Goal: Transaction & Acquisition: Purchase product/service

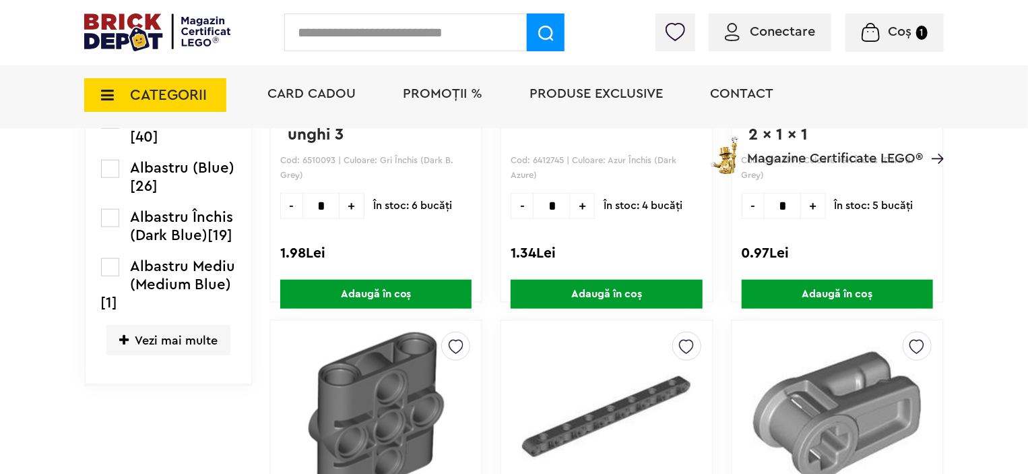
scroll to position [707, 0]
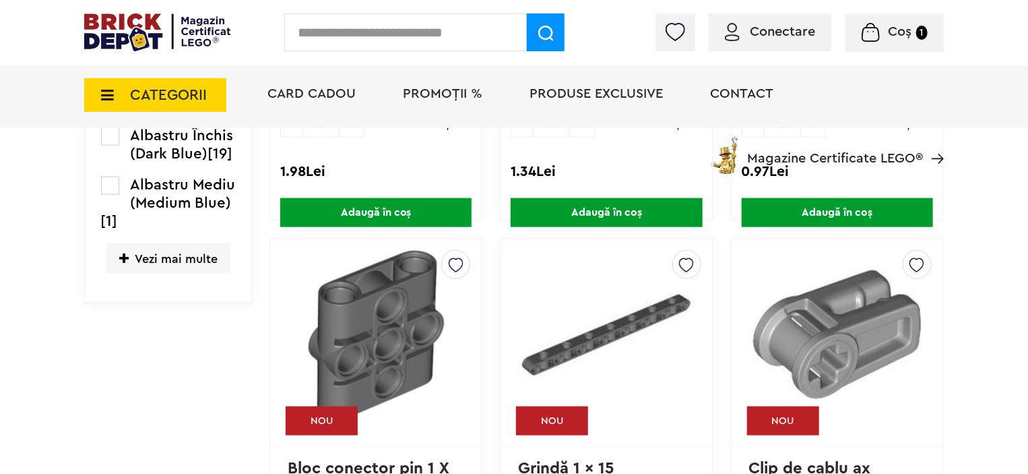
click at [129, 251] on span "Vezi mai multe" at bounding box center [168, 258] width 124 height 30
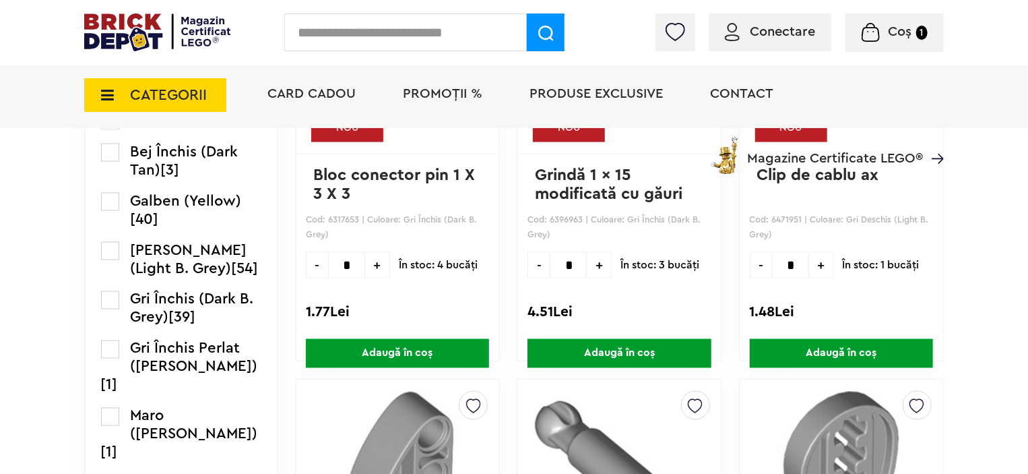
scroll to position [977, 0]
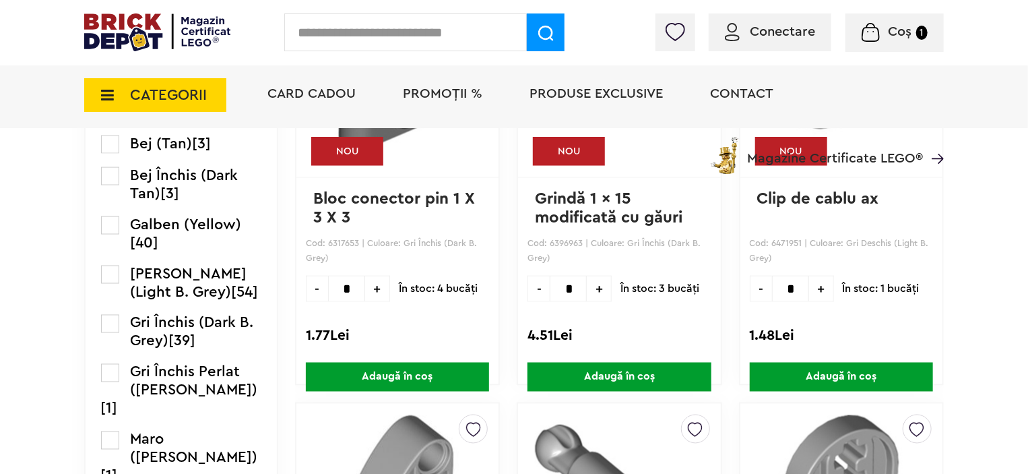
click at [113, 284] on label at bounding box center [110, 275] width 18 height 18
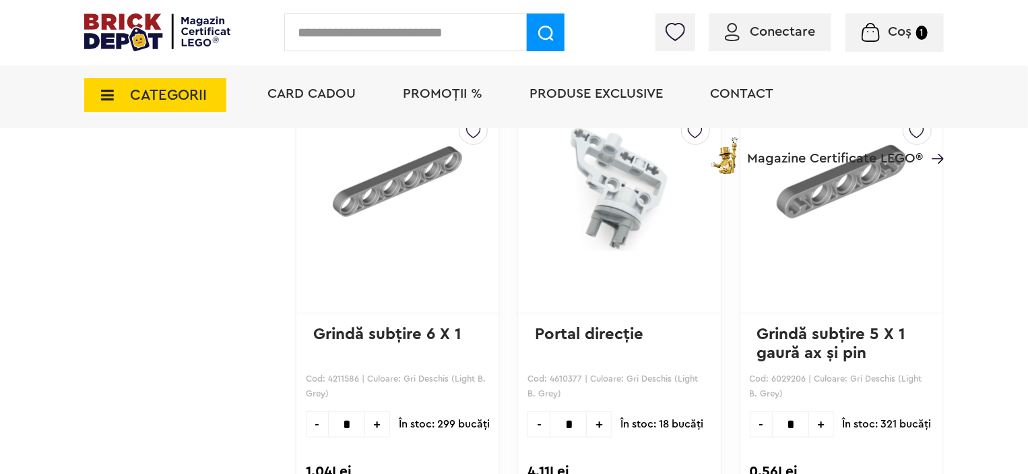
scroll to position [3033, 0]
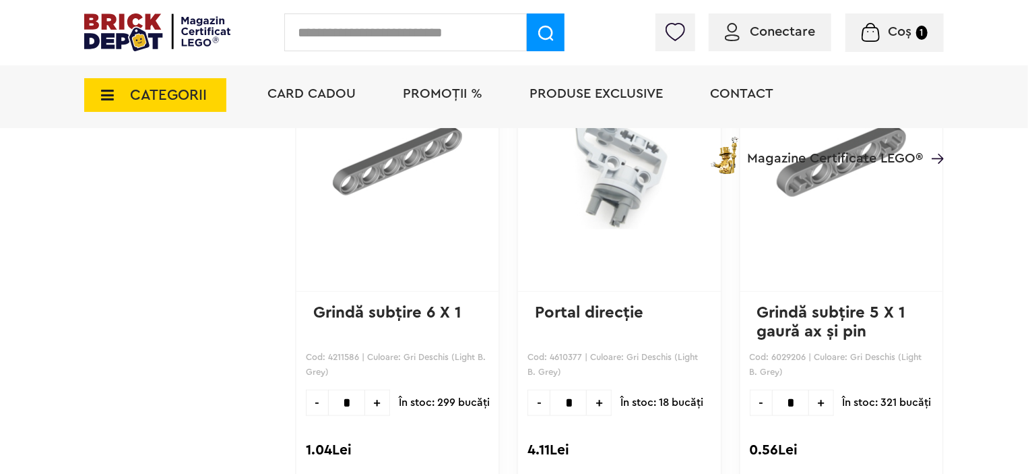
click at [810, 404] on span "+" at bounding box center [821, 403] width 25 height 26
click at [809, 404] on span "+" at bounding box center [821, 403] width 25 height 26
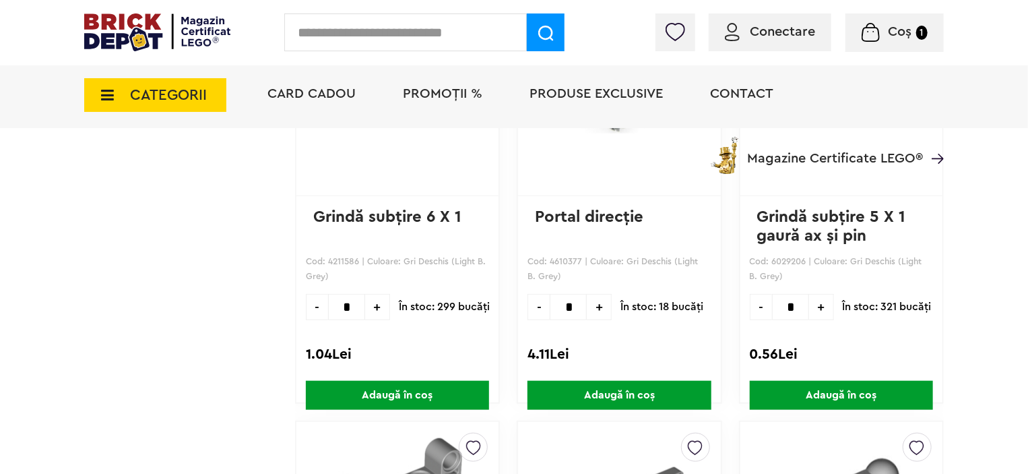
scroll to position [3235, 0]
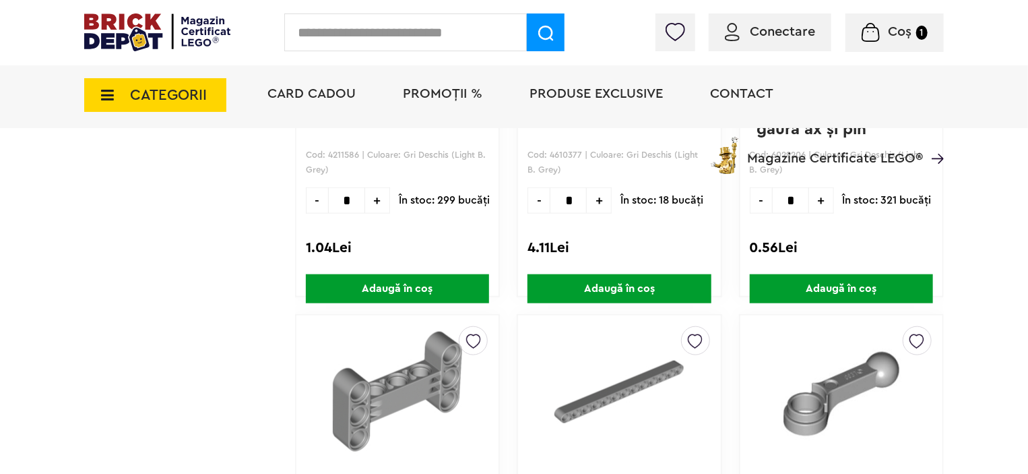
click at [811, 199] on span "+" at bounding box center [821, 200] width 25 height 26
type input "*"
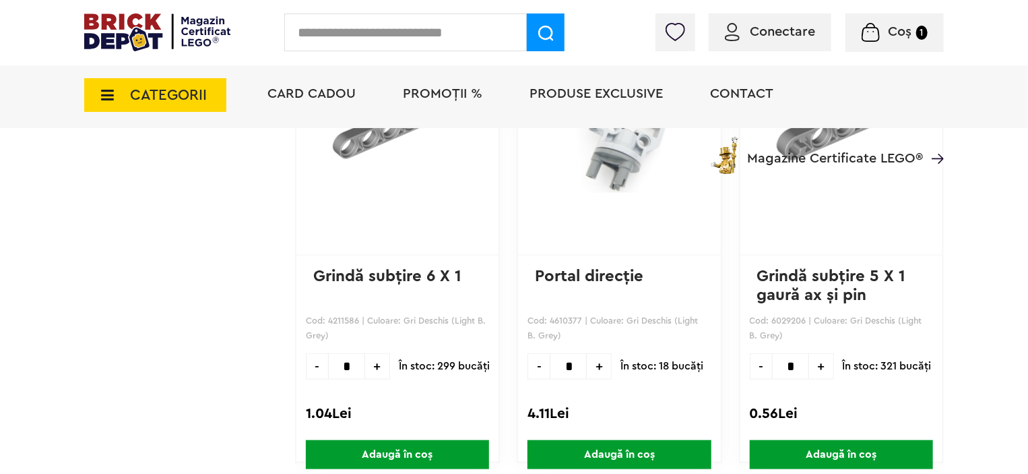
scroll to position [3100, 0]
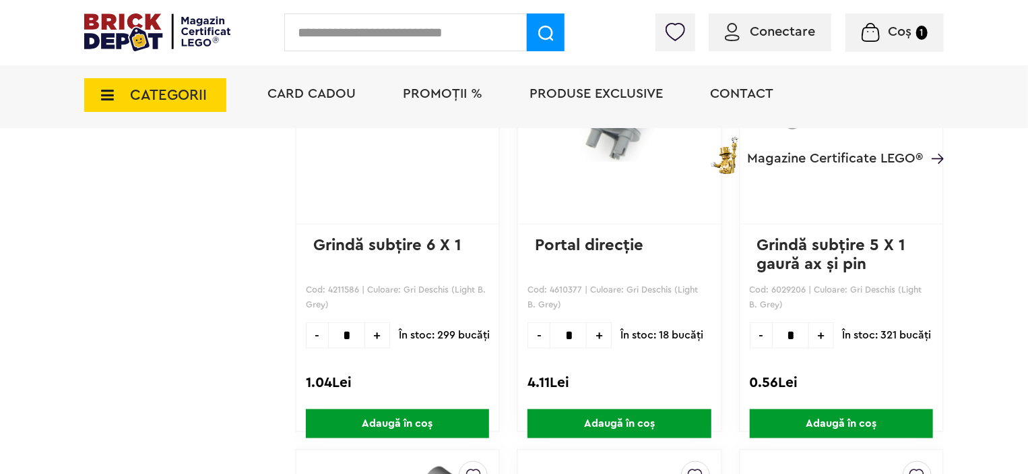
click at [826, 423] on span "Adaugă în coș" at bounding box center [841, 423] width 183 height 29
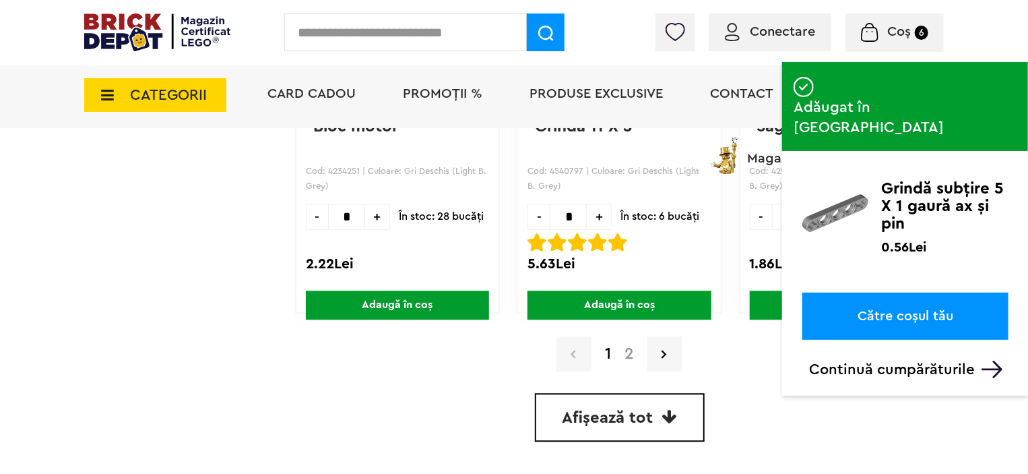
scroll to position [4111, 0]
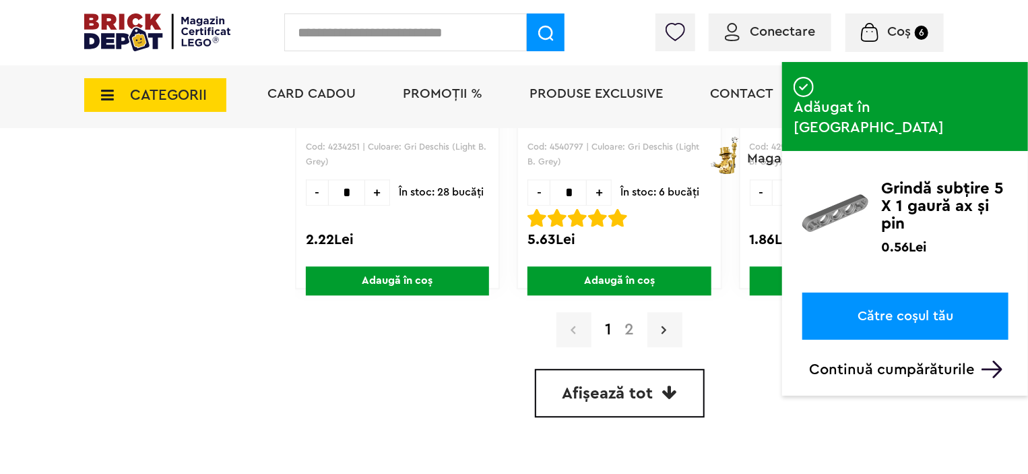
click at [662, 323] on icon at bounding box center [664, 329] width 5 height 13
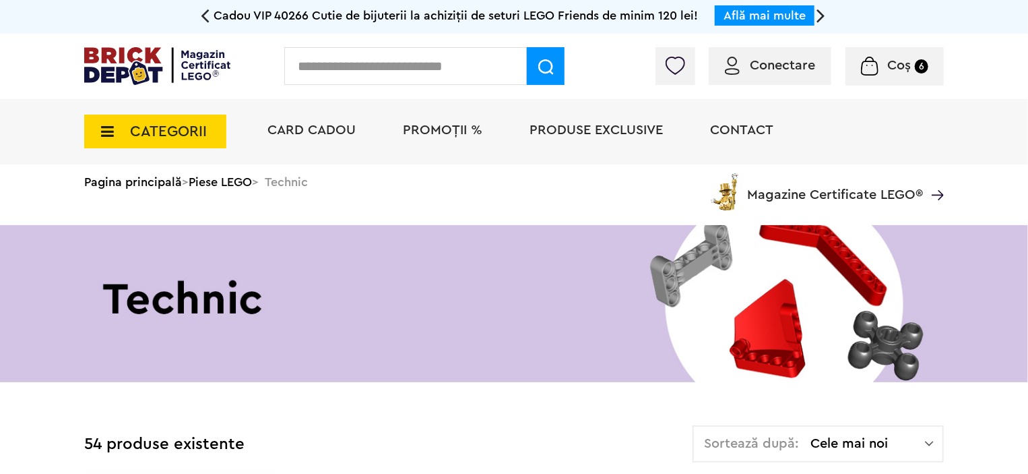
click at [119, 132] on span "CATEGORII" at bounding box center [155, 132] width 142 height 34
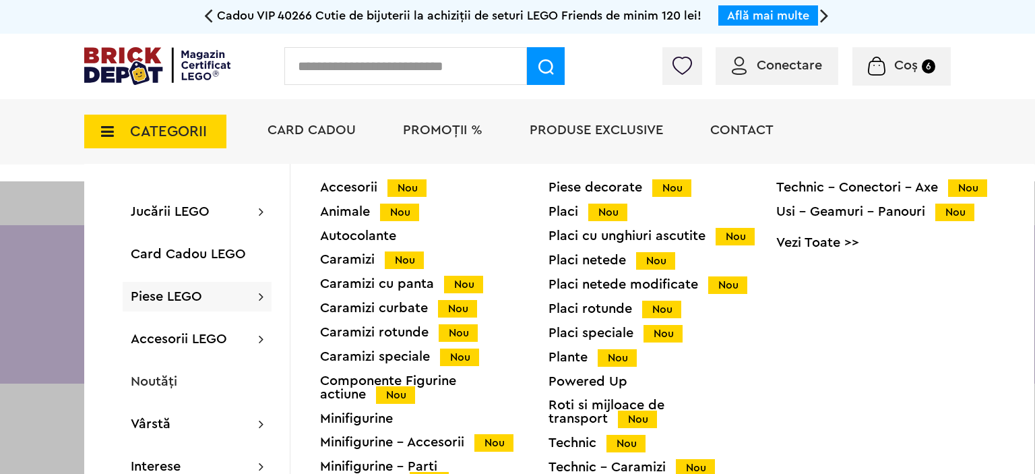
click at [560, 262] on div "Placi netede Nou" at bounding box center [663, 260] width 228 height 14
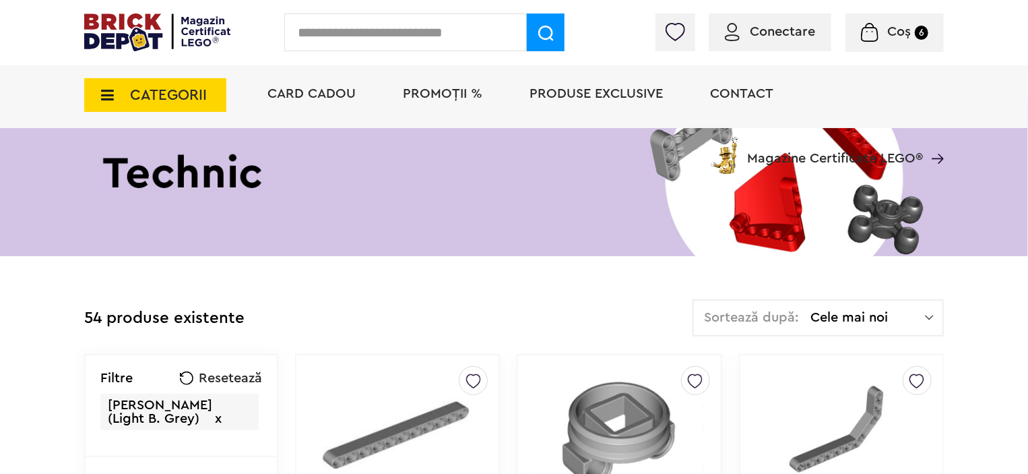
scroll to position [270, 0]
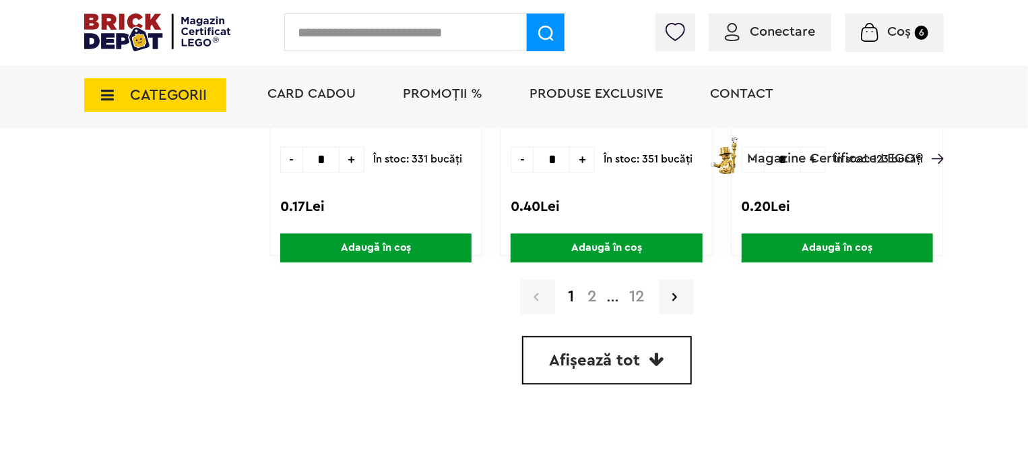
scroll to position [4044, 0]
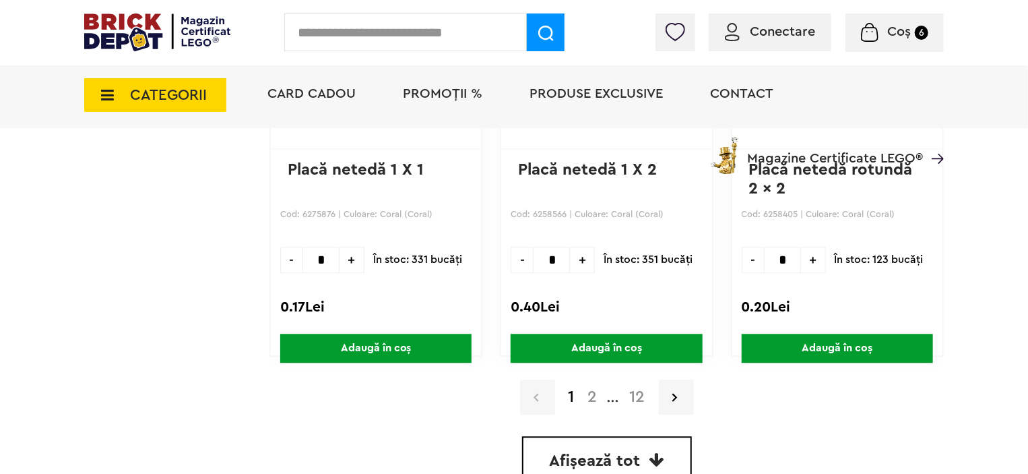
click at [111, 94] on icon at bounding box center [103, 95] width 21 height 15
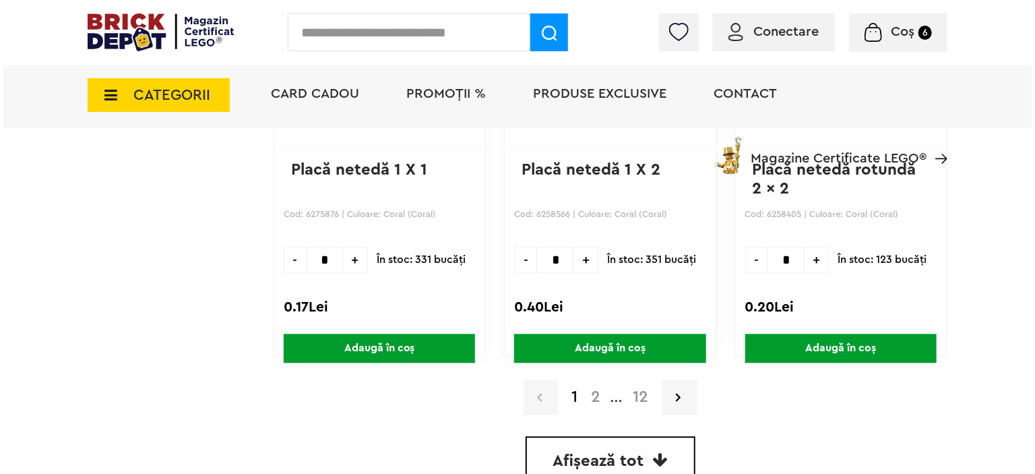
scroll to position [4045, 0]
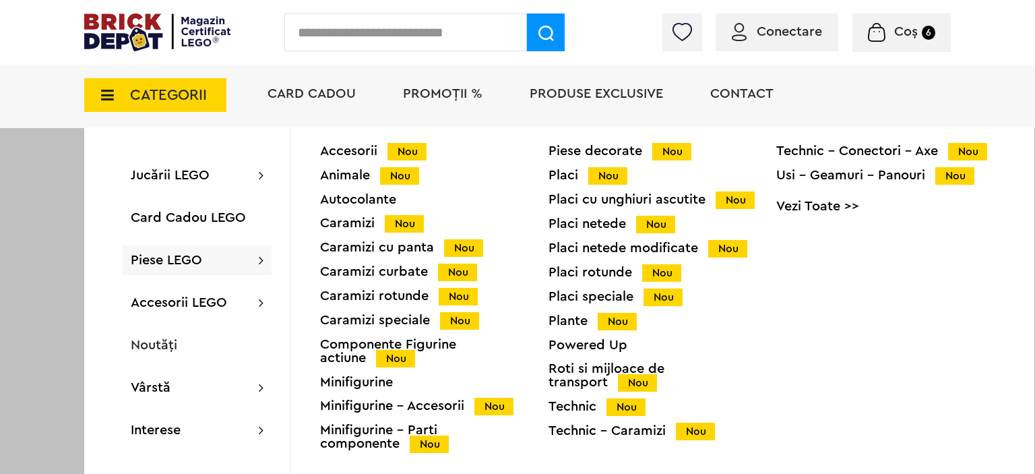
click at [565, 301] on div "Placi speciale Nou" at bounding box center [663, 297] width 228 height 14
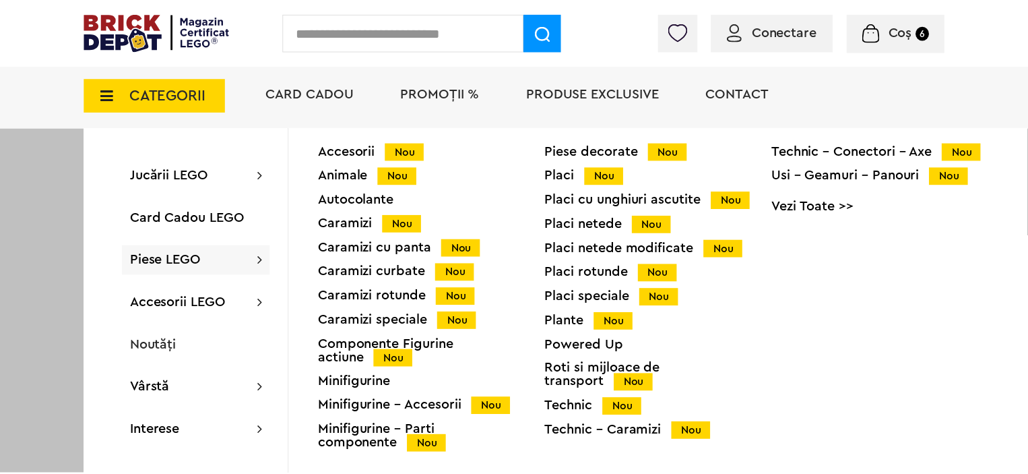
scroll to position [4044, 0]
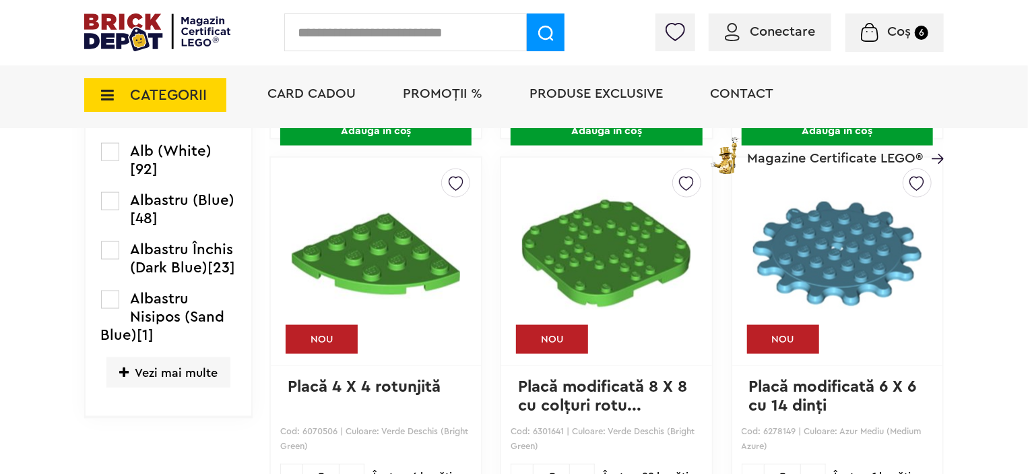
scroll to position [809, 0]
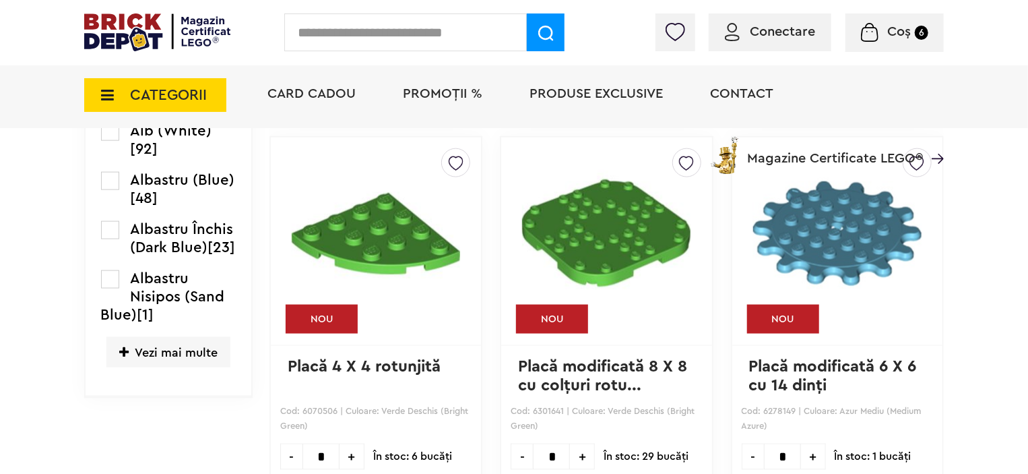
click at [128, 359] on icon at bounding box center [123, 352] width 9 height 12
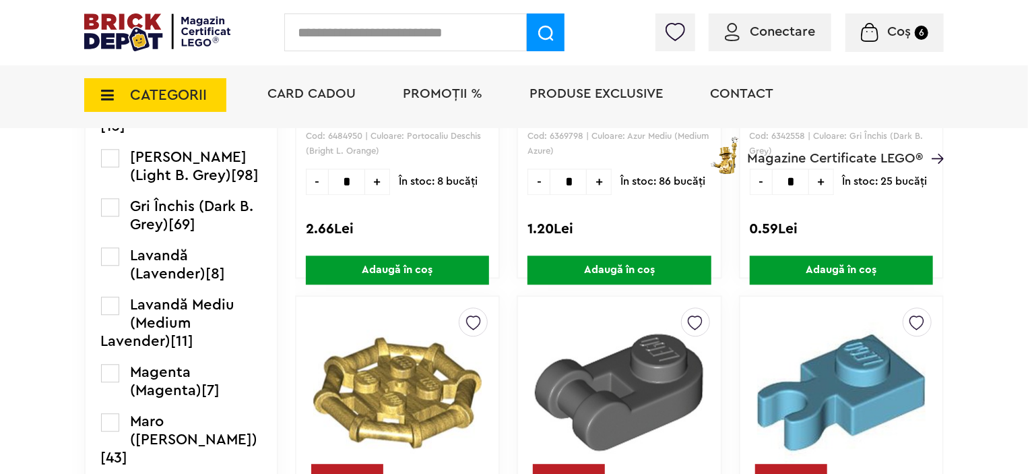
scroll to position [1550, 0]
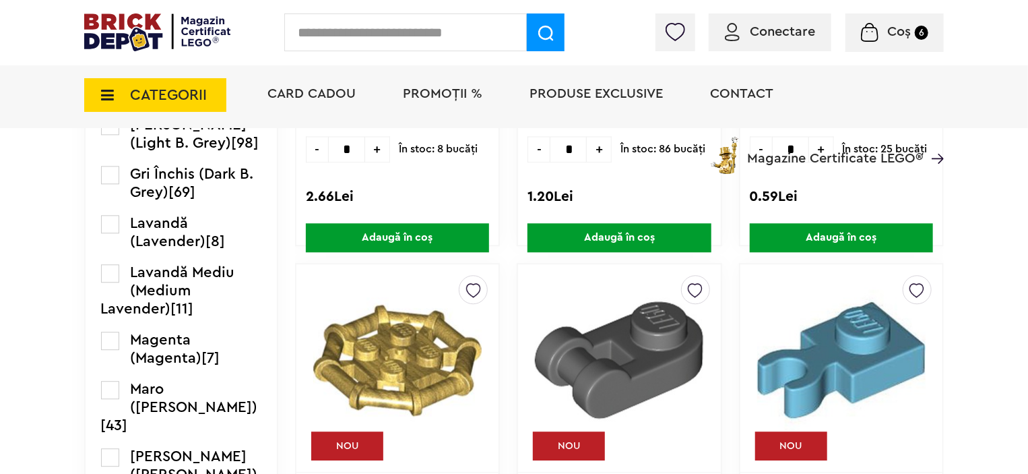
click at [108, 135] on label at bounding box center [110, 126] width 18 height 18
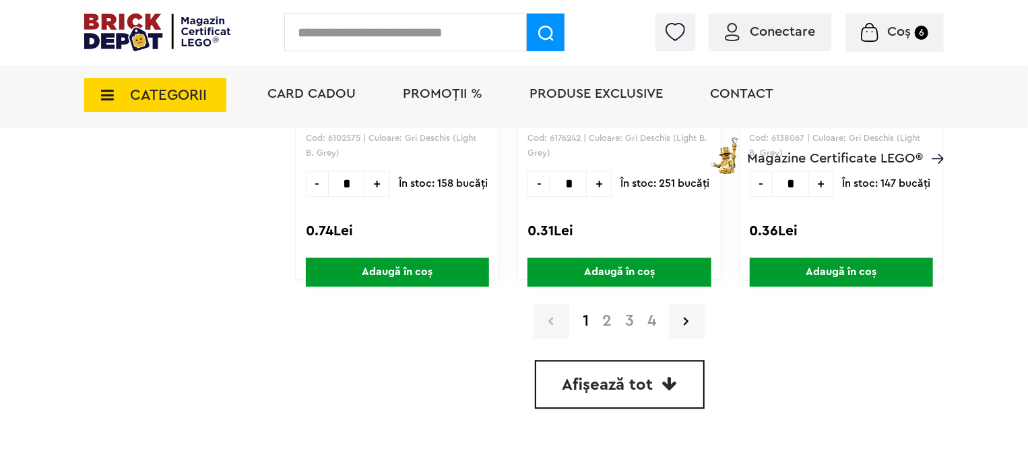
scroll to position [4179, 0]
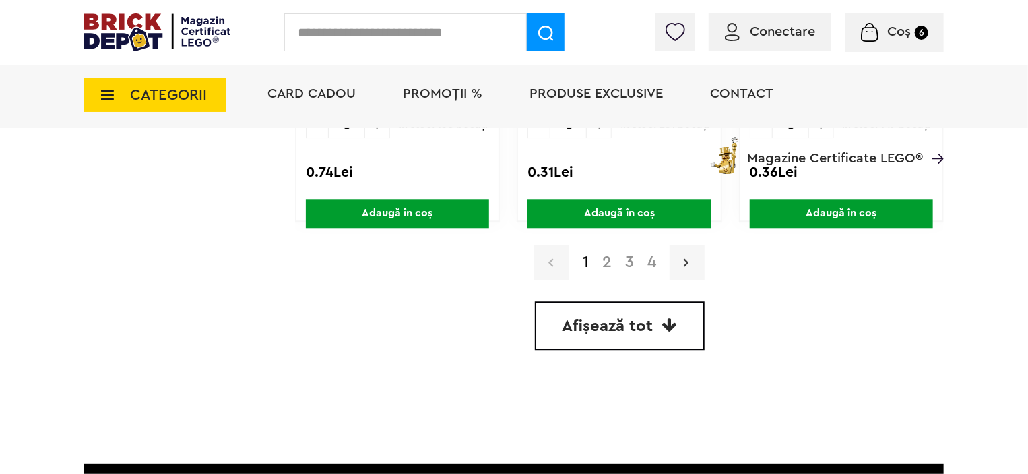
click at [682, 261] on link at bounding box center [687, 262] width 35 height 35
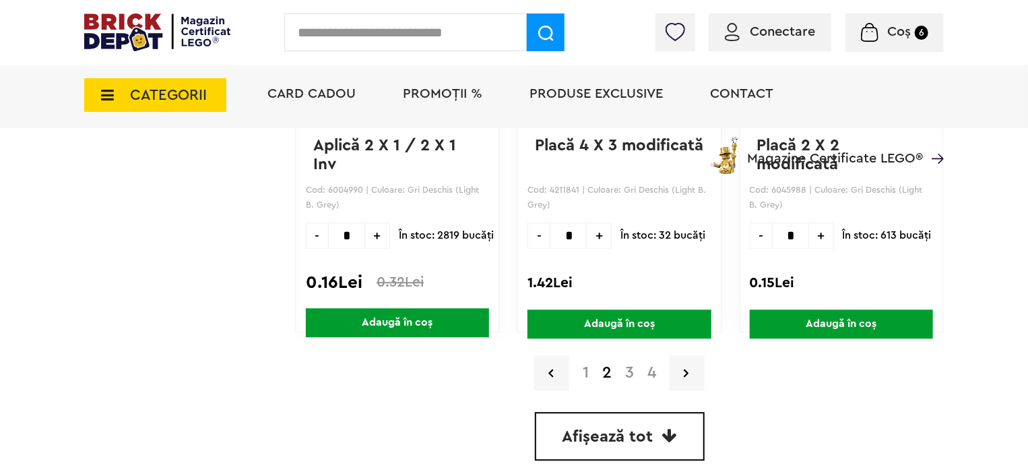
scroll to position [4110, 0]
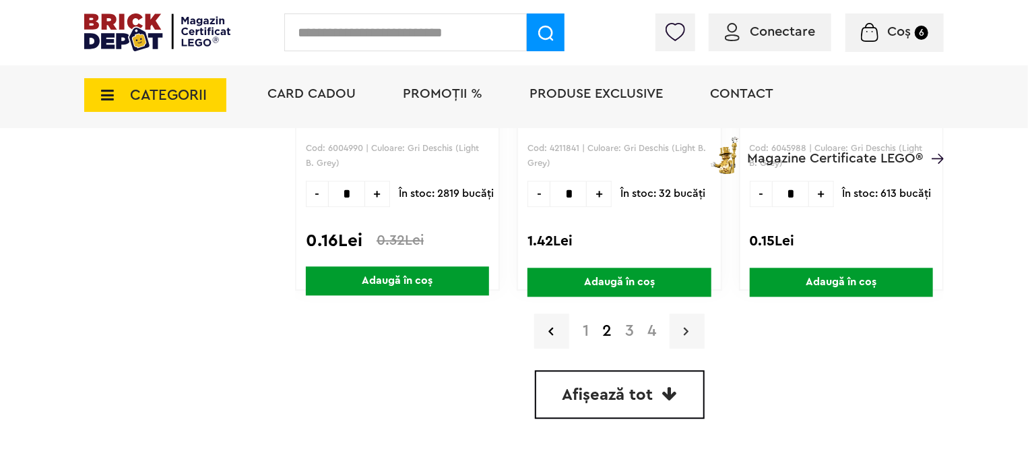
click at [671, 336] on link at bounding box center [687, 330] width 35 height 35
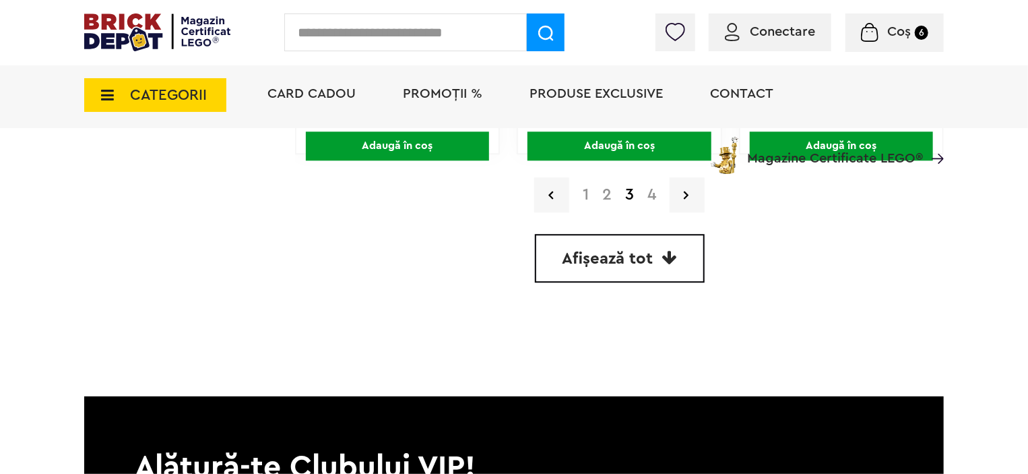
scroll to position [4179, 0]
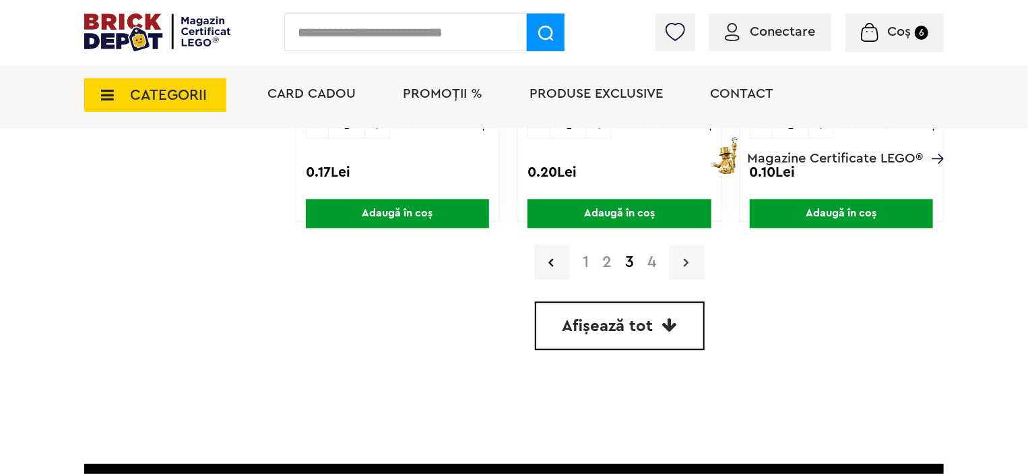
click at [670, 269] on link at bounding box center [687, 262] width 35 height 35
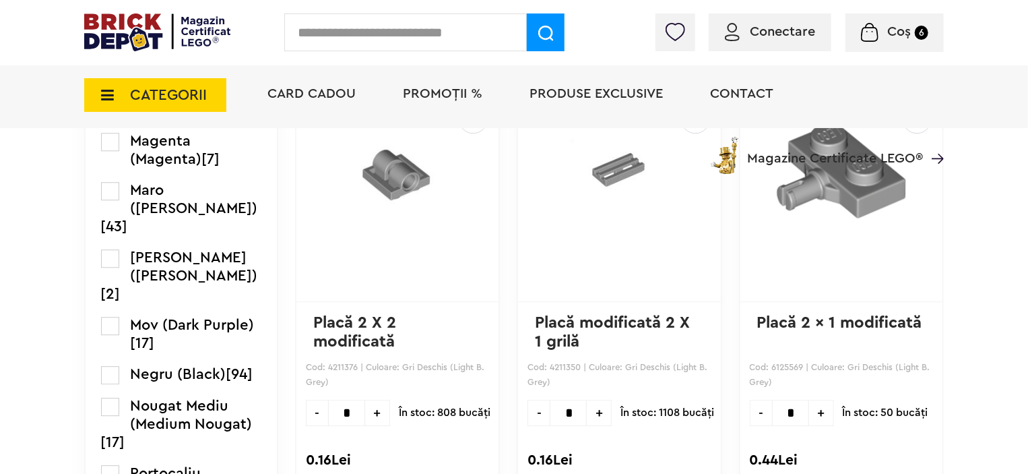
scroll to position [1752, 0]
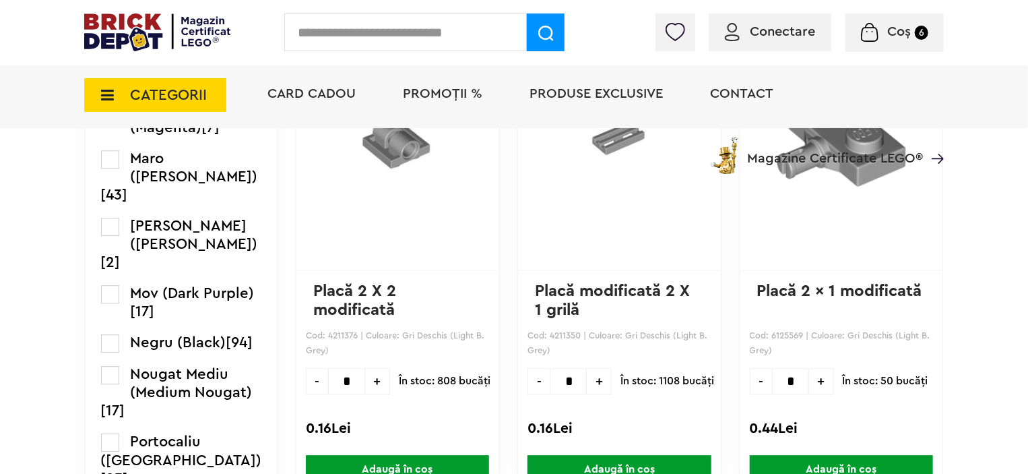
click at [587, 383] on span "+" at bounding box center [599, 381] width 25 height 26
click at [590, 412] on div "Creează o listă nouă Placă modificată 2 X 1 grilă Cod: 4211350 | Culoare: Gri D…" at bounding box center [619, 269] width 205 height 417
click at [587, 382] on span "+" at bounding box center [599, 381] width 25 height 26
click at [529, 383] on span "-" at bounding box center [539, 381] width 22 height 26
type input "*"
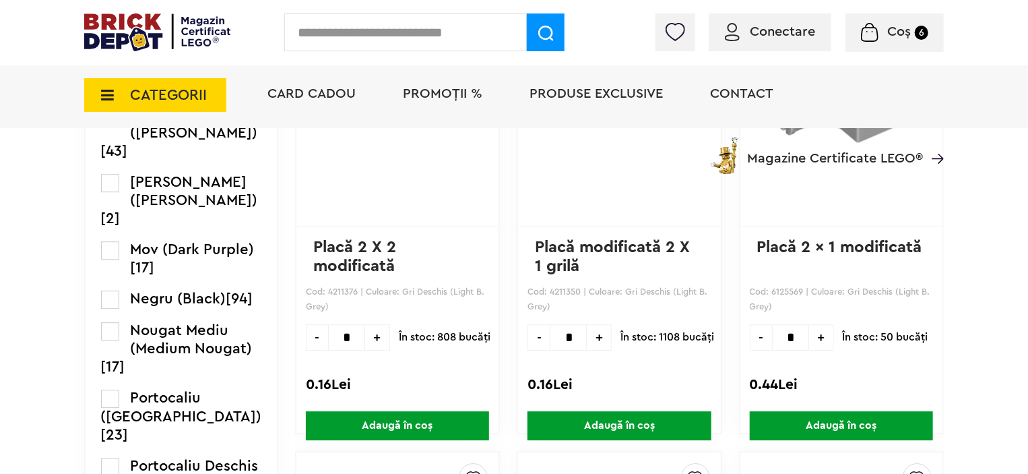
scroll to position [1820, 0]
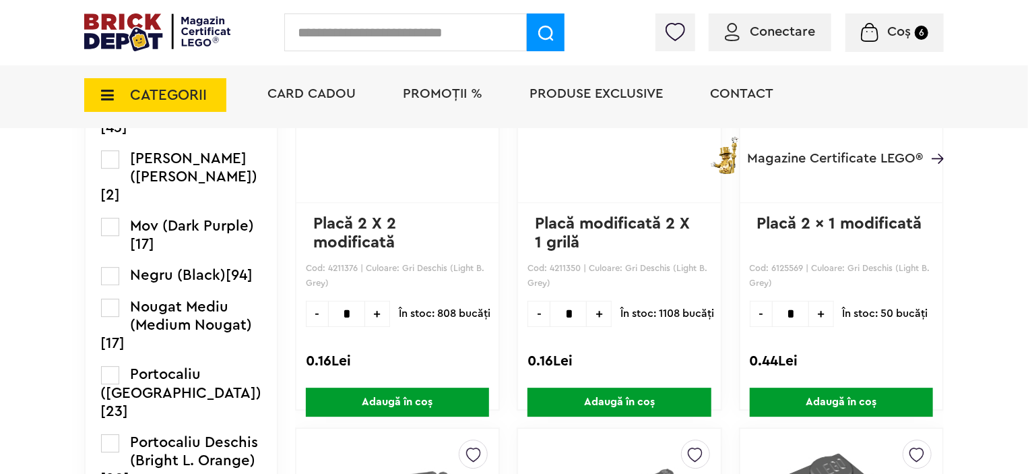
click at [575, 394] on span "Adaugă în coș" at bounding box center [619, 402] width 183 height 29
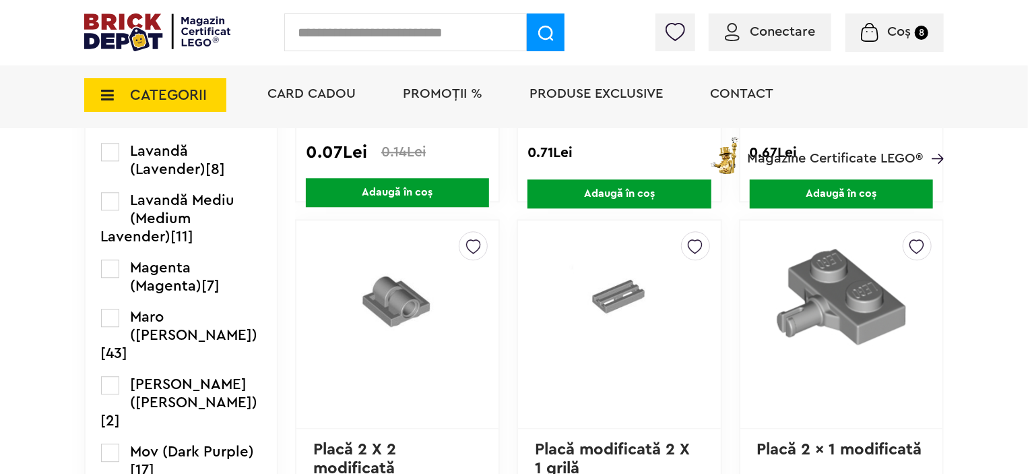
scroll to position [1618, 0]
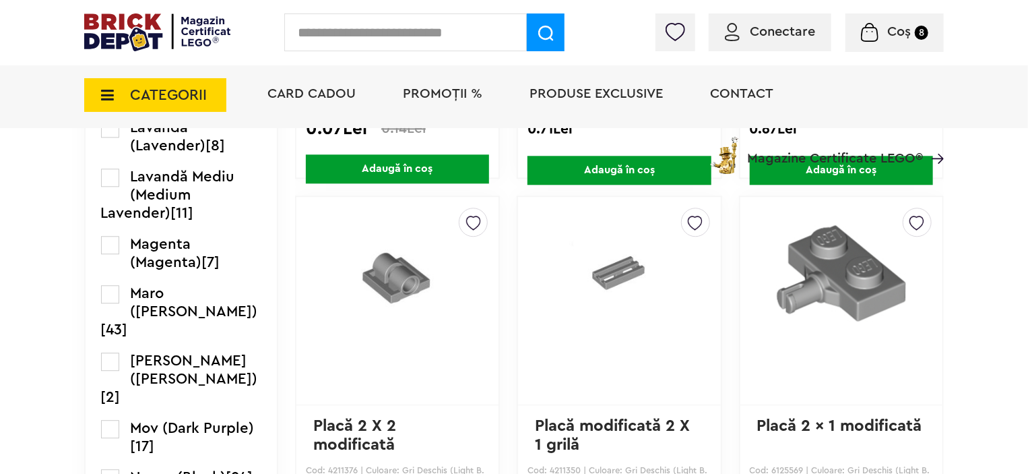
click at [109, 88] on label at bounding box center [110, 79] width 18 height 18
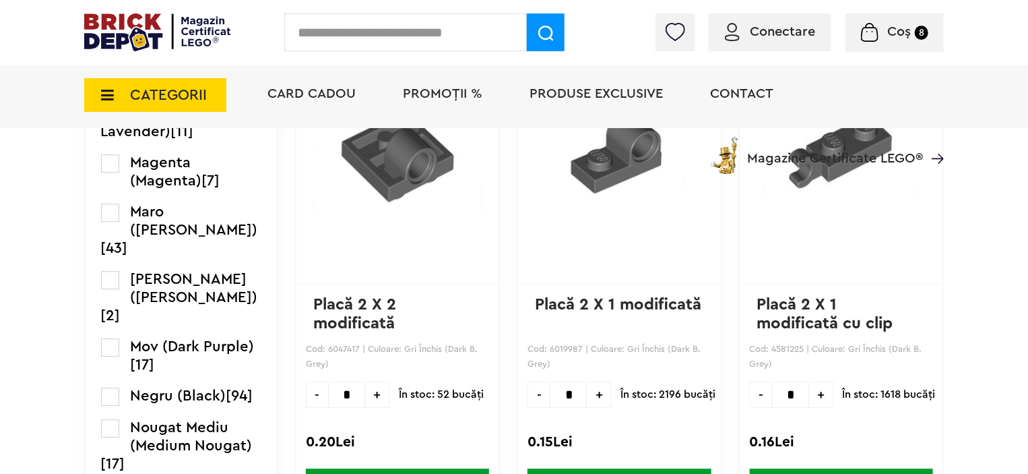
scroll to position [1752, 0]
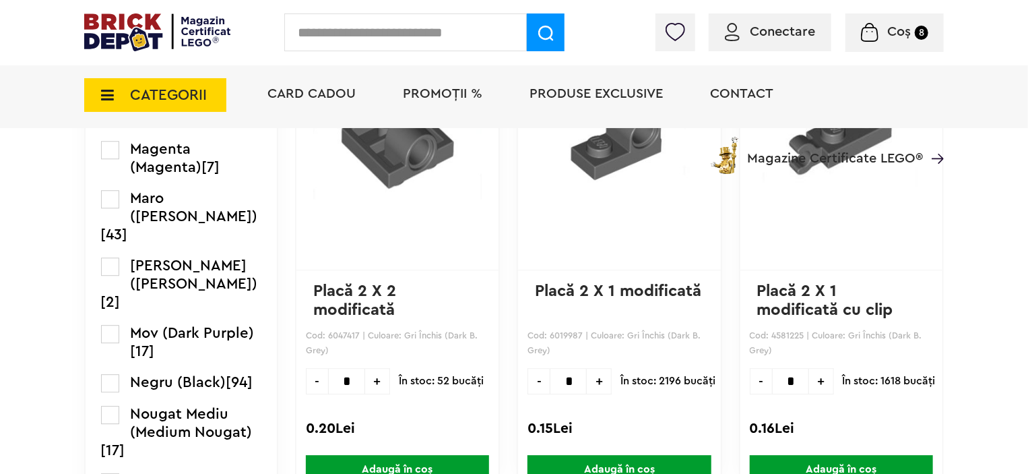
click at [809, 371] on span "+" at bounding box center [821, 381] width 25 height 26
type input "*"
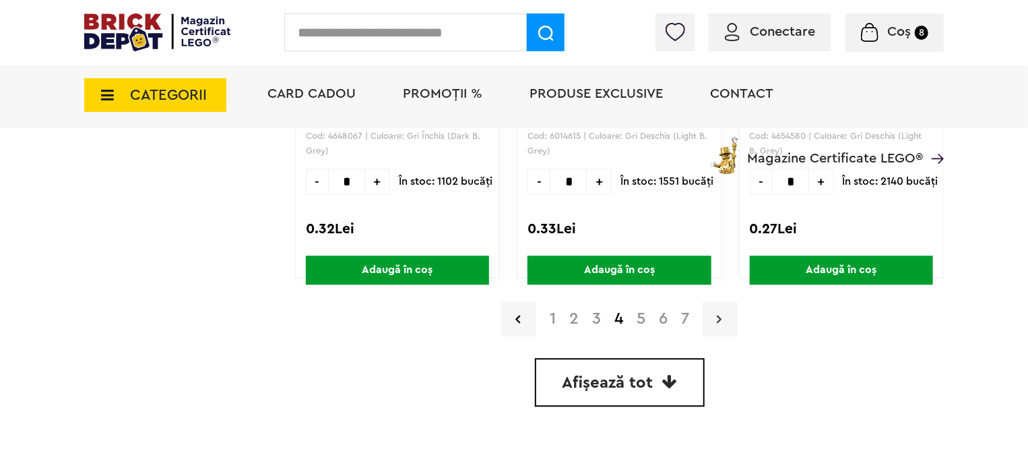
scroll to position [4111, 0]
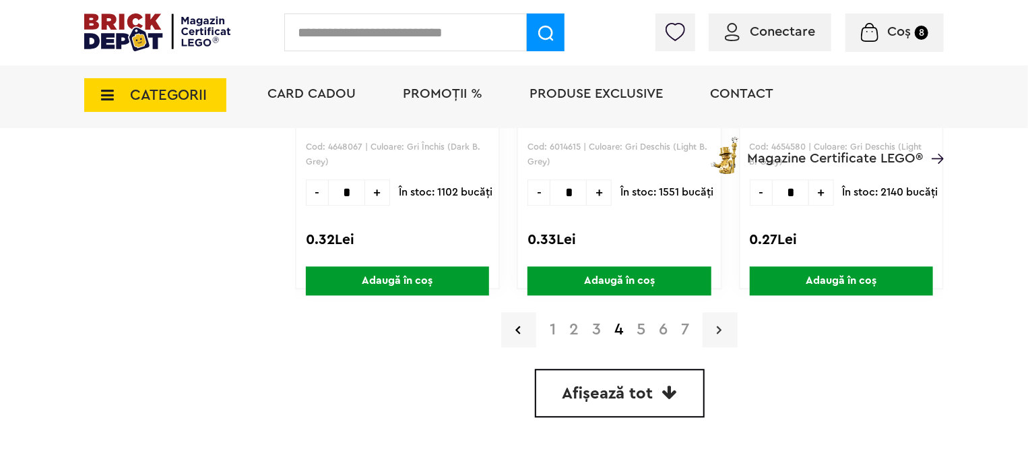
click at [710, 321] on link at bounding box center [720, 329] width 35 height 35
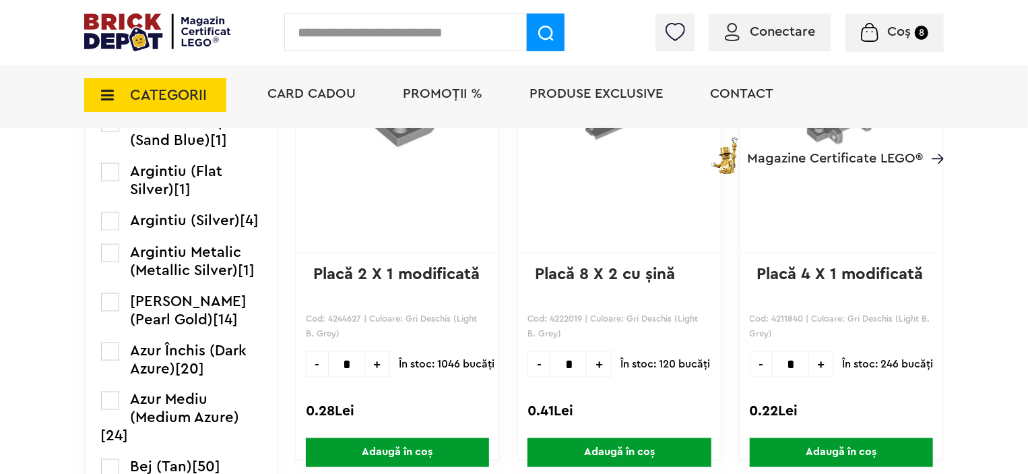
scroll to position [976, 0]
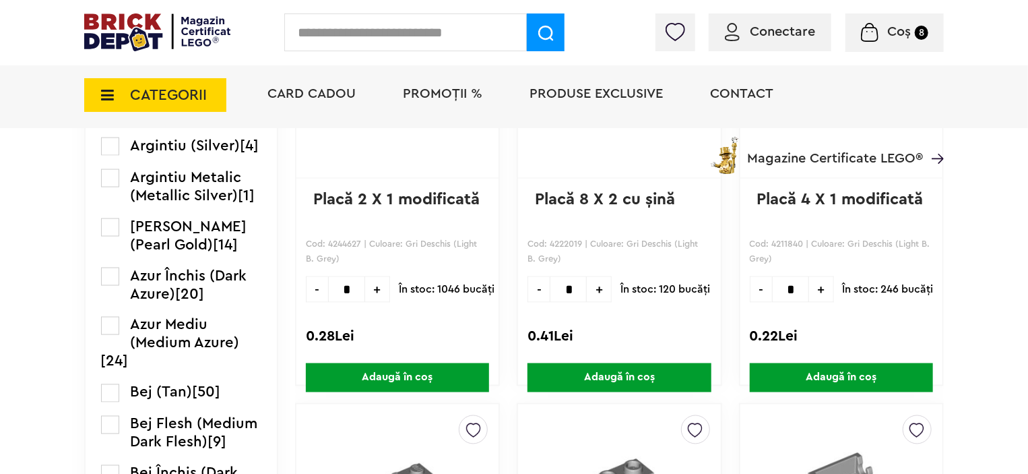
click at [373, 366] on span "Adaugă în coș" at bounding box center [397, 377] width 183 height 29
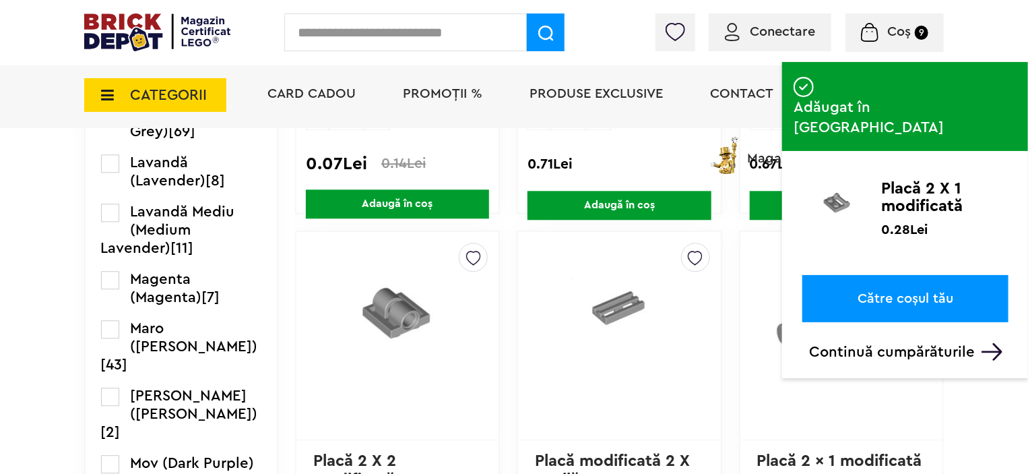
scroll to position [1650, 0]
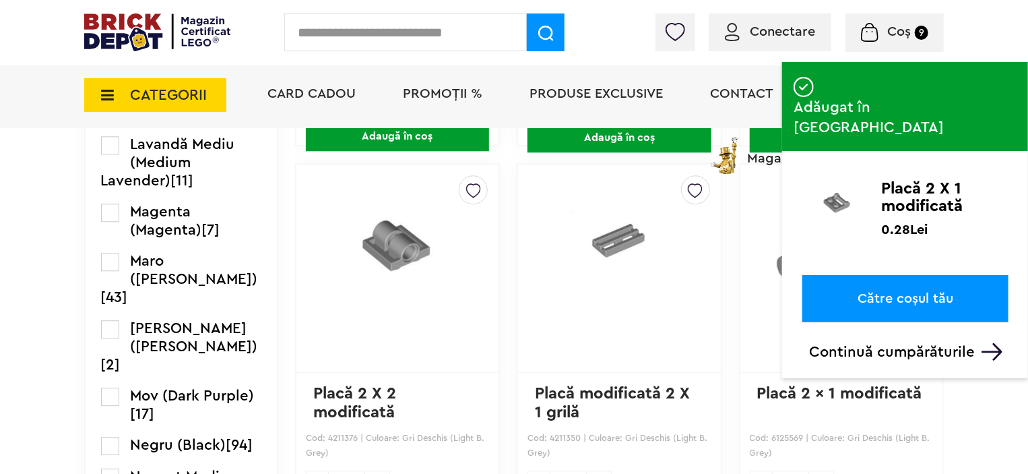
click at [994, 390] on div "Cadou VIP 40266 Cutie de bijuterii la achiziții de seturi LEGO Friends de minim…" at bounding box center [514, 3] width 1028 height 3307
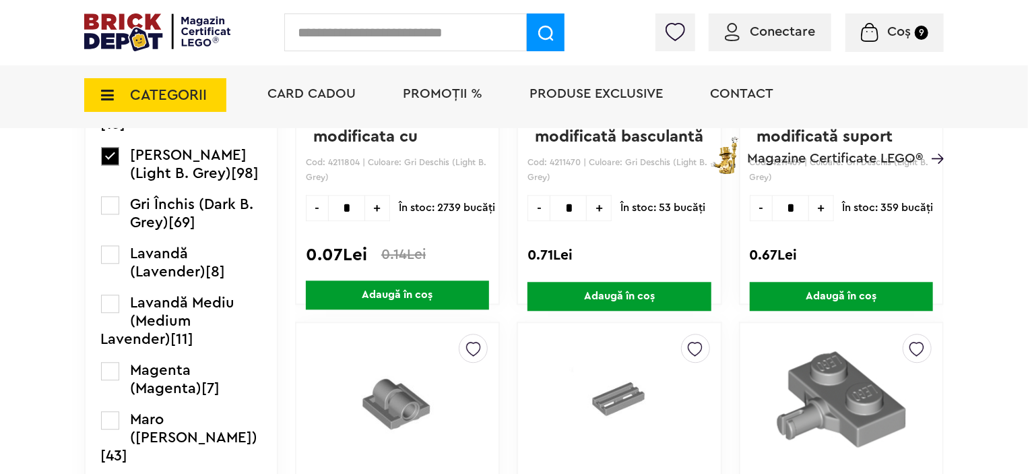
scroll to position [1515, 0]
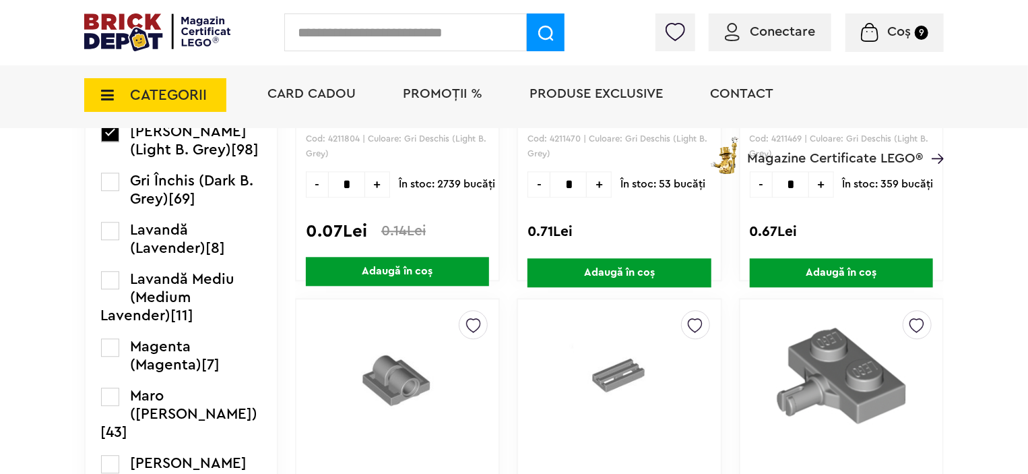
click at [115, 191] on label at bounding box center [110, 182] width 18 height 18
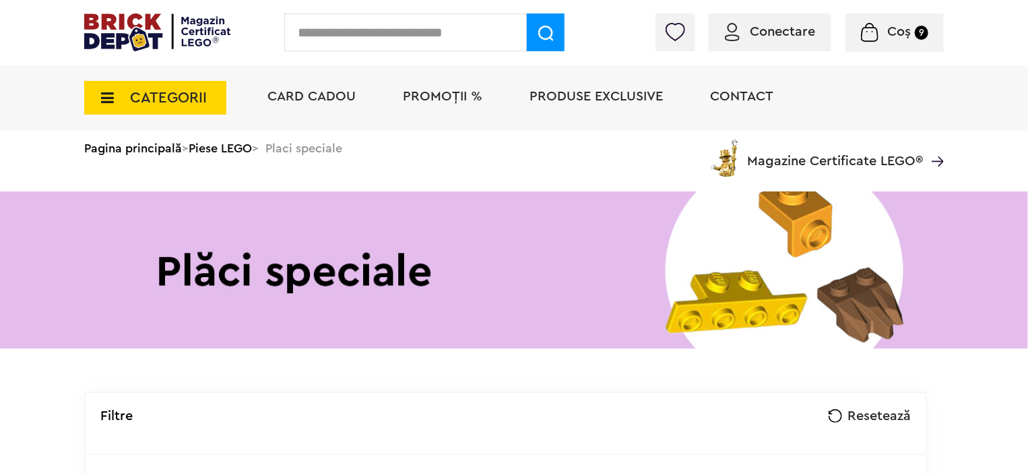
click at [109, 100] on icon at bounding box center [103, 97] width 21 height 15
click at [105, 94] on icon at bounding box center [103, 97] width 21 height 15
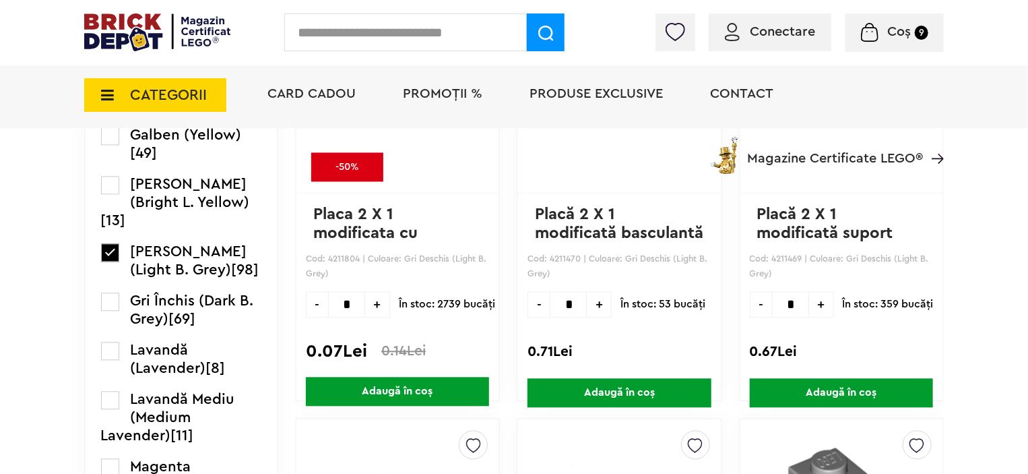
scroll to position [1515, 0]
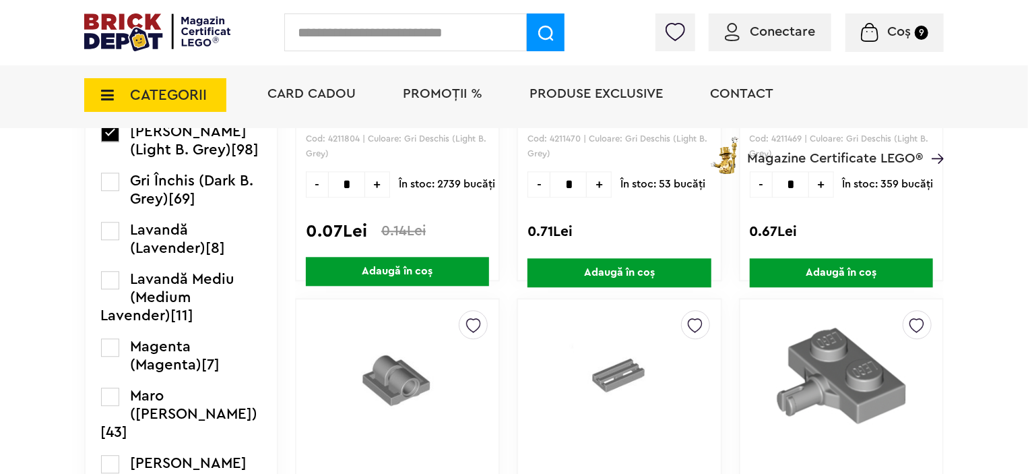
click at [108, 191] on label at bounding box center [110, 182] width 18 height 18
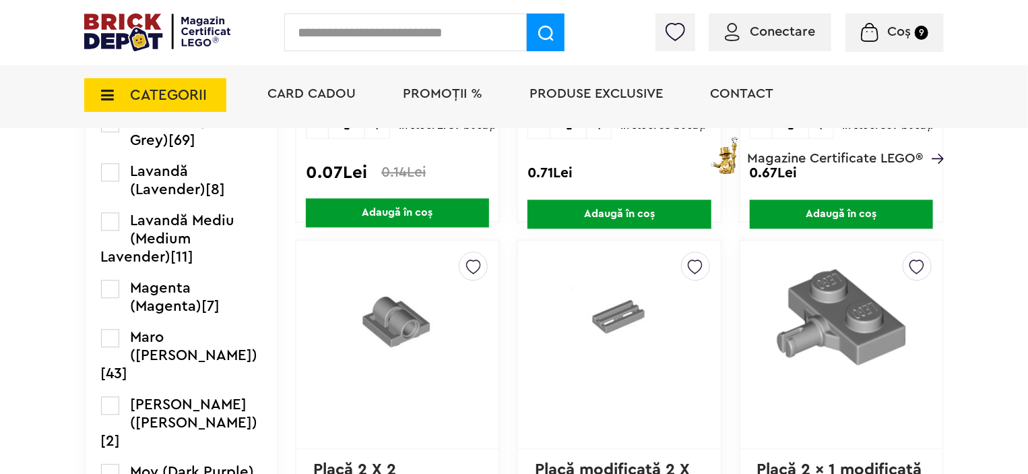
scroll to position [1550, 0]
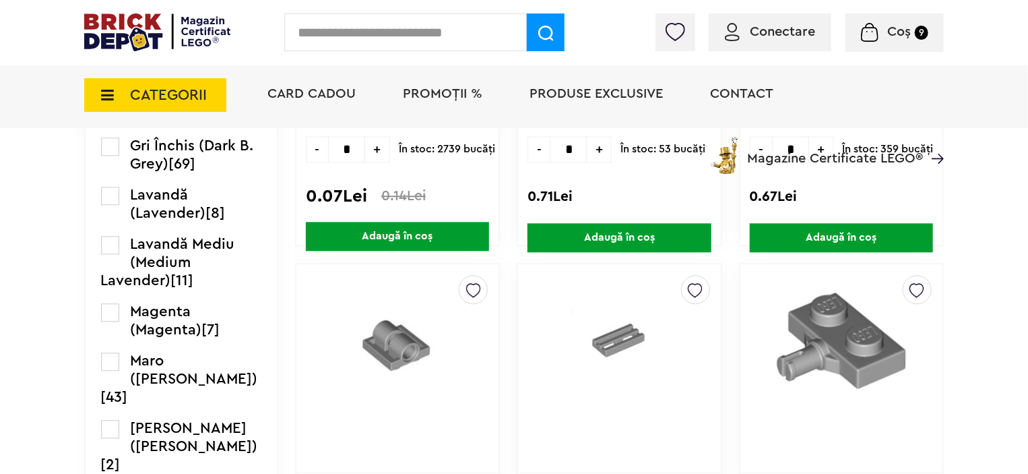
click at [111, 106] on label at bounding box center [110, 97] width 18 height 18
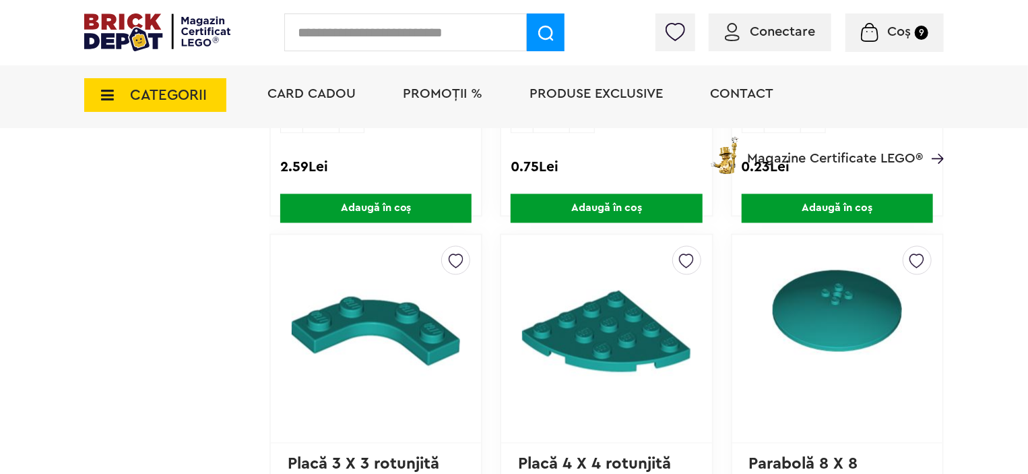
scroll to position [875, 0]
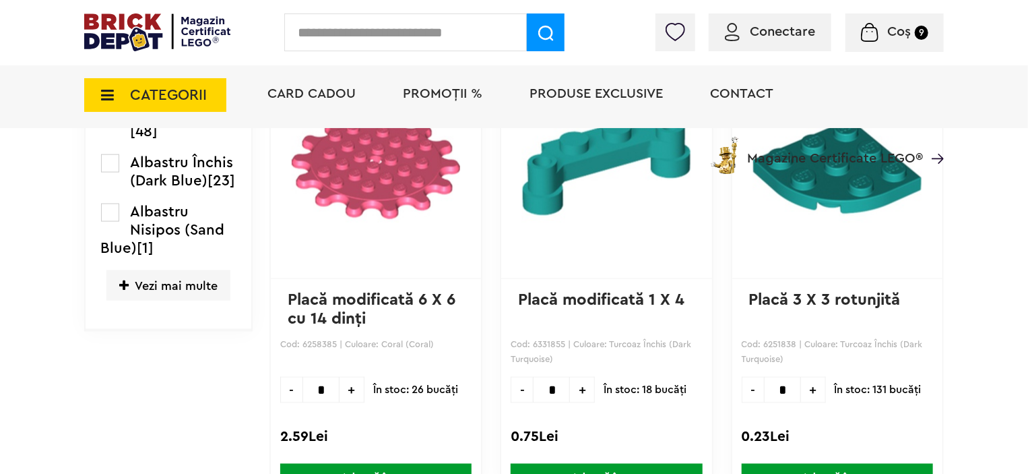
click at [124, 292] on icon at bounding box center [123, 286] width 9 height 12
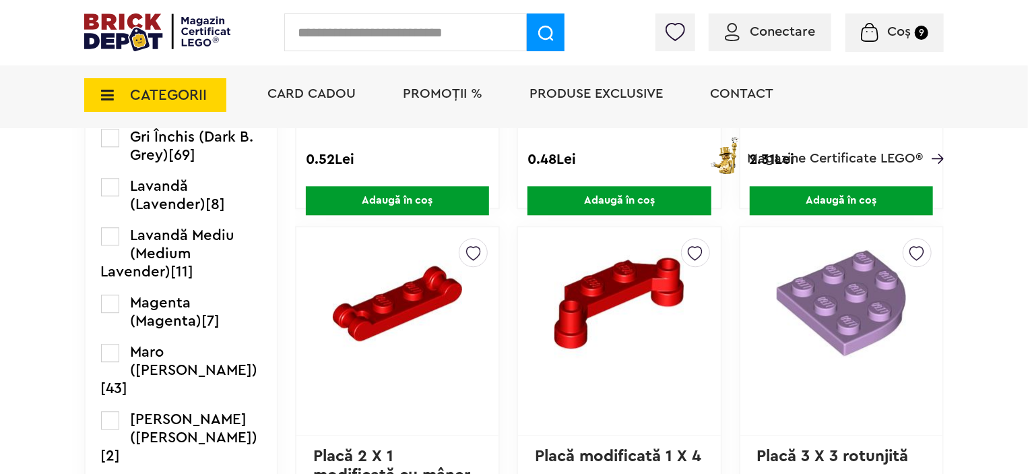
scroll to position [1617, 0]
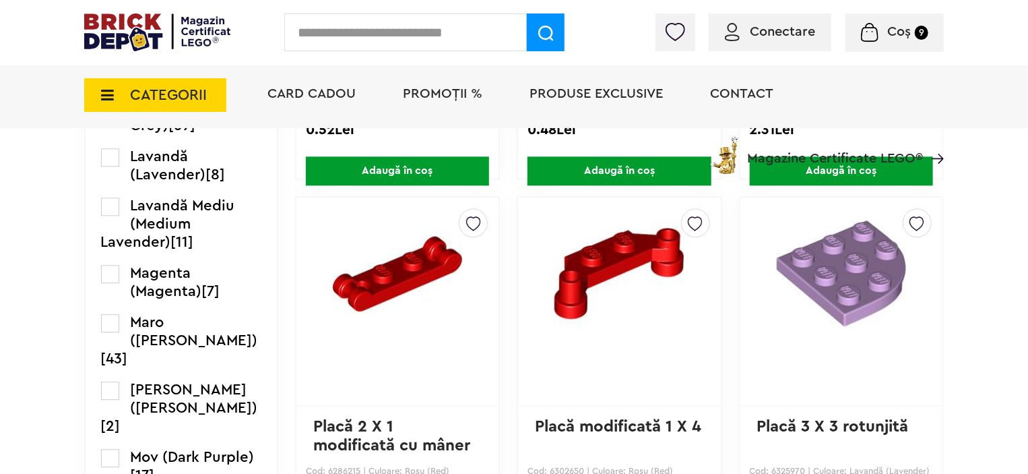
click at [108, 117] on label at bounding box center [110, 108] width 18 height 18
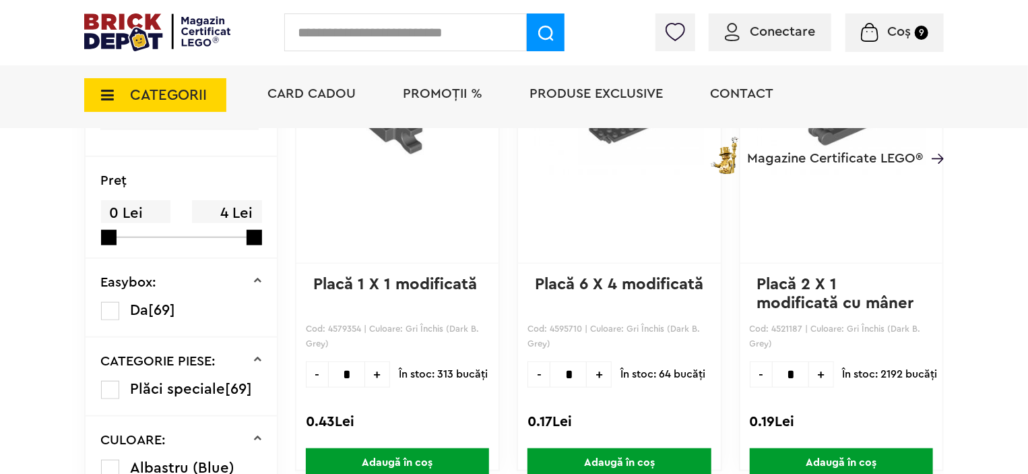
scroll to position [472, 0]
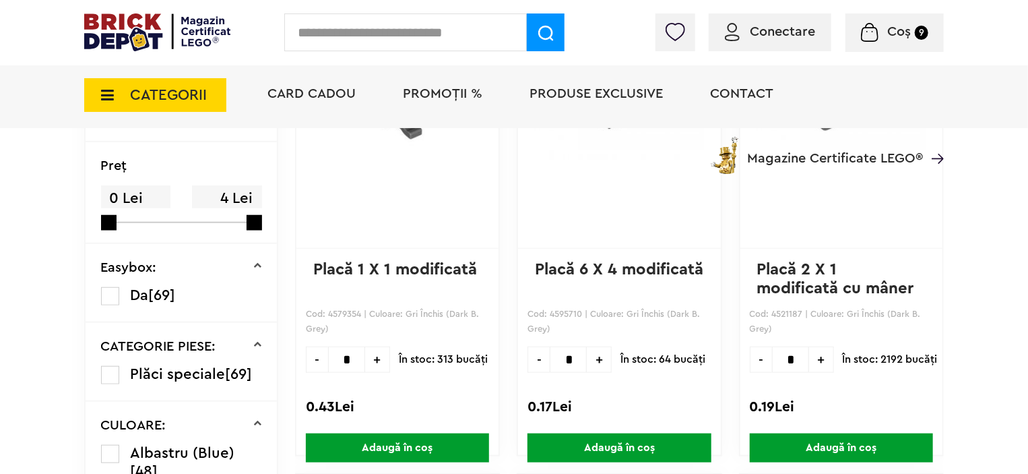
click at [813, 352] on span "+" at bounding box center [821, 359] width 25 height 26
type input "*"
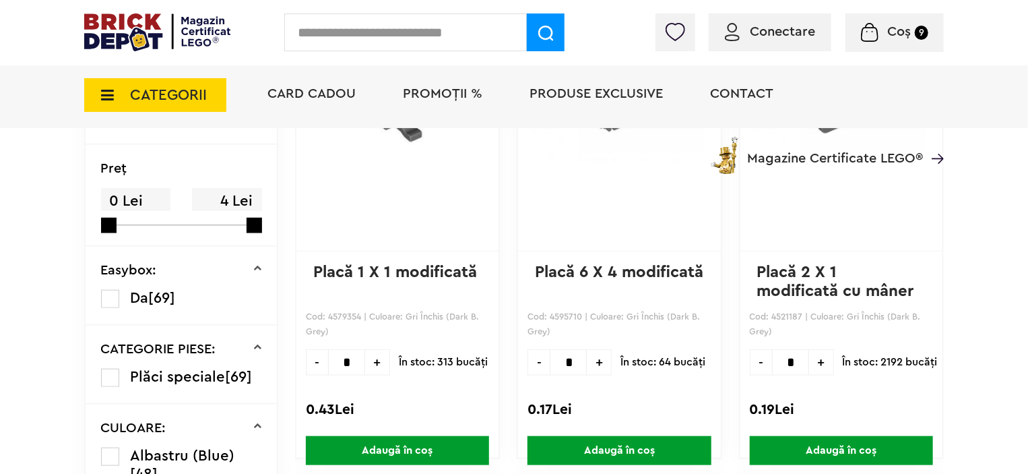
scroll to position [539, 0]
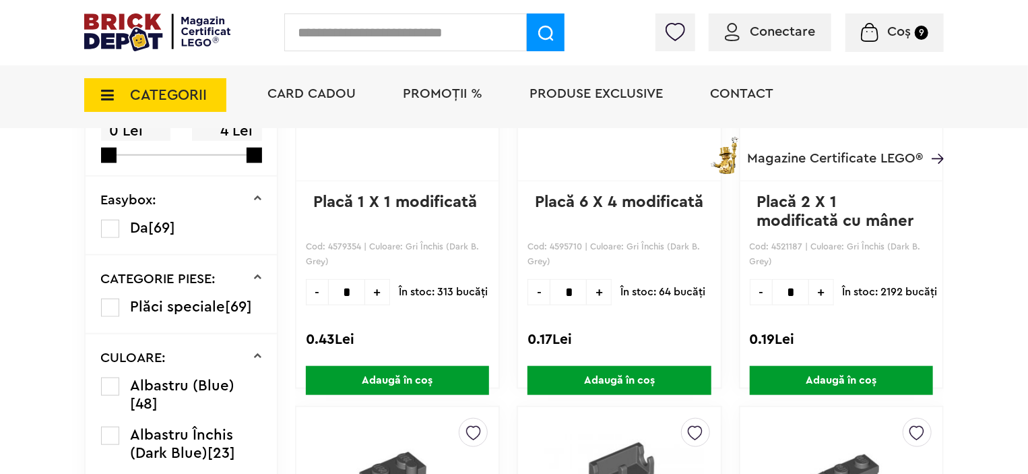
click at [863, 379] on span "Adaugă în coș" at bounding box center [841, 380] width 183 height 29
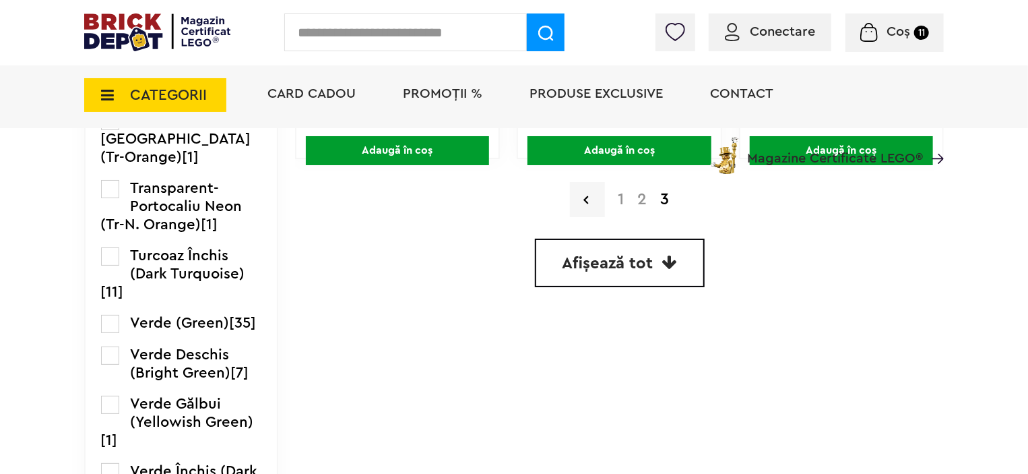
scroll to position [2426, 0]
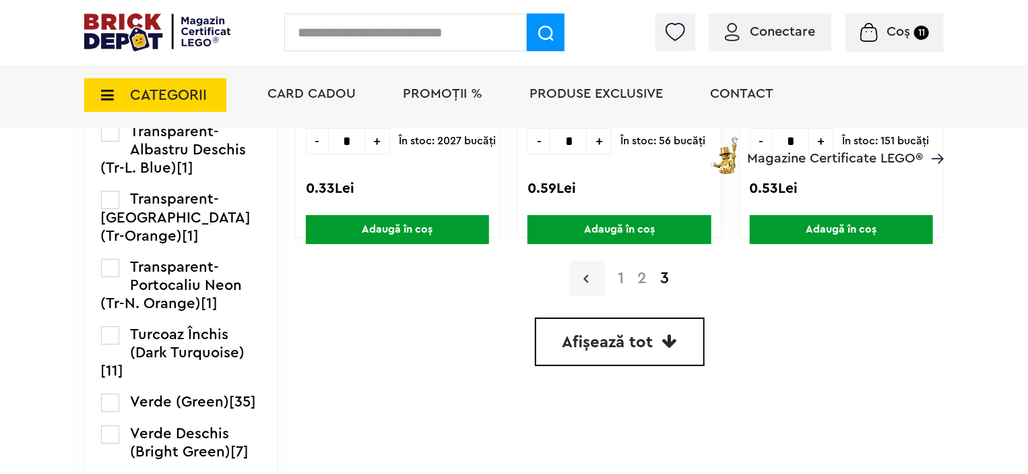
click at [585, 282] on link at bounding box center [587, 278] width 35 height 35
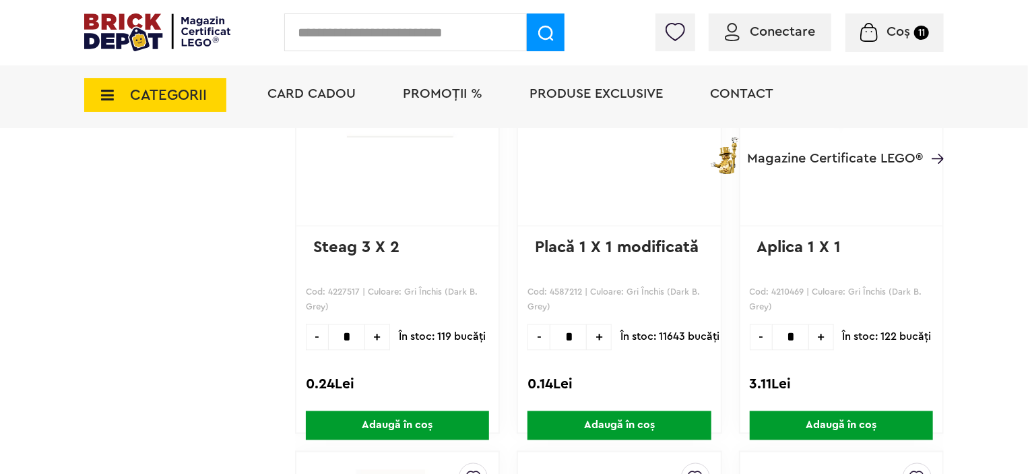
scroll to position [3538, 0]
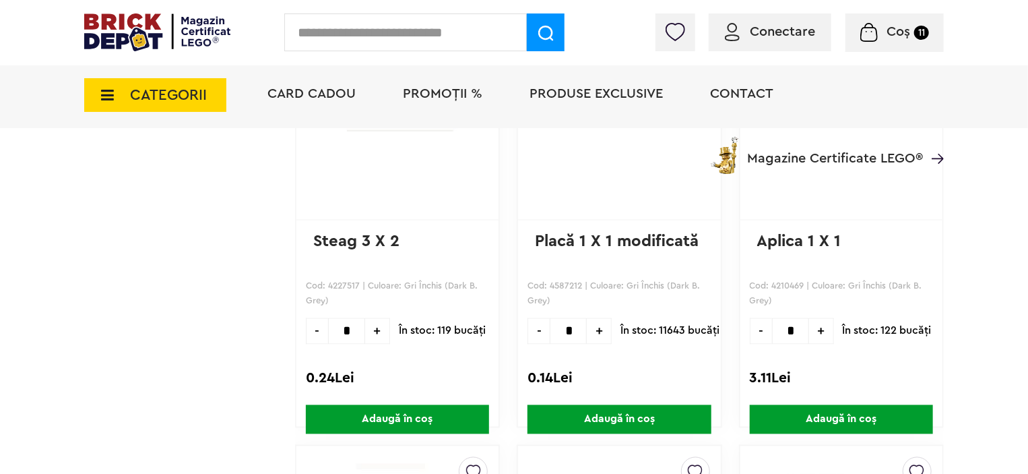
click at [376, 417] on span "Adaugă în coș" at bounding box center [397, 419] width 183 height 29
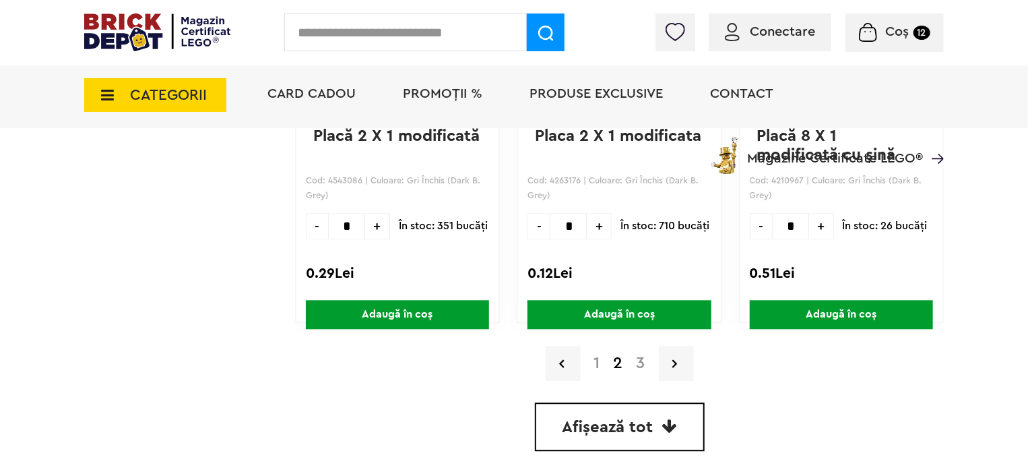
scroll to position [4280, 0]
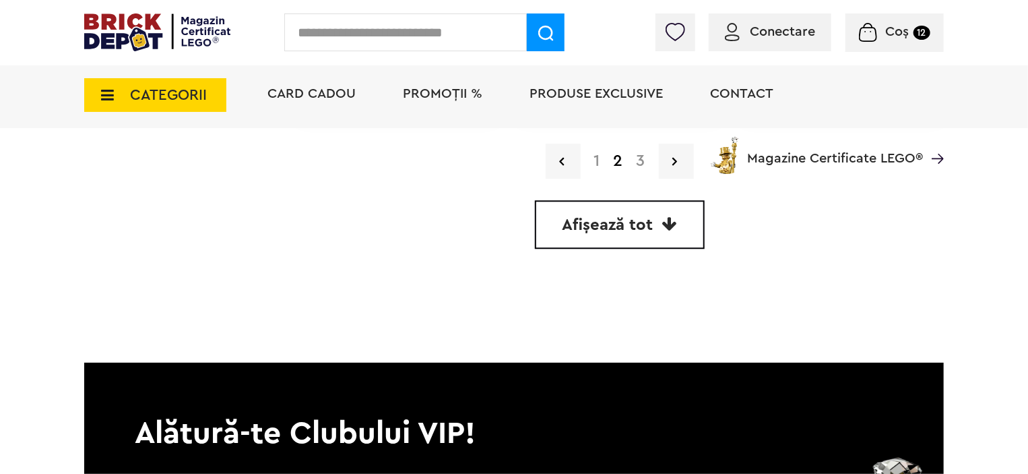
click at [543, 158] on div "Card Cadou PROMOȚII % Produse exclusive Contact Magazine Certificate LEGO®" at bounding box center [599, 118] width 690 height 111
click at [552, 156] on div "Card Cadou PROMOȚII % Produse exclusive Contact Magazine Certificate LEGO®" at bounding box center [599, 118] width 690 height 111
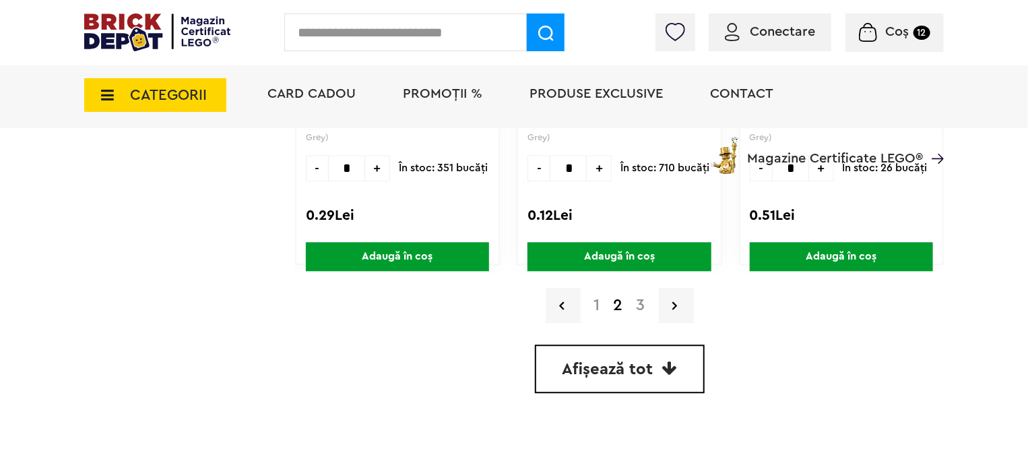
scroll to position [4212, 0]
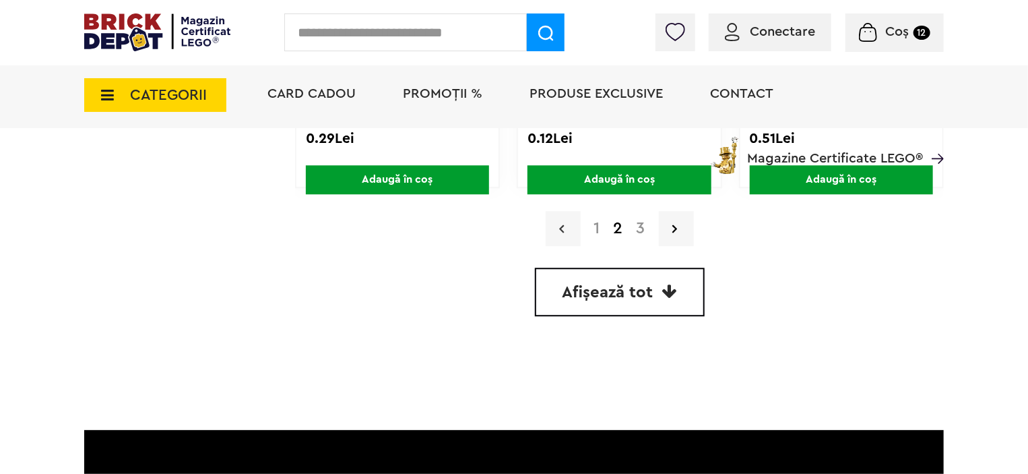
click at [546, 231] on link at bounding box center [563, 228] width 35 height 35
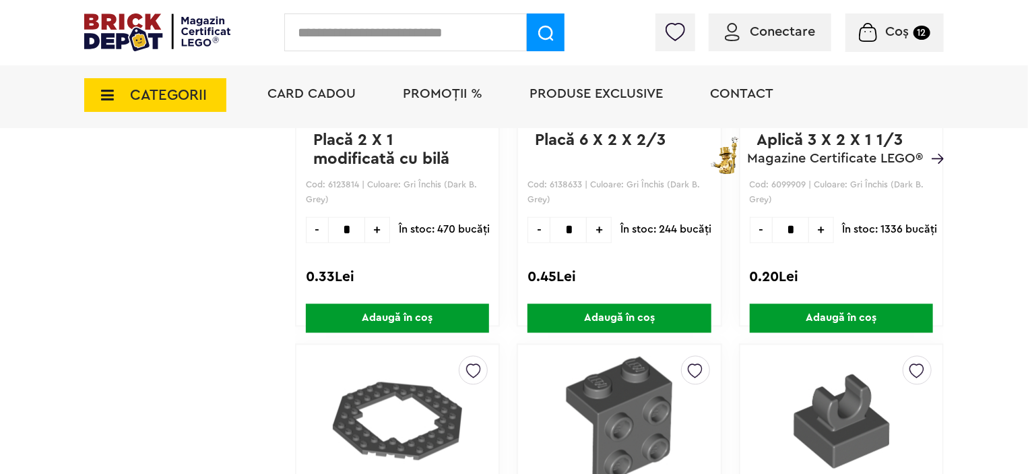
scroll to position [3842, 0]
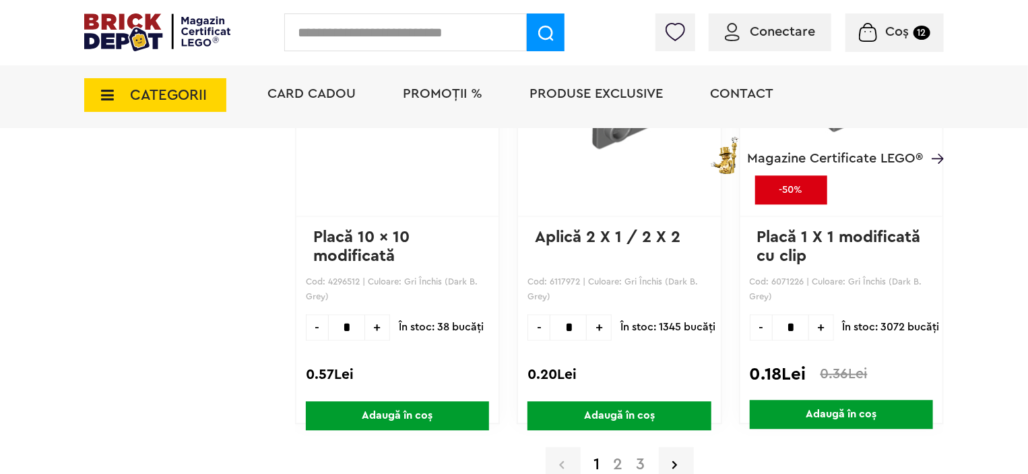
click at [103, 94] on icon at bounding box center [103, 95] width 21 height 15
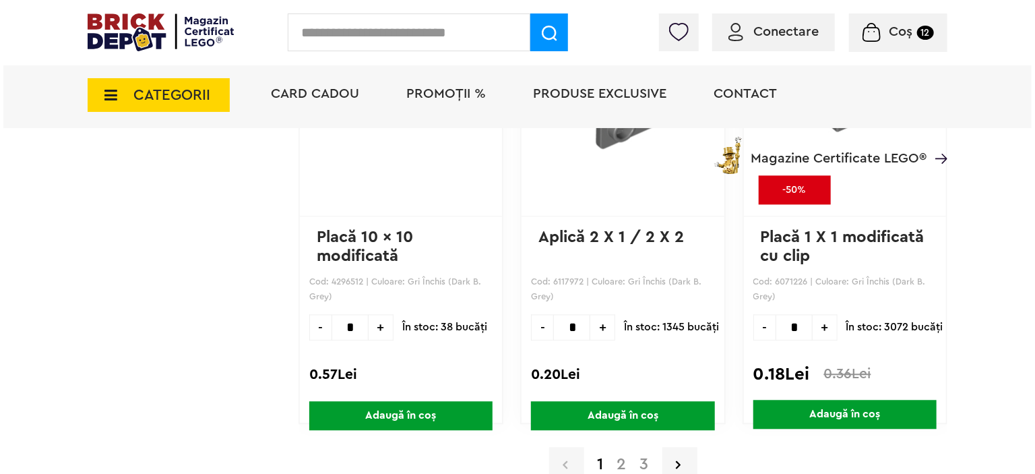
scroll to position [3977, 0]
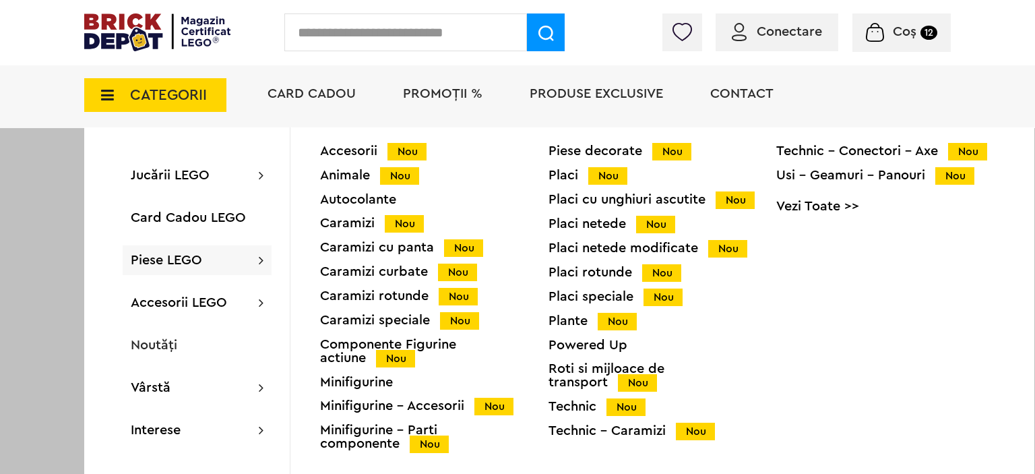
click at [565, 179] on div "Placi Nou" at bounding box center [663, 175] width 228 height 14
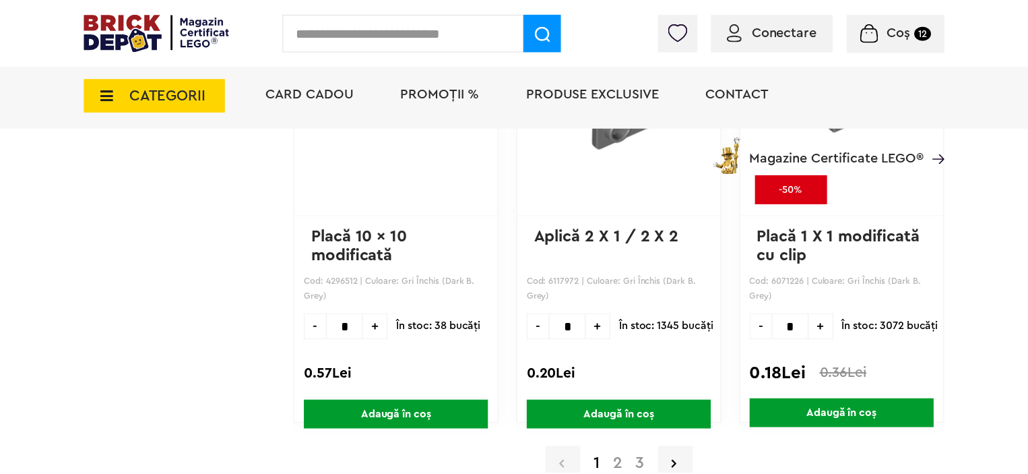
scroll to position [3976, 0]
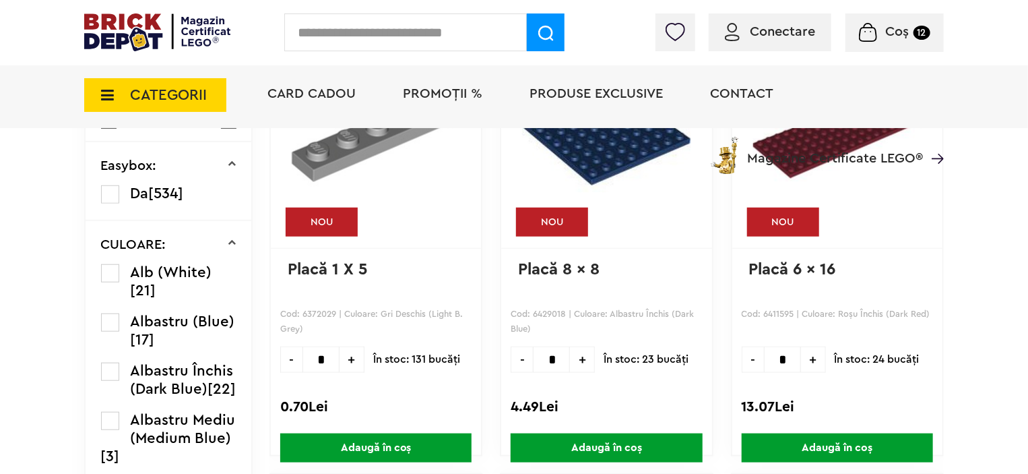
scroll to position [741, 0]
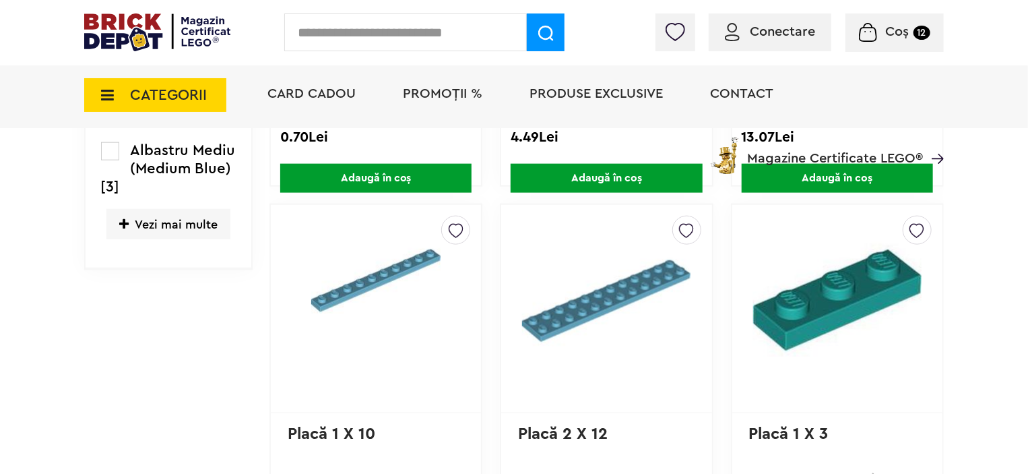
click at [146, 237] on span "Vezi mai multe" at bounding box center [168, 224] width 124 height 30
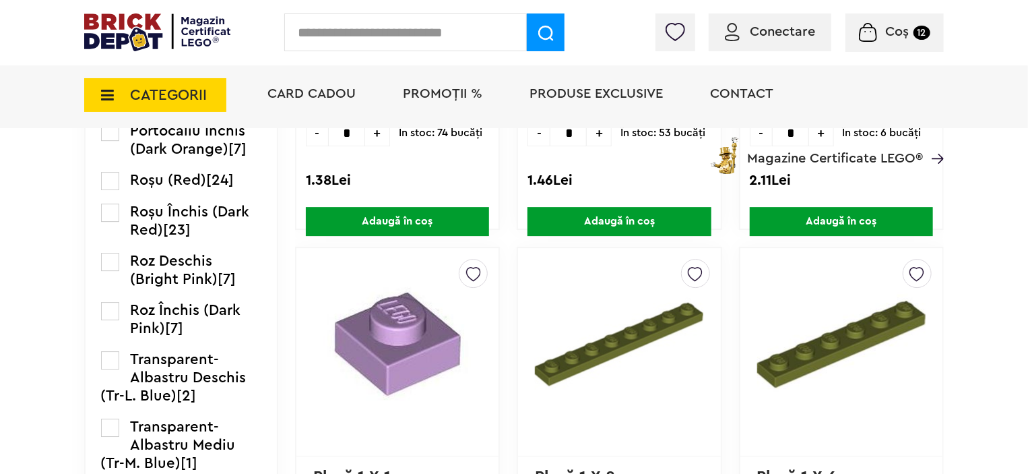
scroll to position [2022, 0]
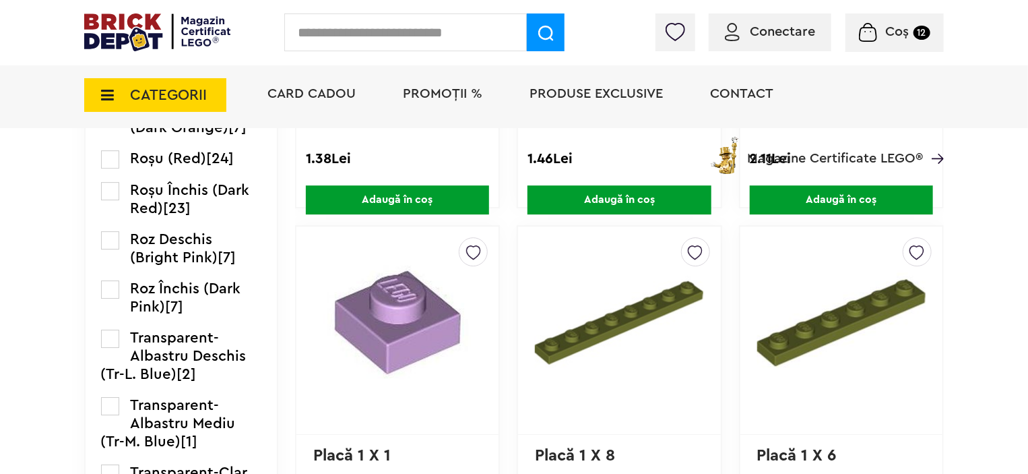
click at [113, 168] on label at bounding box center [110, 159] width 18 height 18
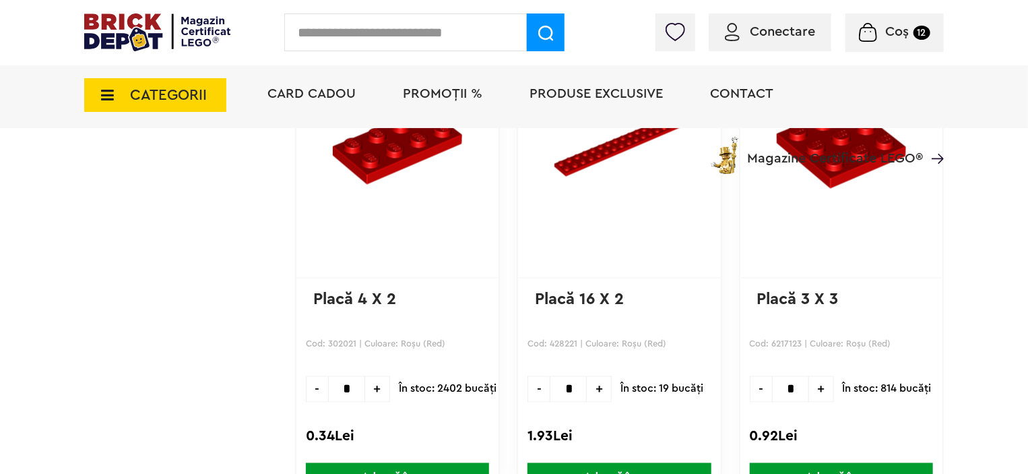
scroll to position [3505, 0]
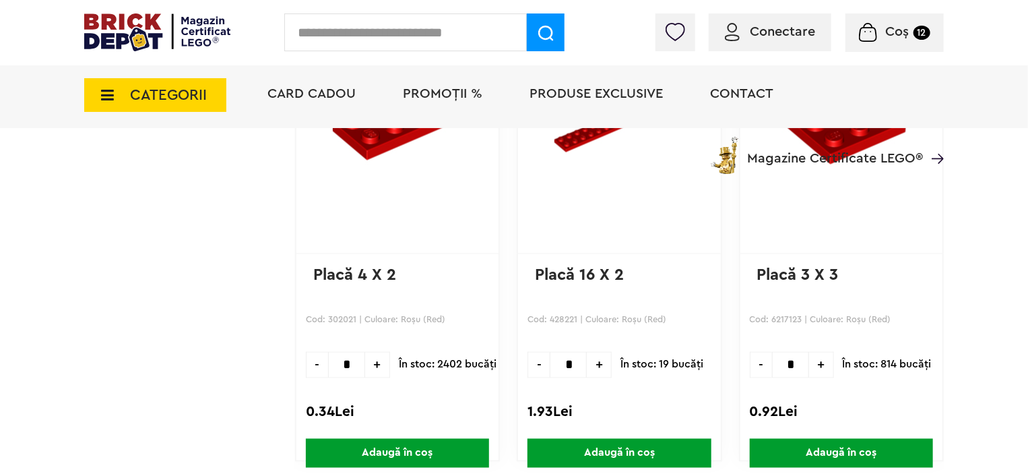
click at [365, 355] on span "+" at bounding box center [377, 365] width 25 height 26
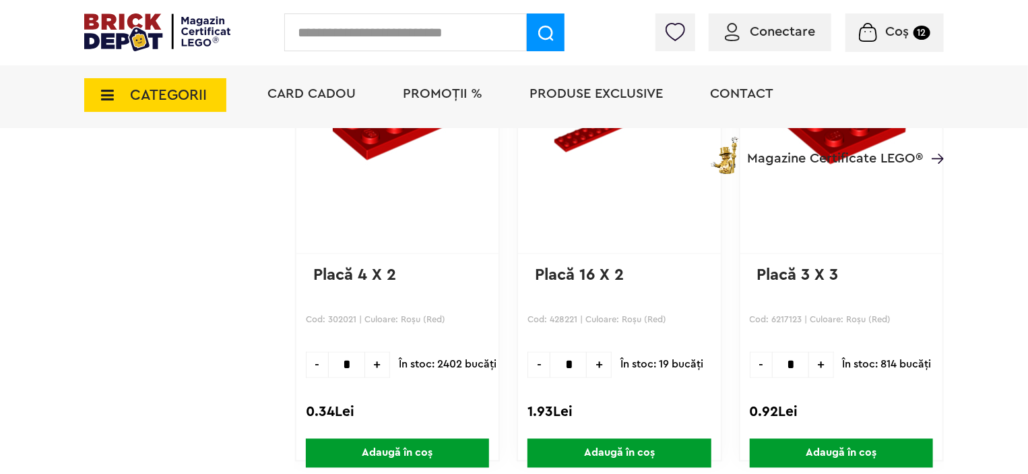
type input "*"
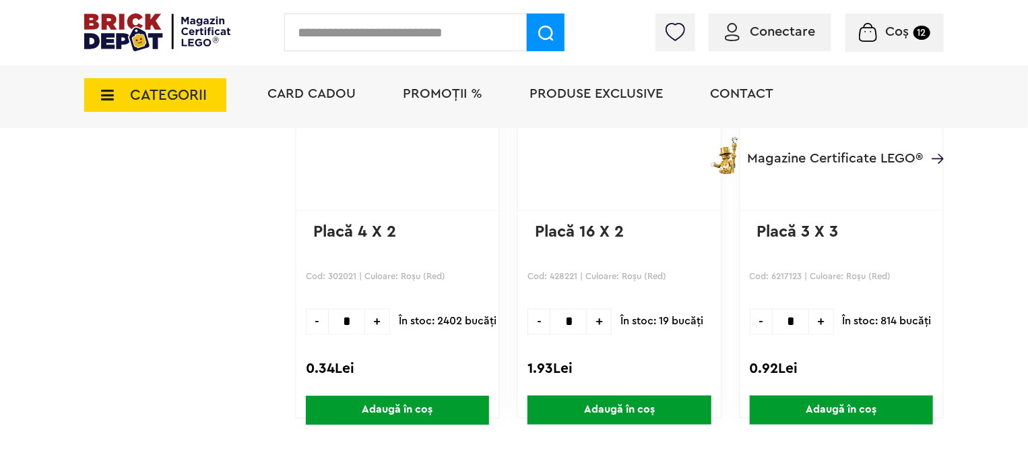
scroll to position [3572, 0]
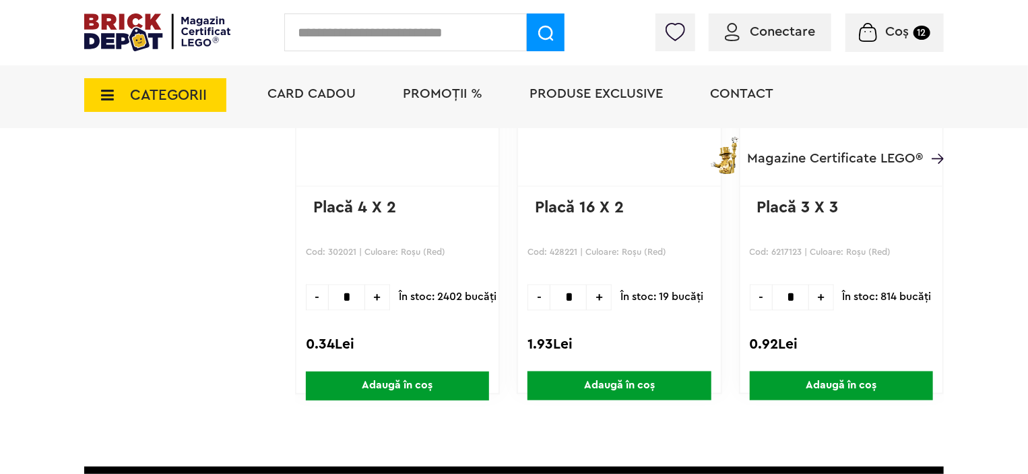
click at [419, 377] on span "Adaugă în coș" at bounding box center [397, 385] width 183 height 29
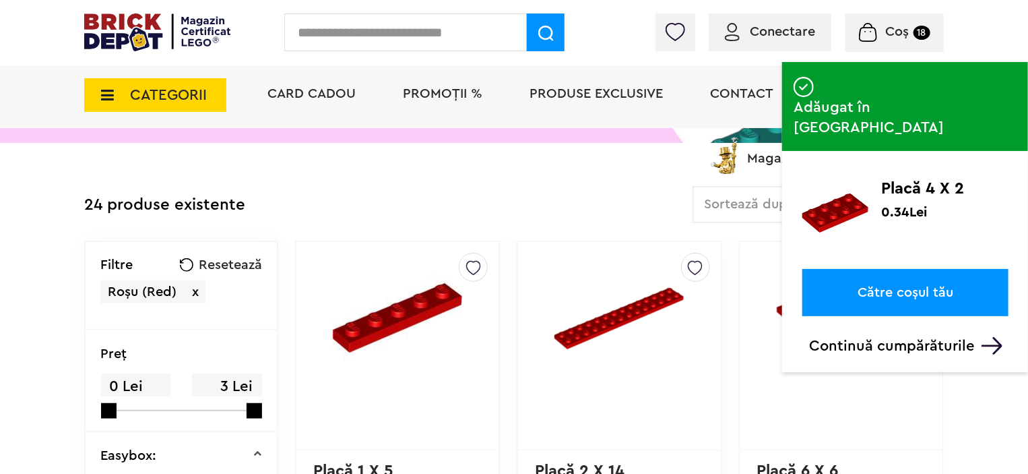
scroll to position [270, 0]
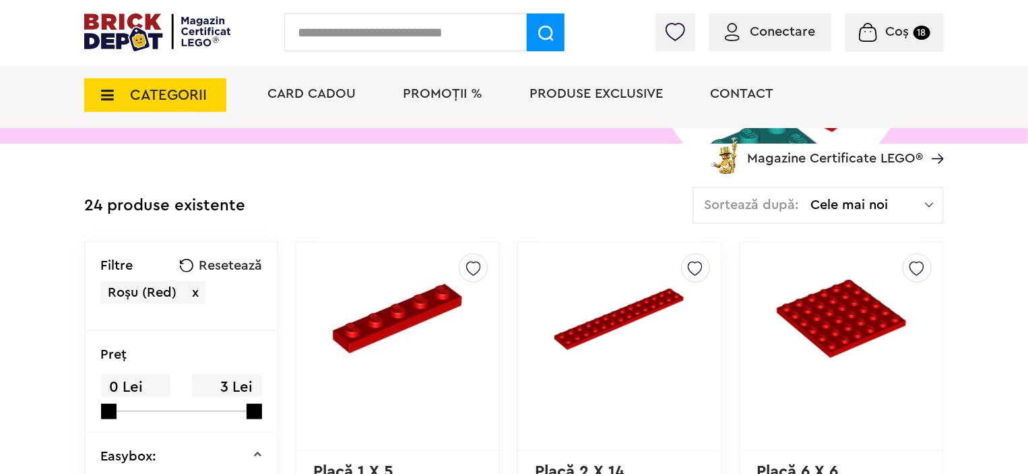
click at [100, 91] on icon at bounding box center [103, 95] width 21 height 15
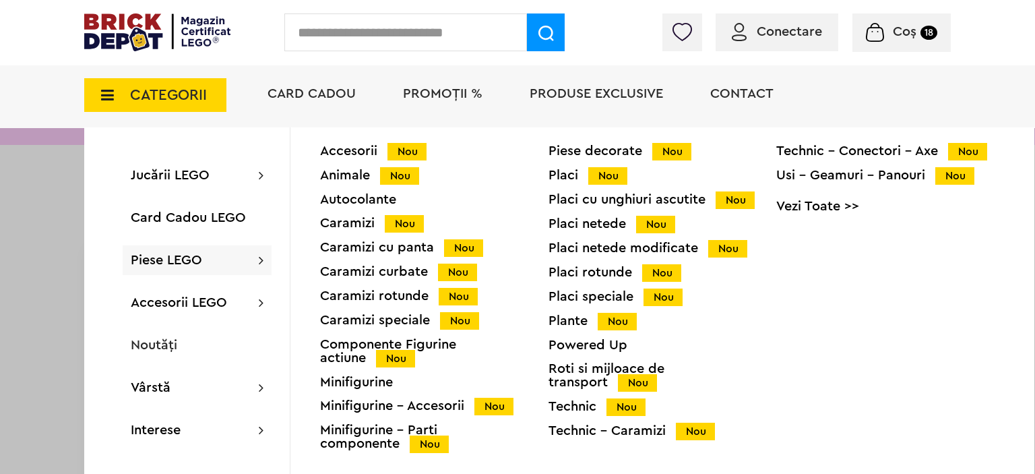
click at [572, 328] on div "Plante Nou" at bounding box center [663, 321] width 228 height 14
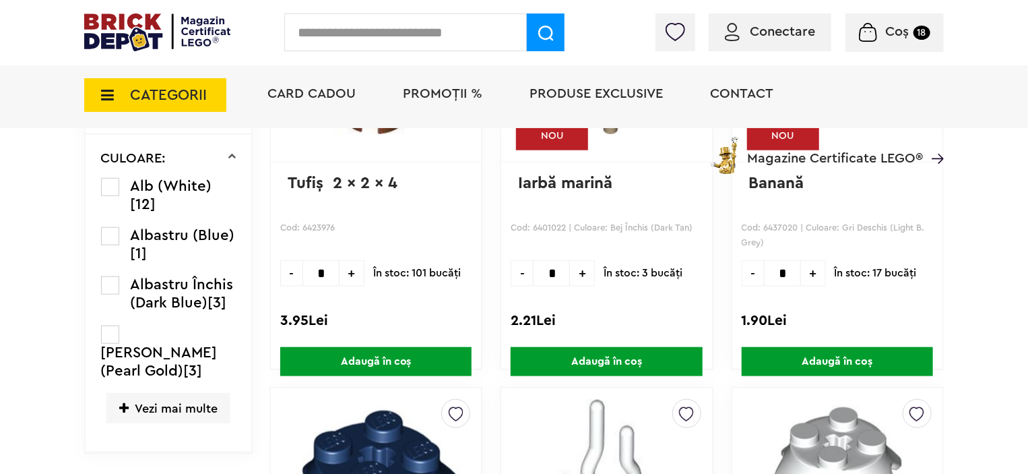
scroll to position [625, 0]
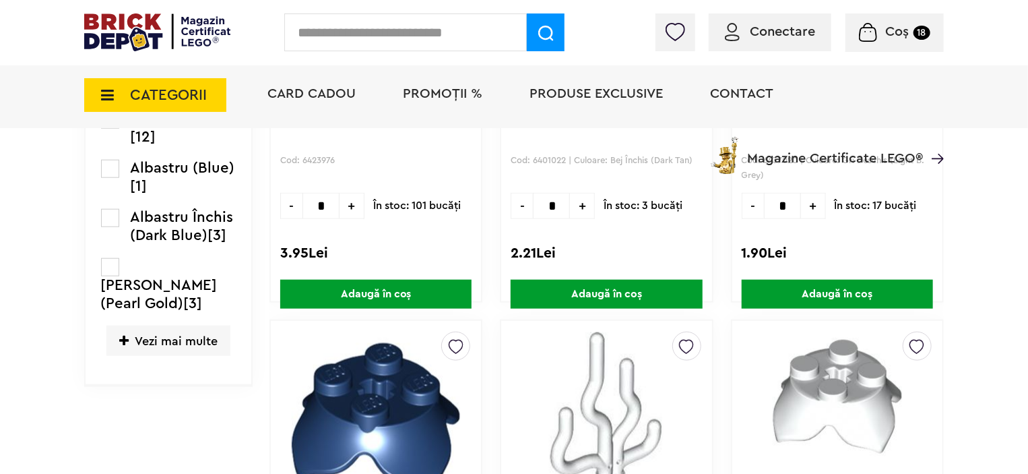
click at [131, 326] on span "Vezi mai multe" at bounding box center [168, 341] width 124 height 30
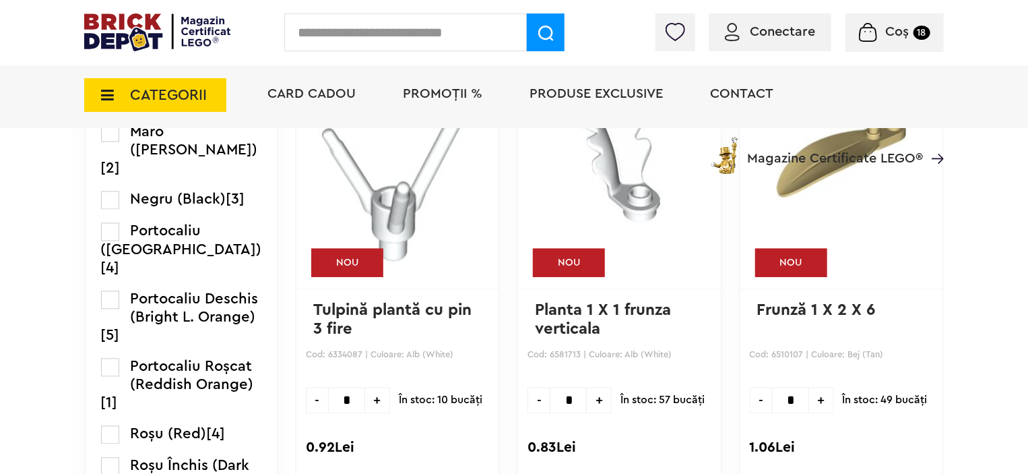
scroll to position [1569, 0]
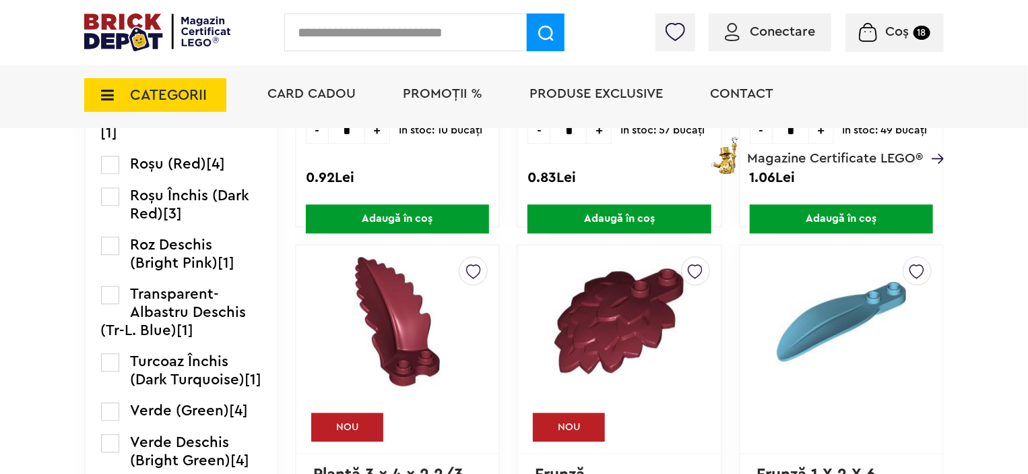
click at [108, 174] on label at bounding box center [110, 165] width 18 height 18
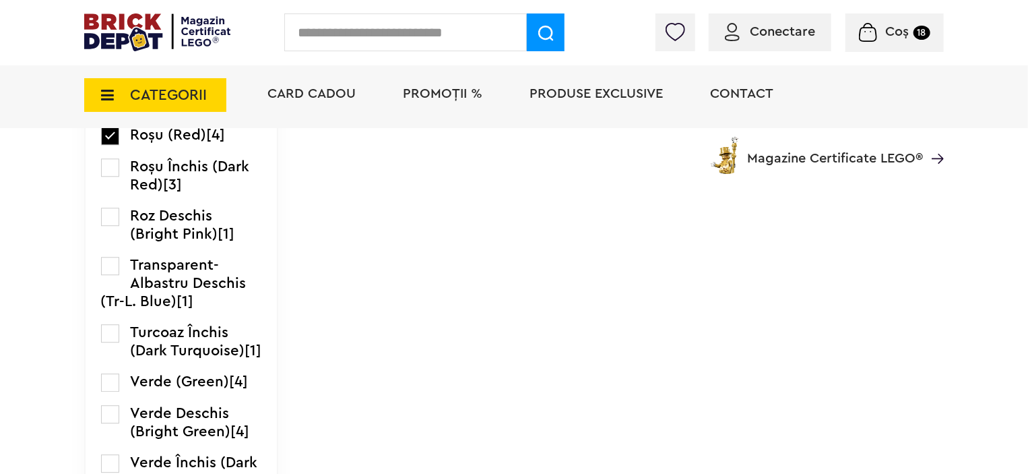
scroll to position [1618, 0]
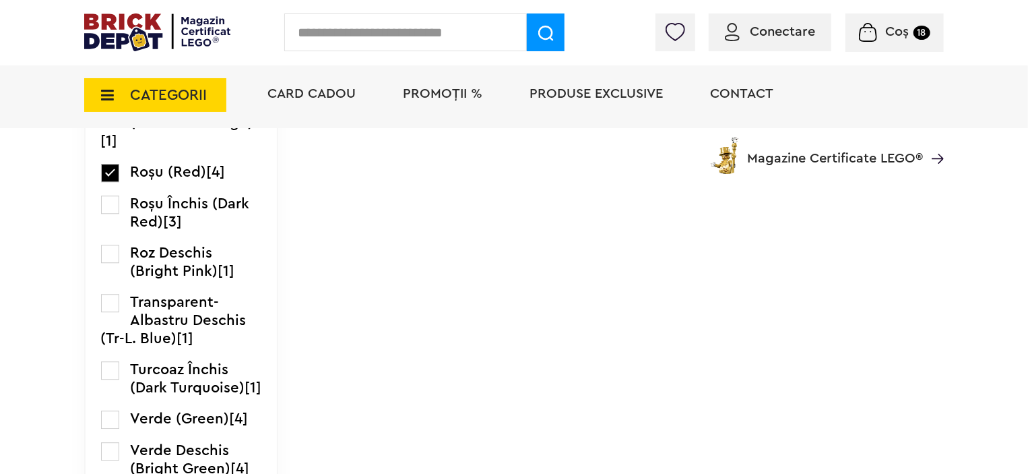
click at [103, 182] on label at bounding box center [110, 173] width 18 height 18
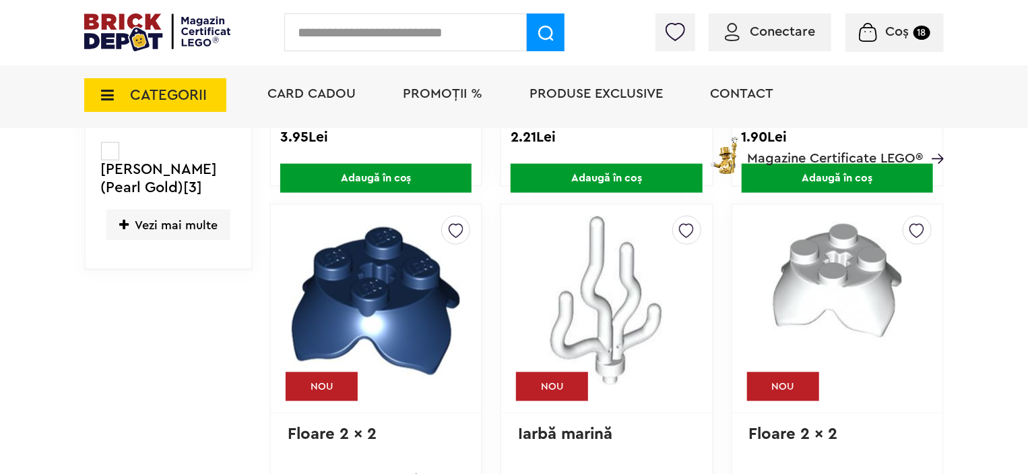
scroll to position [607, 0]
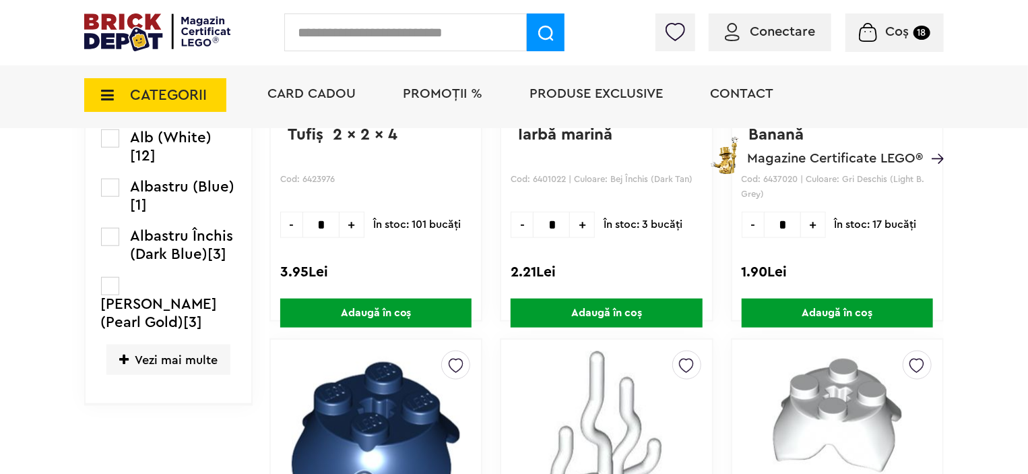
click at [140, 344] on span "Vezi mai multe" at bounding box center [168, 359] width 124 height 30
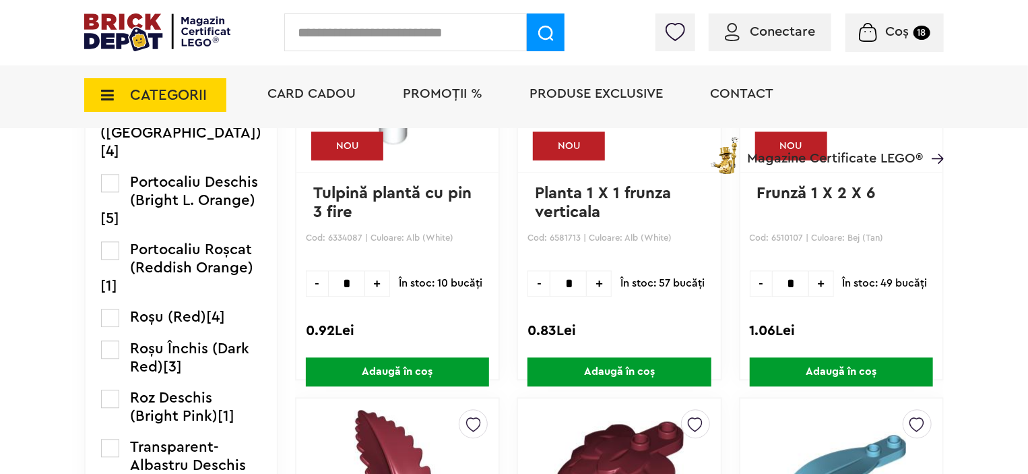
scroll to position [1415, 0]
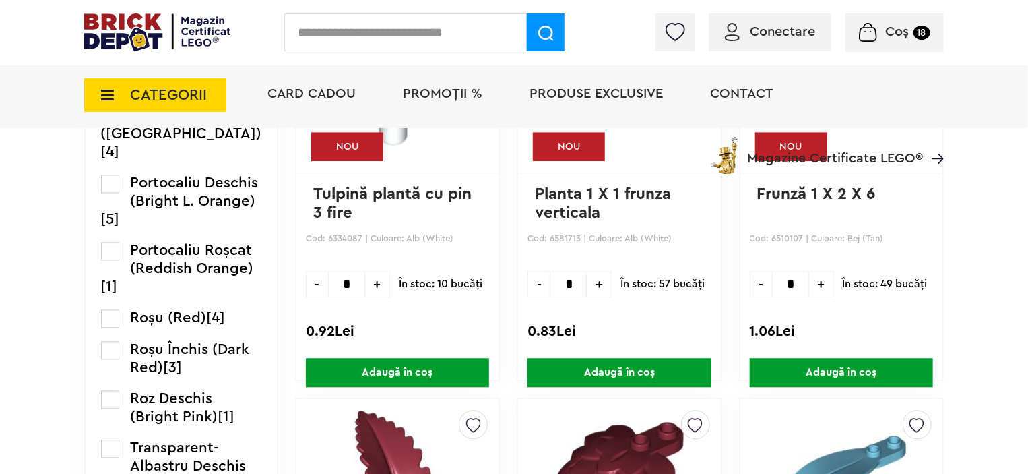
click at [108, 125] on label at bounding box center [110, 115] width 18 height 18
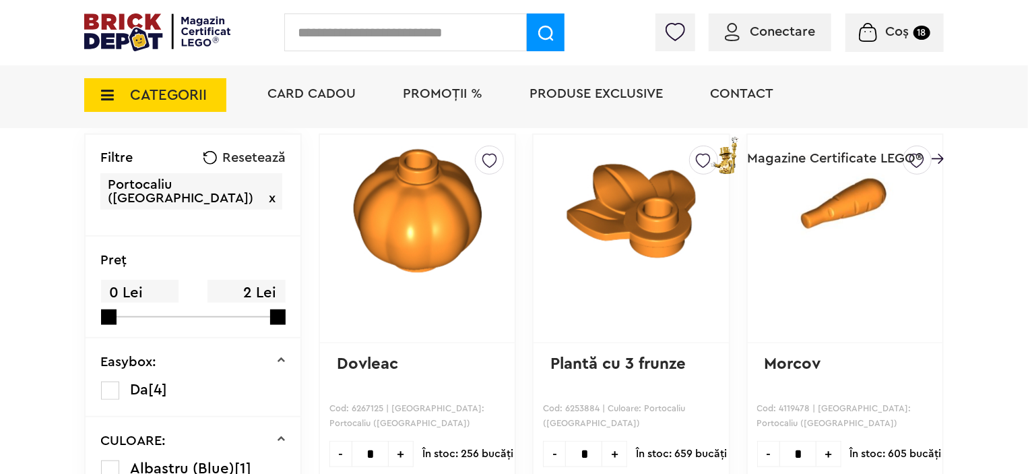
scroll to position [270, 0]
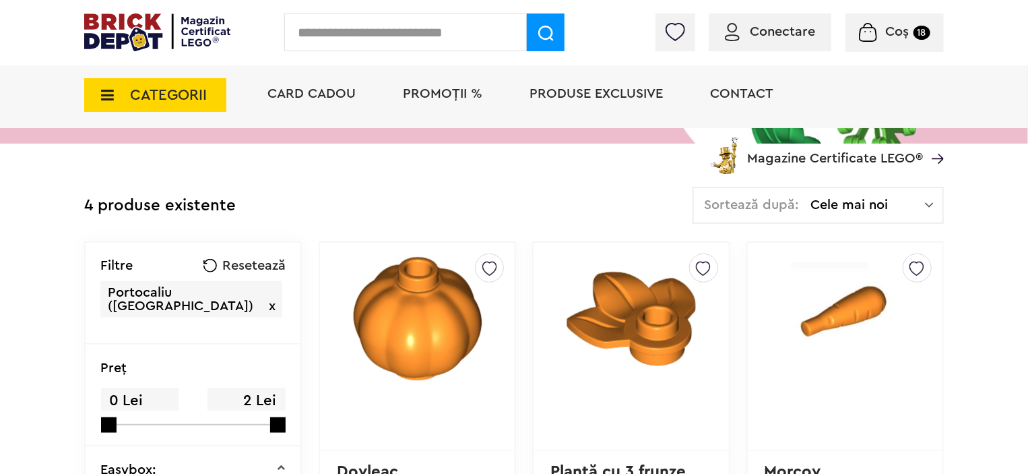
click at [92, 98] on span "CATEGORII" at bounding box center [155, 95] width 142 height 34
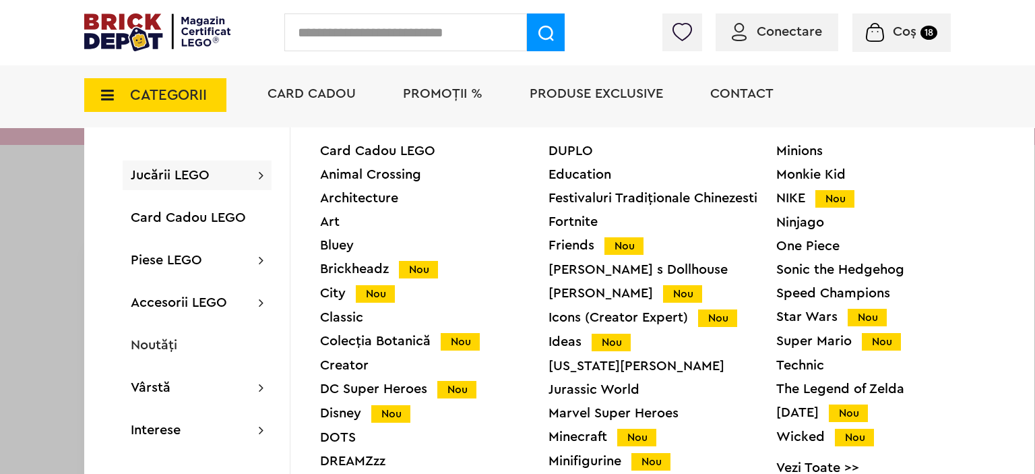
click at [101, 96] on icon at bounding box center [103, 95] width 21 height 15
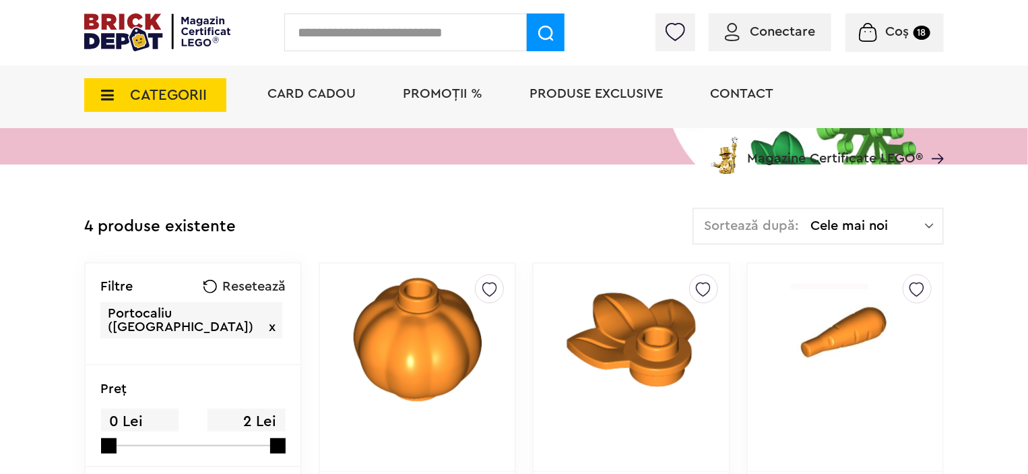
scroll to position [67, 0]
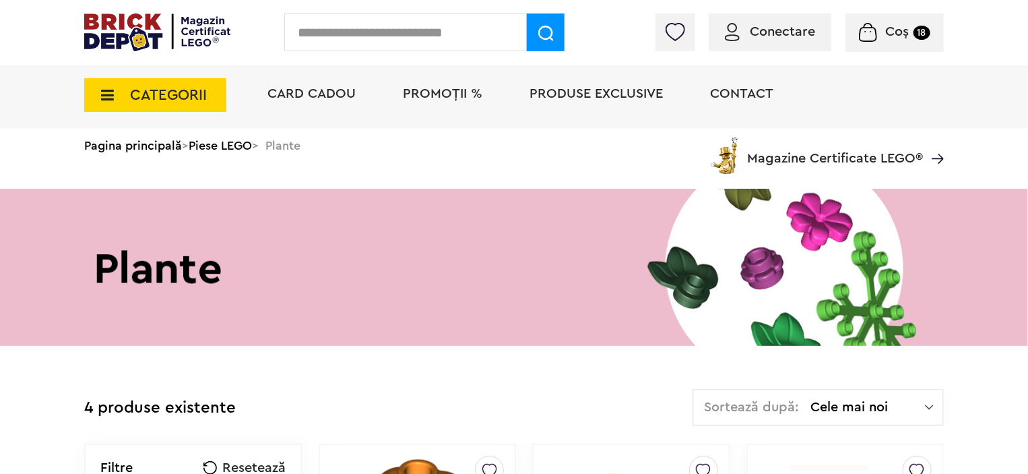
click at [124, 98] on span "CATEGORII" at bounding box center [155, 95] width 142 height 34
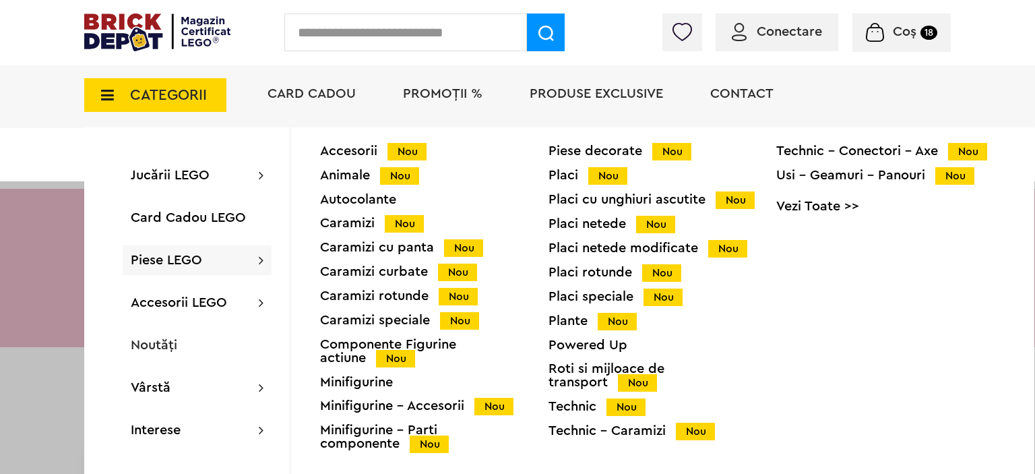
click at [389, 251] on div "Caramizi cu panta Nou" at bounding box center [434, 248] width 228 height 14
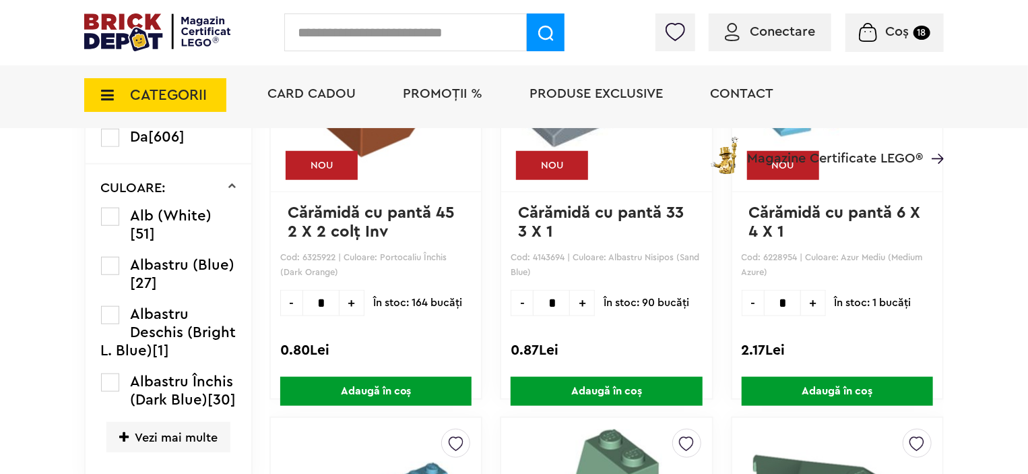
scroll to position [674, 0]
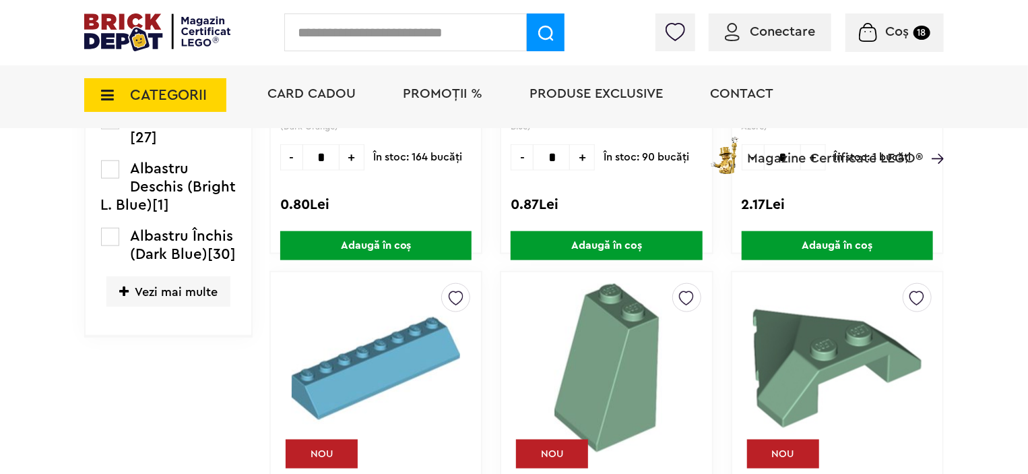
click at [148, 304] on span "Vezi mai multe" at bounding box center [168, 291] width 124 height 30
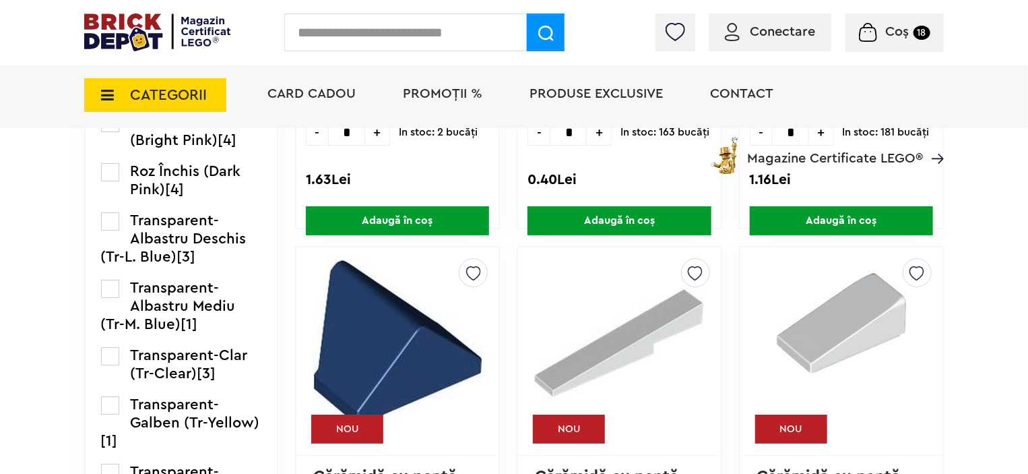
scroll to position [2426, 0]
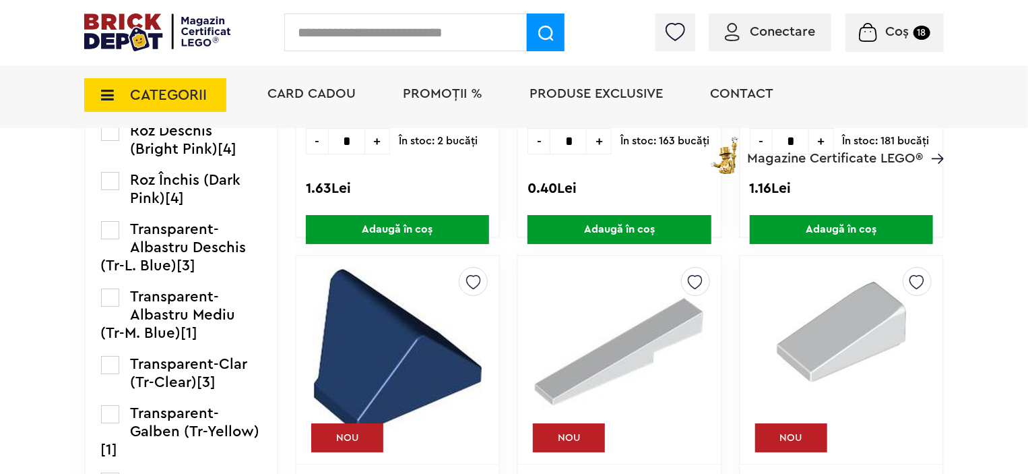
click at [110, 60] on label at bounding box center [110, 51] width 18 height 18
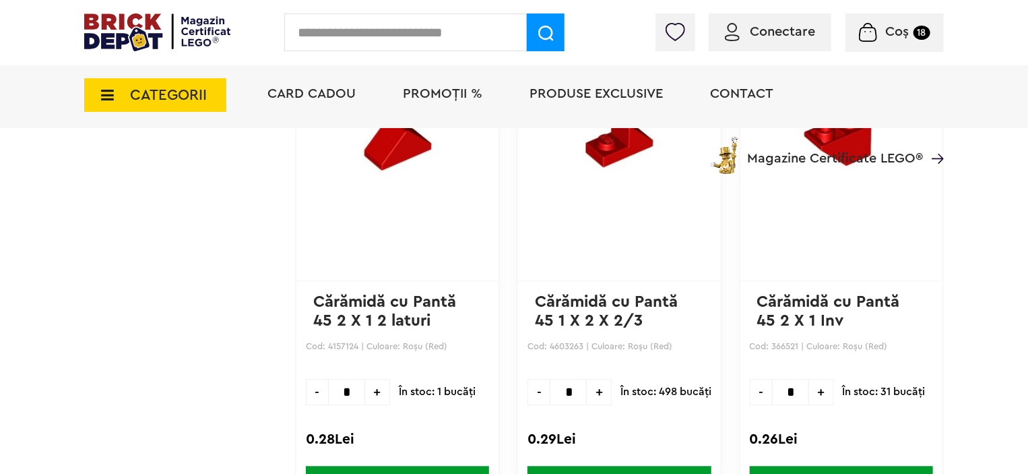
scroll to position [3976, 0]
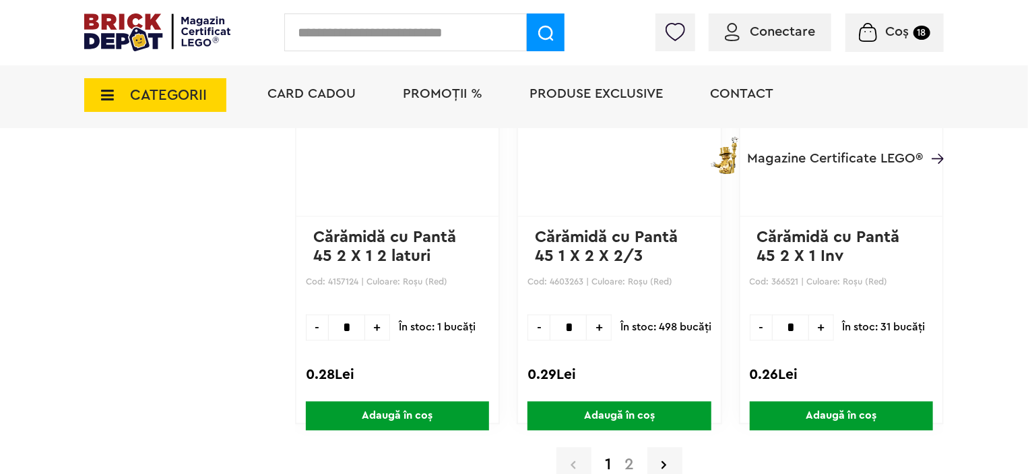
click at [587, 328] on span "+" at bounding box center [599, 327] width 25 height 26
type input "*"
click at [585, 405] on span "Adaugă în coș" at bounding box center [619, 415] width 183 height 29
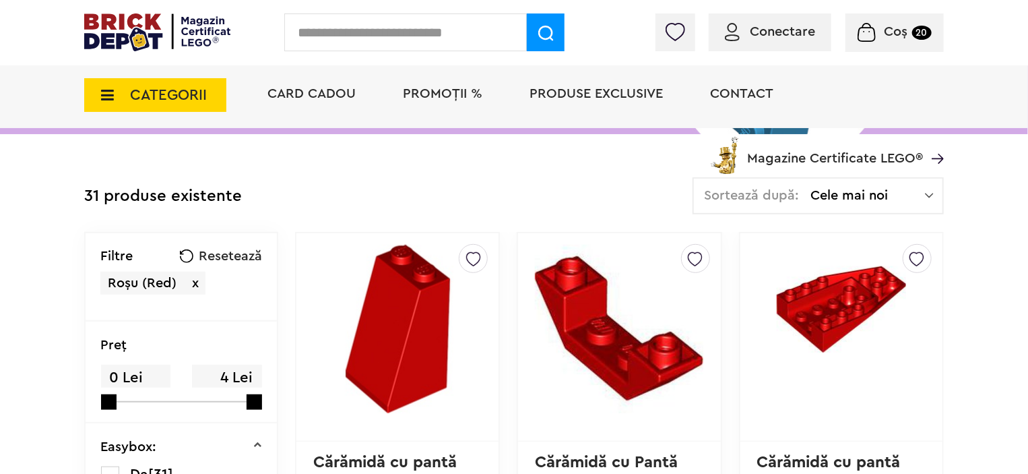
scroll to position [135, 0]
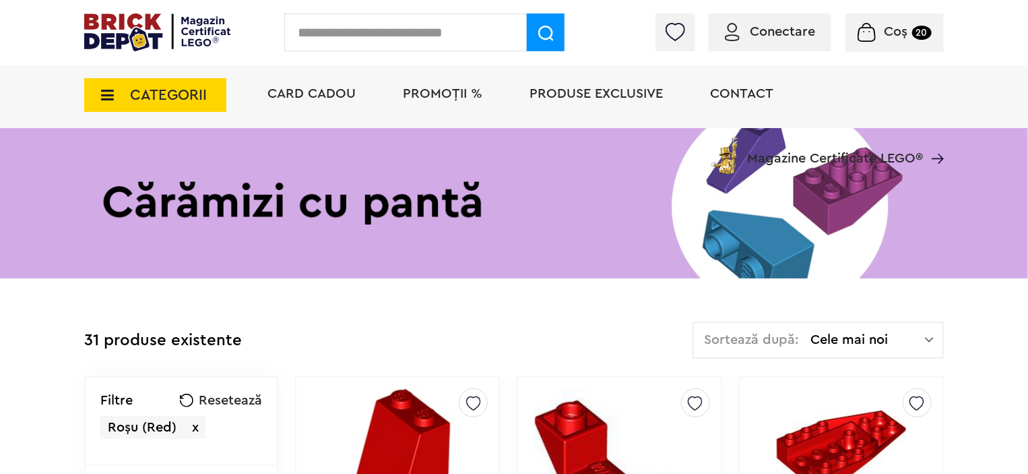
drag, startPoint x: 277, startPoint y: 193, endPoint x: 18, endPoint y: 327, distance: 291.5
click at [114, 94] on span "CATEGORII" at bounding box center [155, 95] width 142 height 34
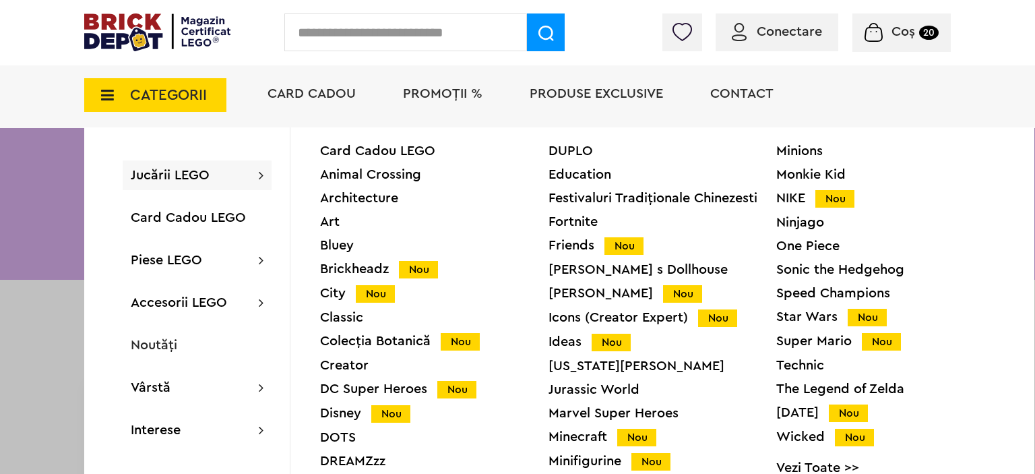
click at [115, 96] on span "CATEGORII" at bounding box center [155, 95] width 142 height 34
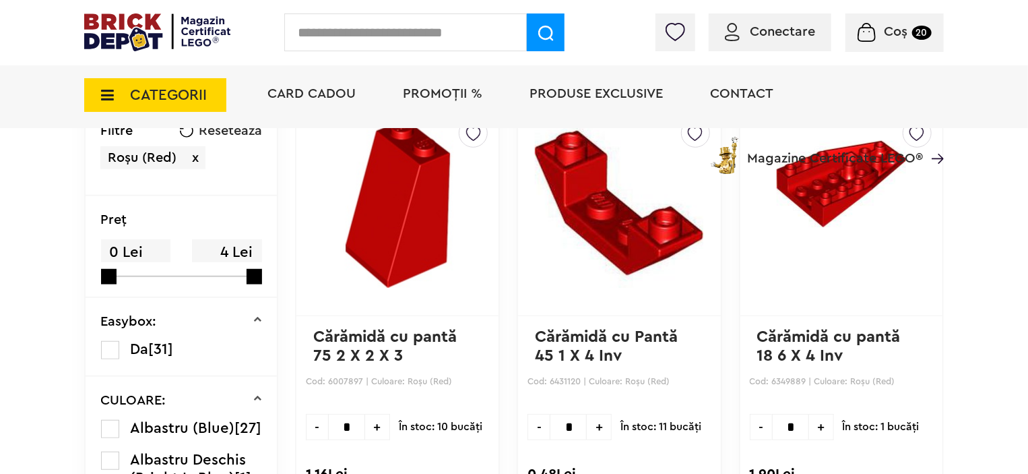
scroll to position [337, 0]
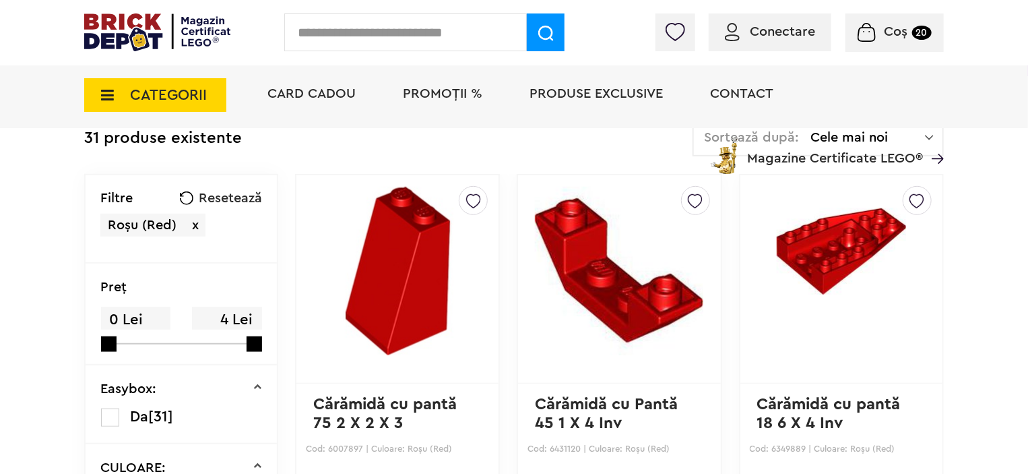
click at [199, 200] on span "Resetează" at bounding box center [230, 197] width 63 height 13
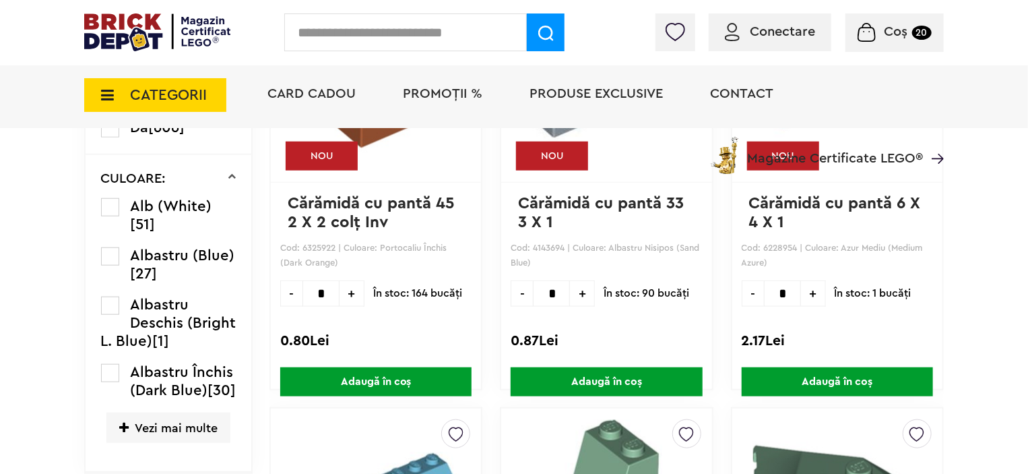
scroll to position [539, 0]
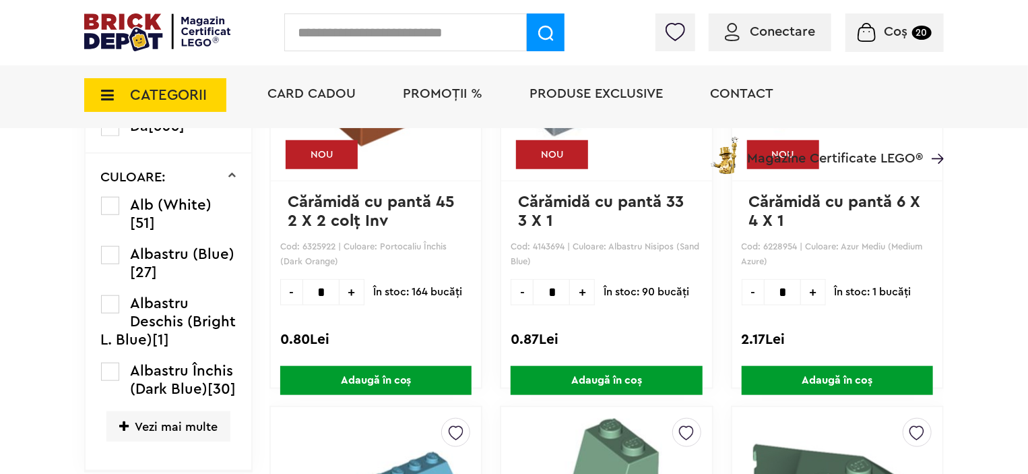
click at [164, 438] on span "Vezi mai multe" at bounding box center [168, 426] width 124 height 30
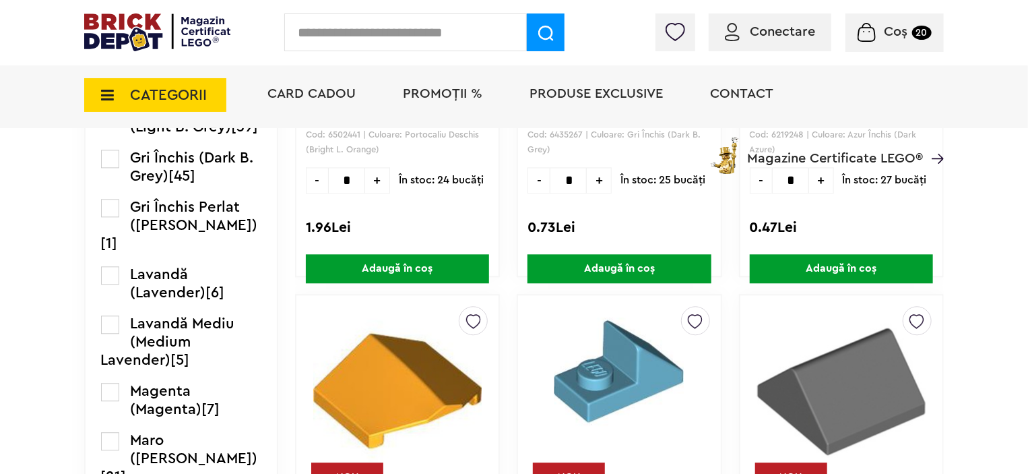
scroll to position [1550, 0]
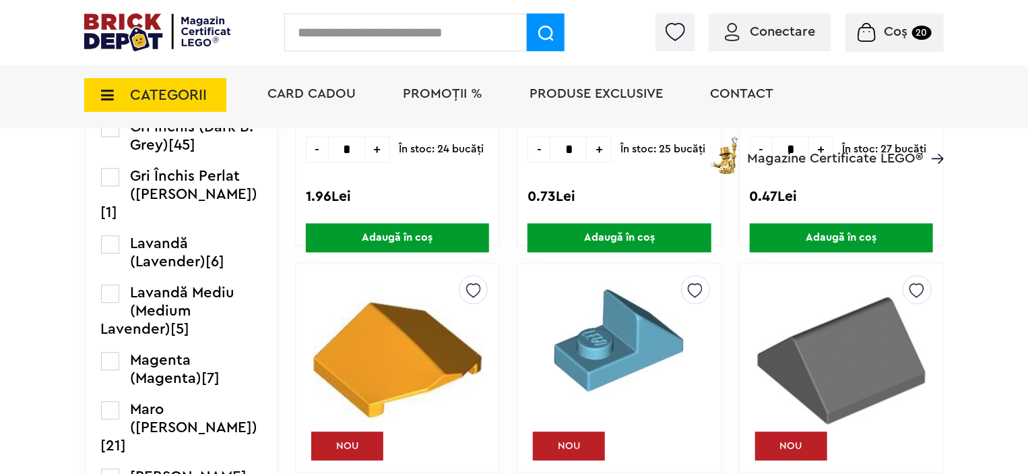
click at [112, 137] on label at bounding box center [110, 128] width 18 height 18
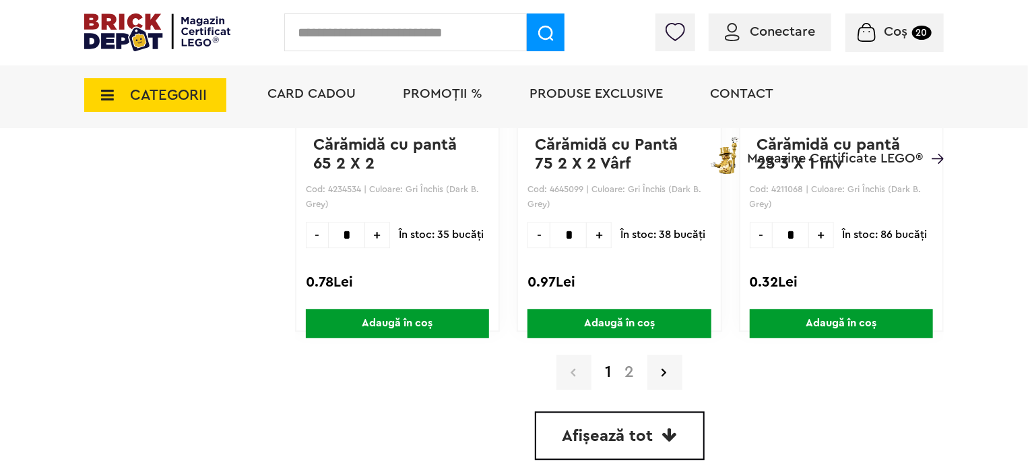
scroll to position [4144, 0]
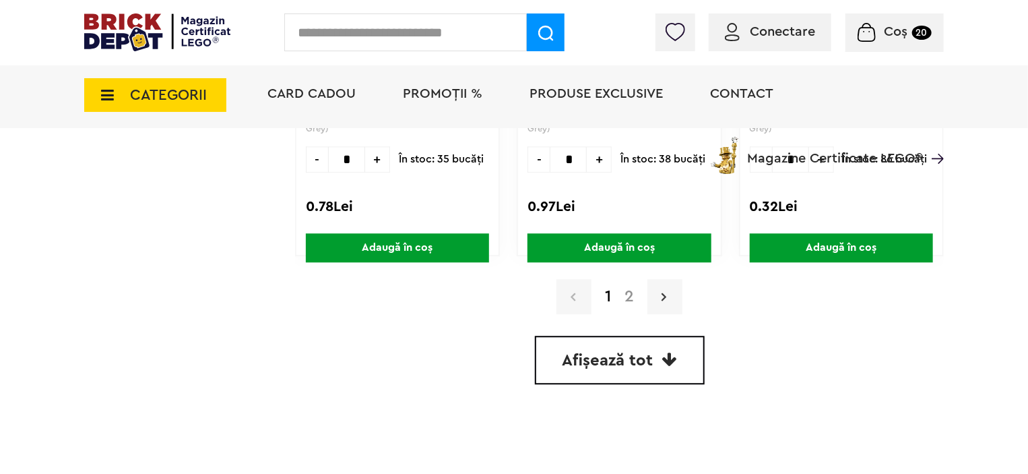
click at [662, 292] on icon at bounding box center [664, 296] width 5 height 13
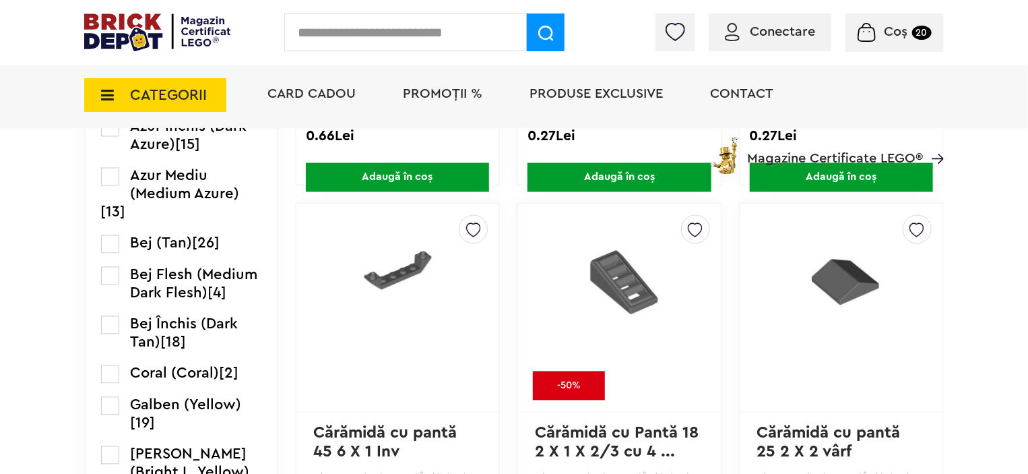
scroll to position [1281, 0]
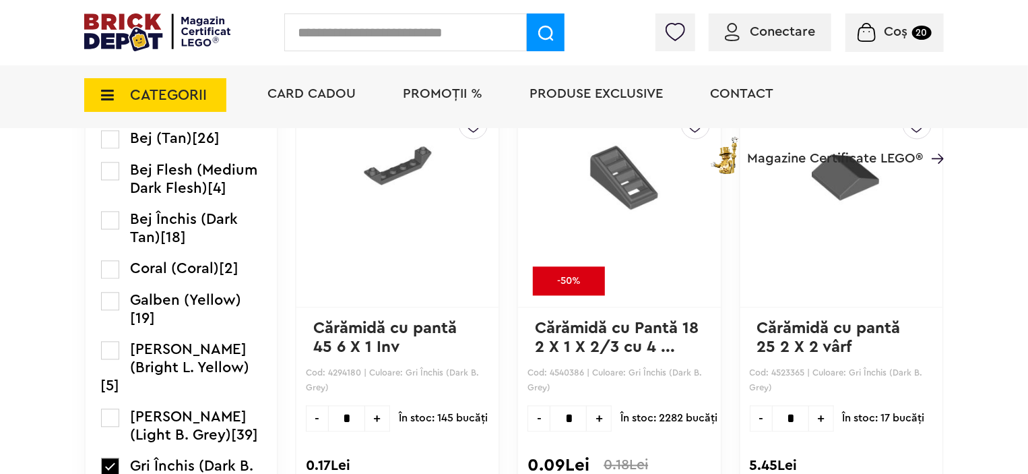
click at [587, 414] on span "+" at bounding box center [599, 419] width 25 height 26
click at [528, 420] on span "-" at bounding box center [539, 419] width 22 height 26
type input "*"
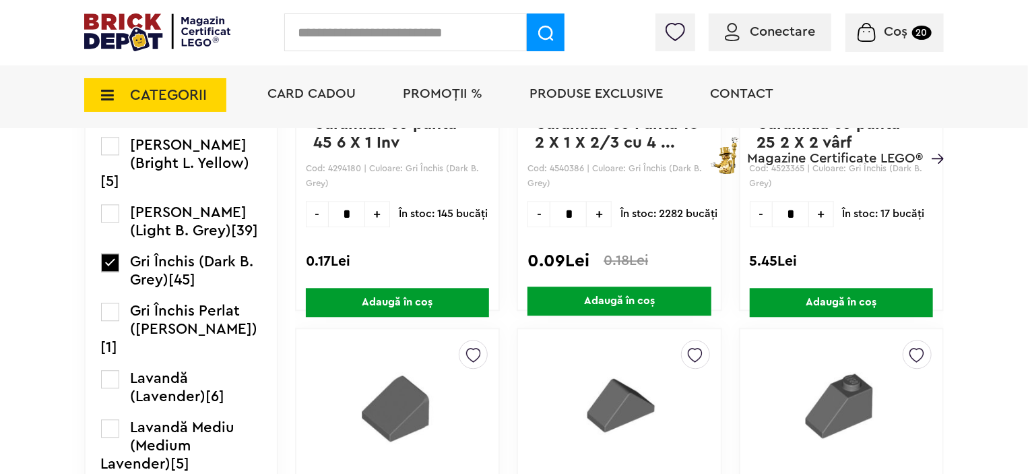
scroll to position [1550, 0]
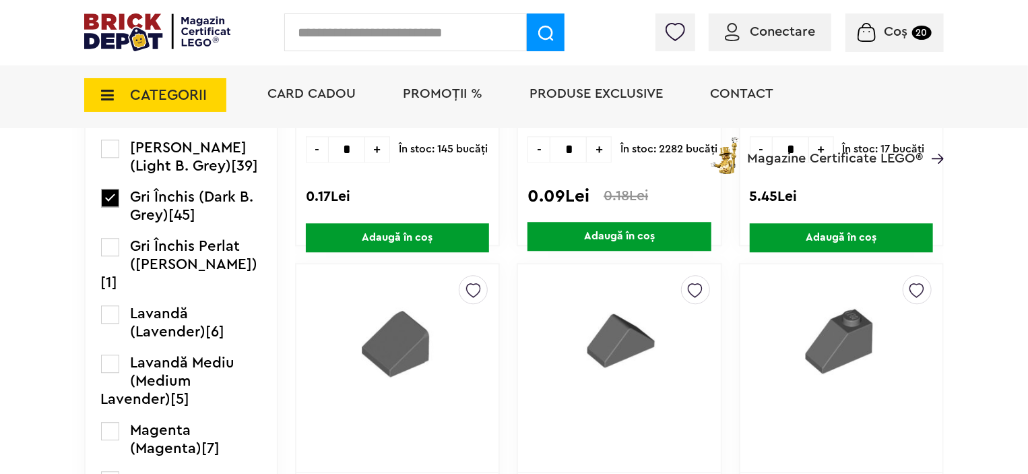
click at [612, 227] on span "Adaugă în coș" at bounding box center [619, 236] width 183 height 29
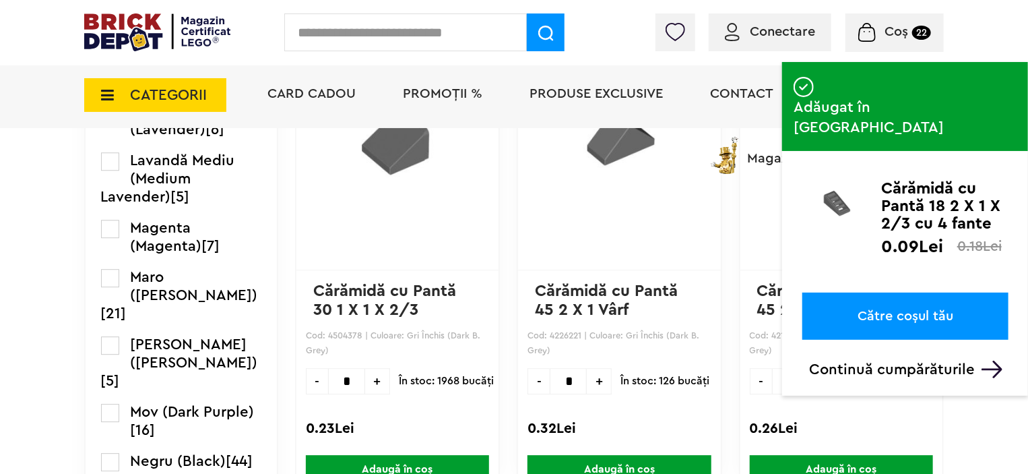
scroll to position [1820, 0]
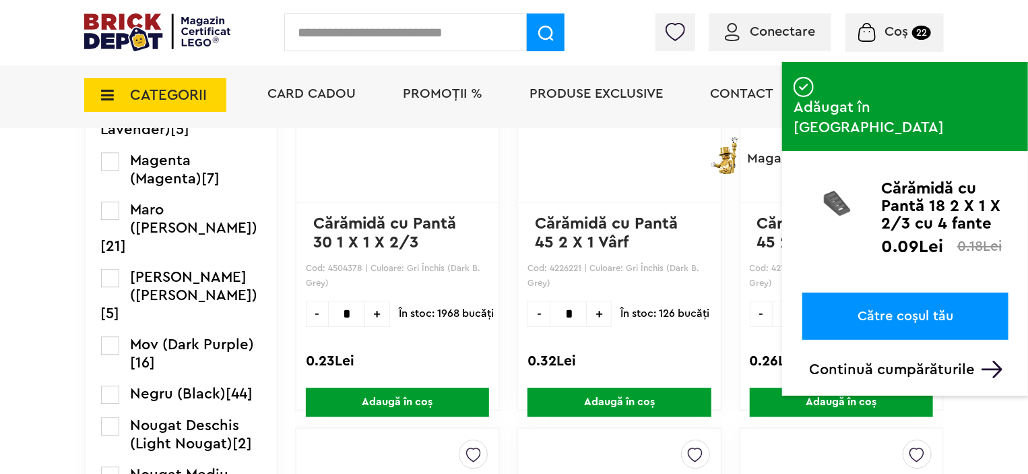
click at [1011, 396] on div "Cadou VIP 40266 Cutie de bijuterii la achiziții de seturi LEGO Friends de minim…" at bounding box center [514, 33] width 1028 height 3706
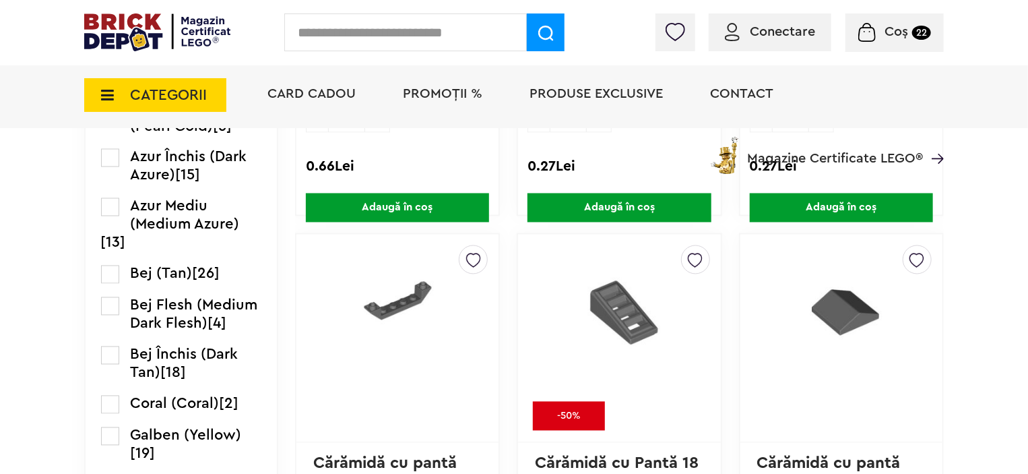
scroll to position [809, 0]
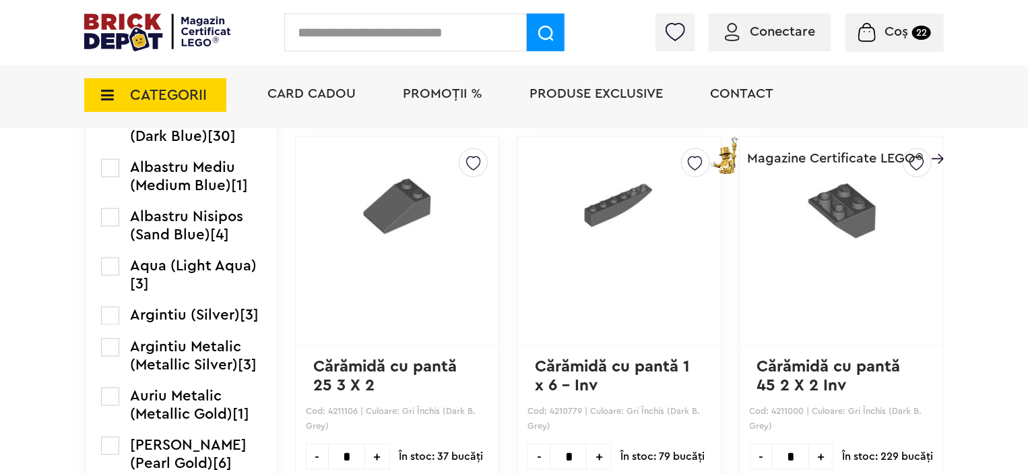
click at [913, 35] on small "22" at bounding box center [922, 33] width 19 height 14
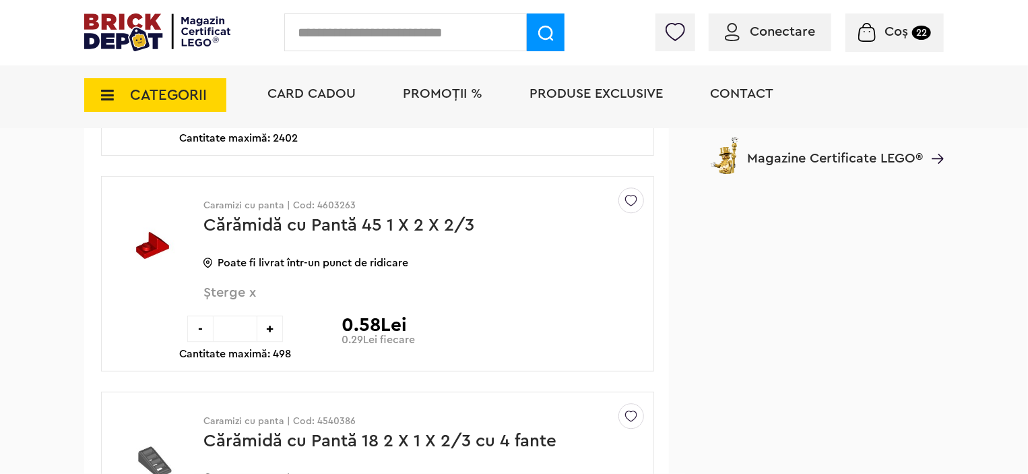
scroll to position [1415, 0]
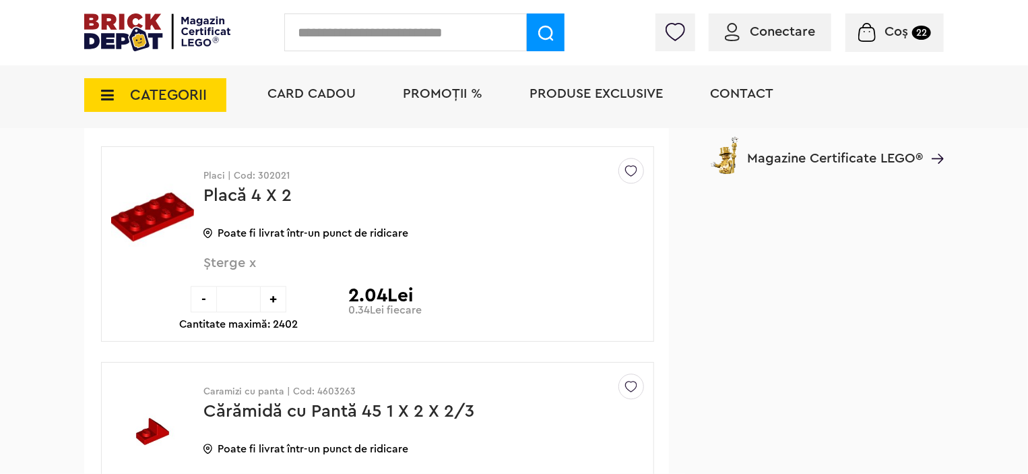
click at [730, 44] on div "Conectare" at bounding box center [770, 32] width 123 height 38
click at [751, 26] on span "Conectare" at bounding box center [782, 31] width 65 height 13
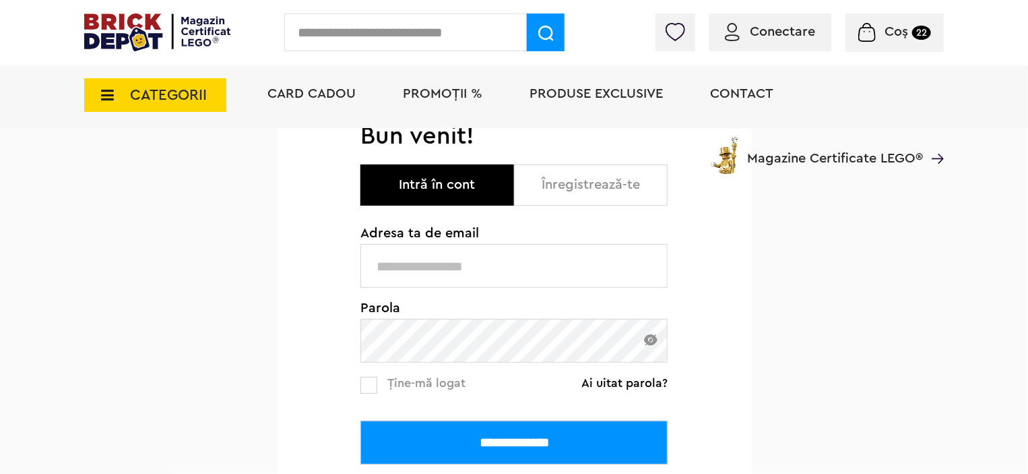
scroll to position [270, 0]
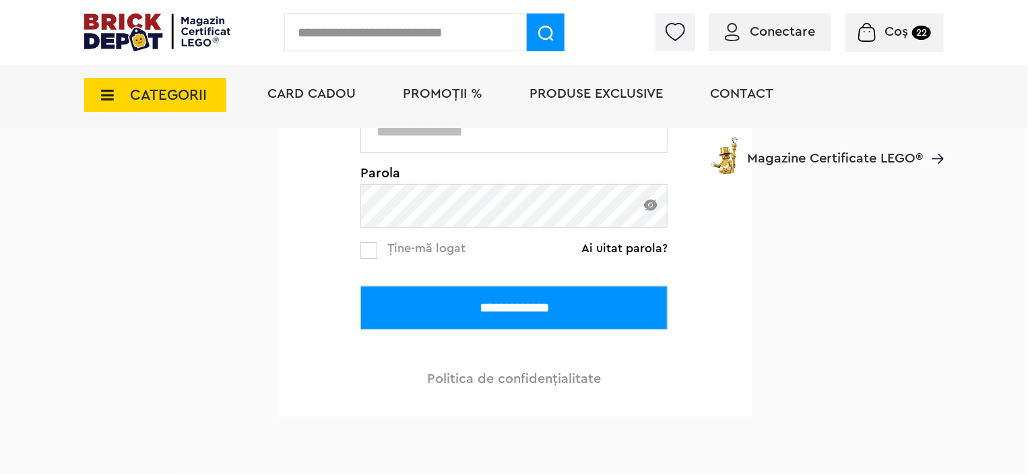
type input "**********"
drag, startPoint x: 371, startPoint y: 234, endPoint x: 369, endPoint y: 241, distance: 7.5
click at [369, 239] on div "**********" at bounding box center [514, 239] width 307 height 294
click at [458, 309] on input "**********" at bounding box center [514, 308] width 307 height 44
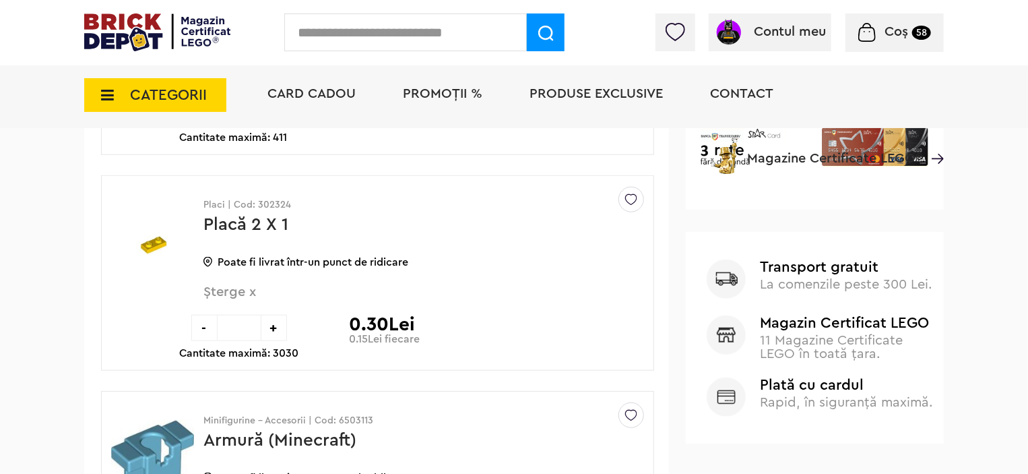
scroll to position [270, 0]
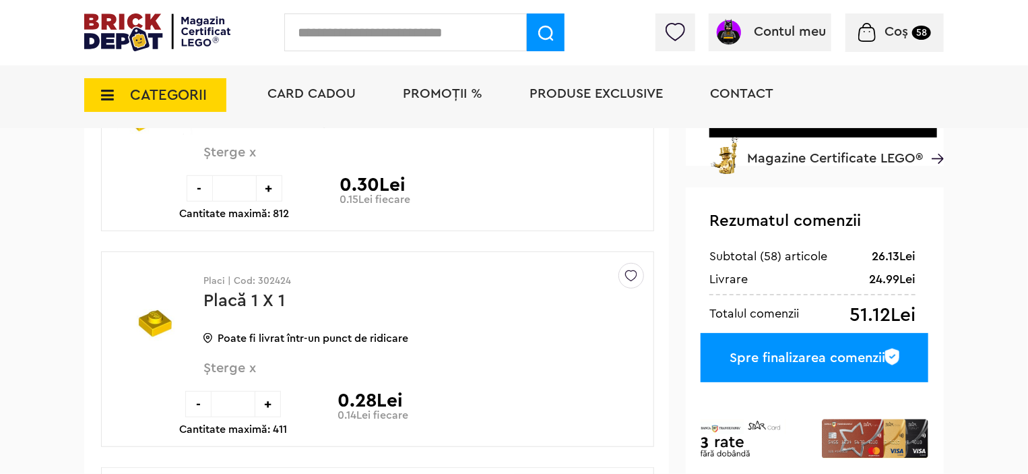
click at [865, 26] on img at bounding box center [868, 32] width 18 height 19
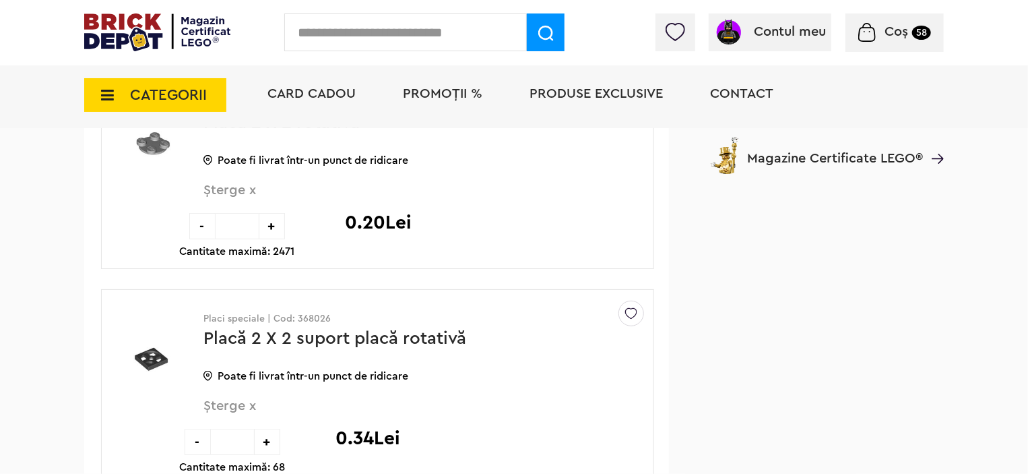
scroll to position [2831, 0]
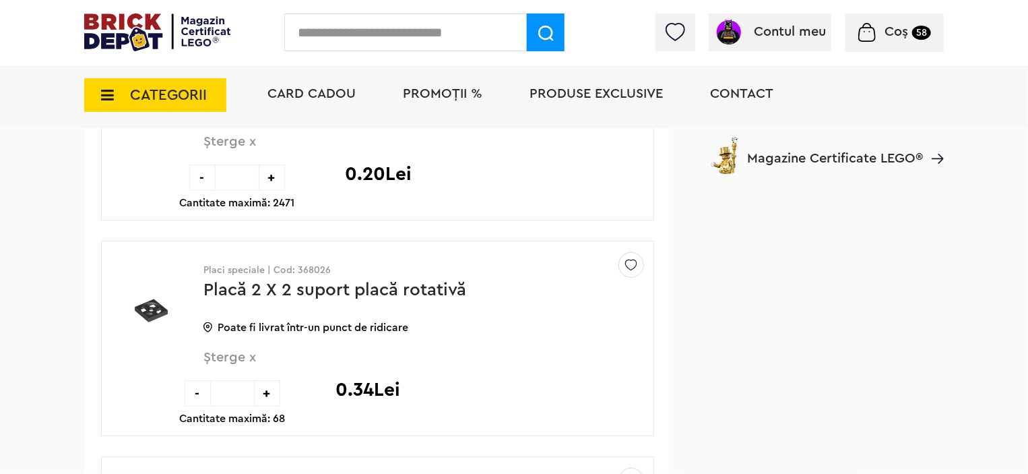
click at [270, 381] on div "+" at bounding box center [267, 393] width 26 height 26
type input "*"
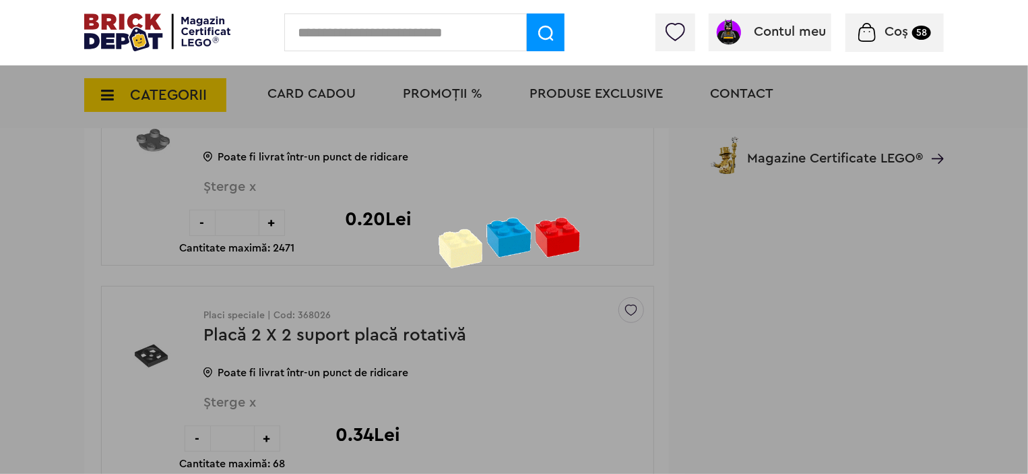
scroll to position [2696, 0]
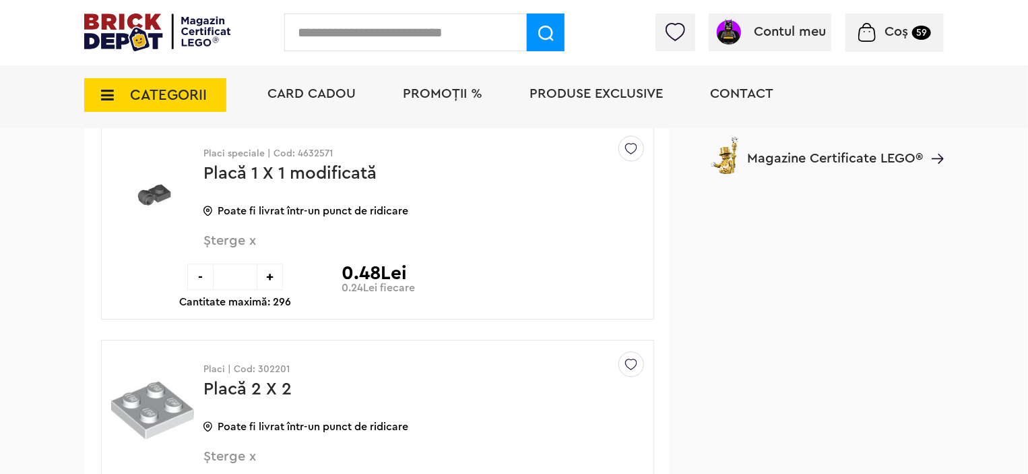
scroll to position [1415, 0]
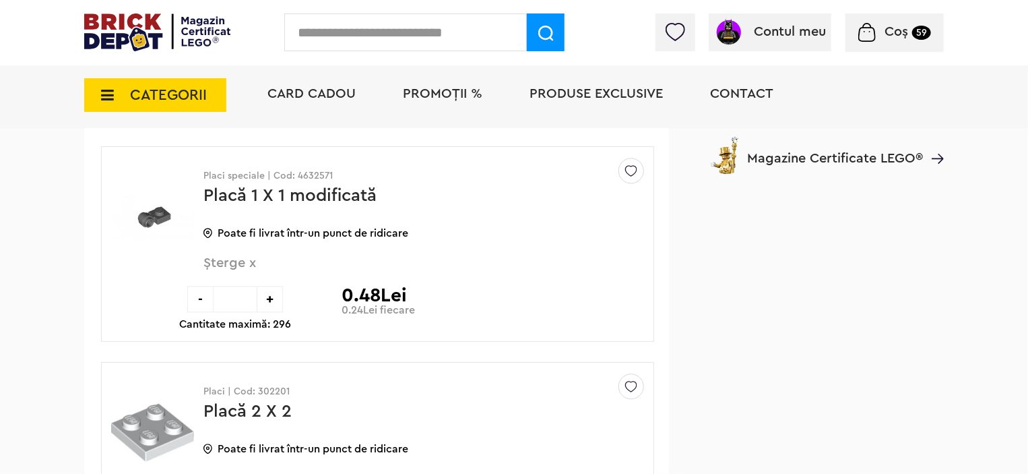
click at [220, 264] on span "Șterge x" at bounding box center [402, 270] width 396 height 29
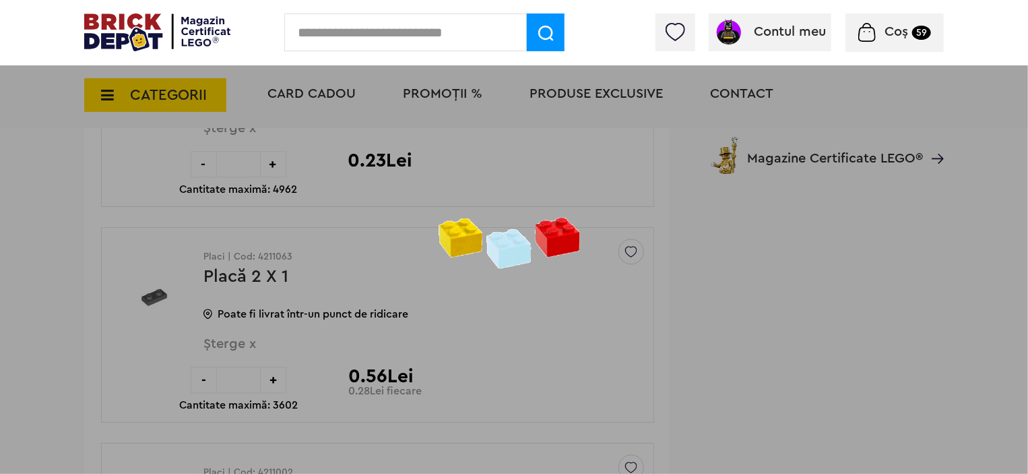
scroll to position [1502, 0]
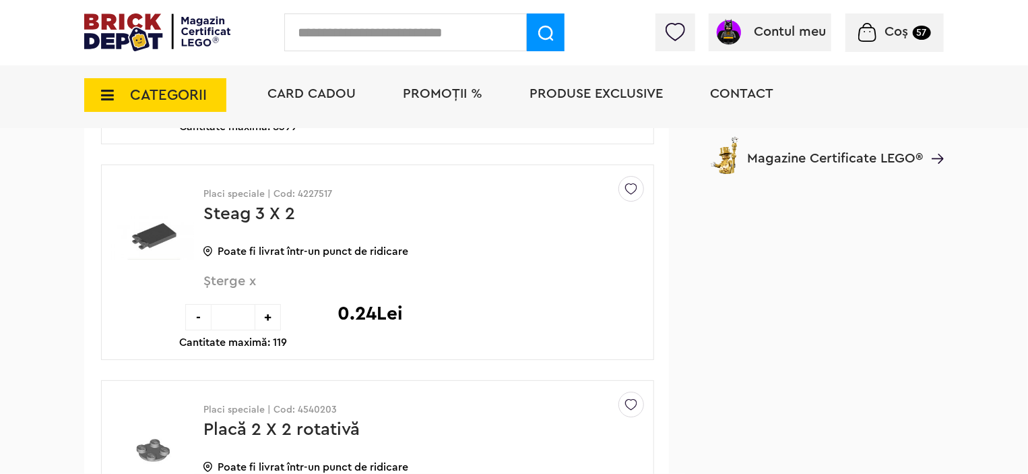
scroll to position [2462, 0]
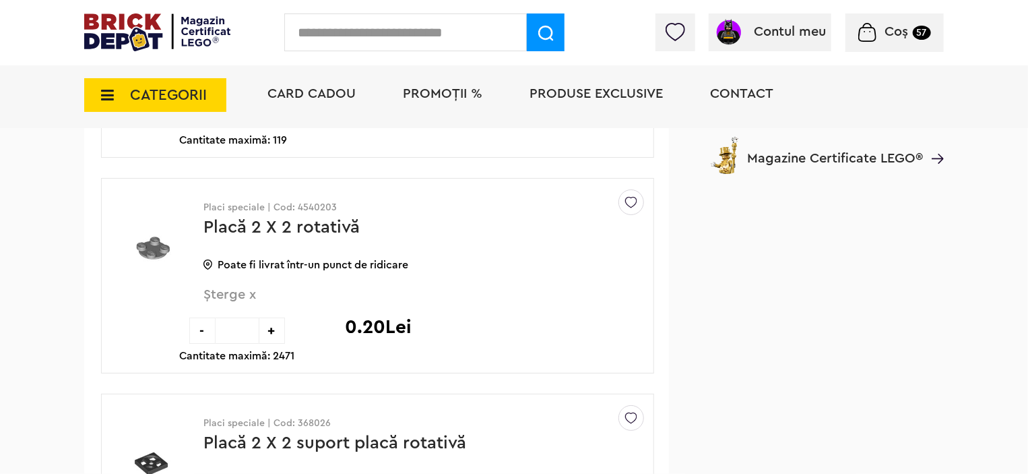
click at [272, 320] on div "+" at bounding box center [272, 330] width 26 height 26
type input "*"
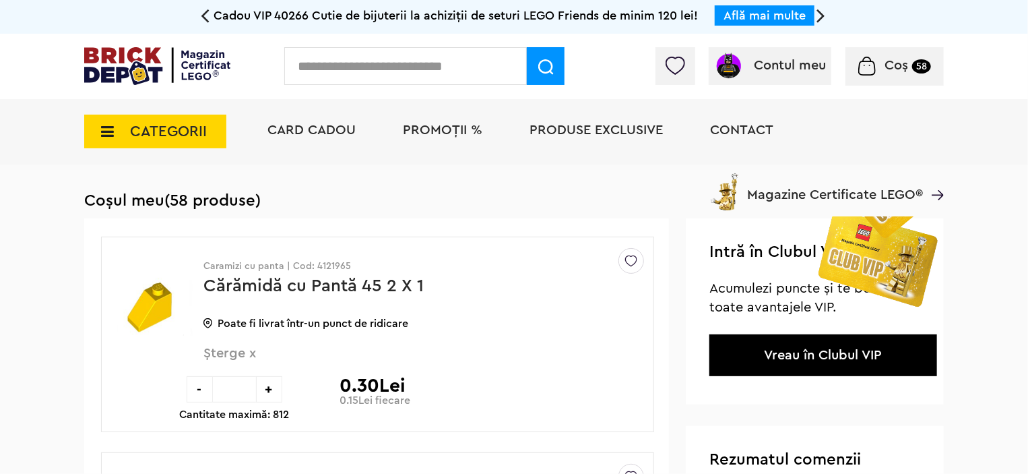
click at [113, 129] on icon at bounding box center [103, 131] width 21 height 15
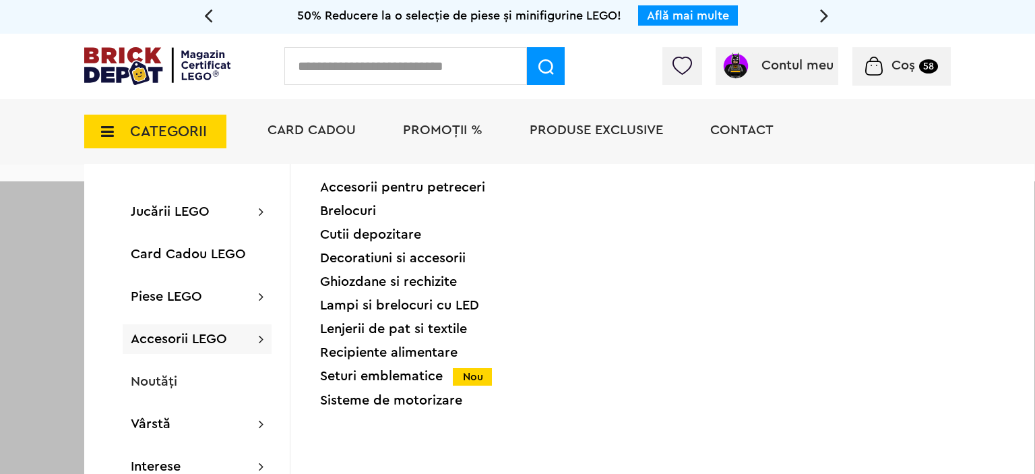
click at [0, 317] on div at bounding box center [517, 418] width 1035 height 474
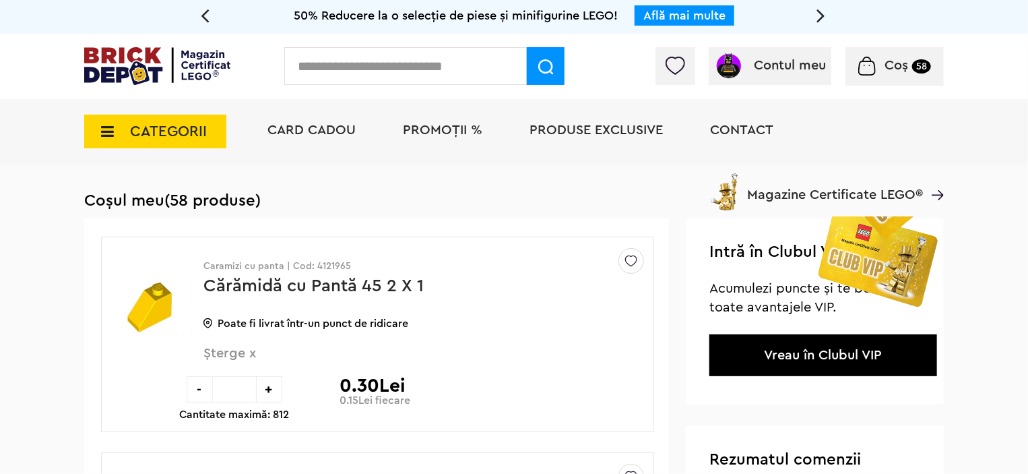
click at [145, 133] on span "CATEGORII" at bounding box center [168, 131] width 77 height 15
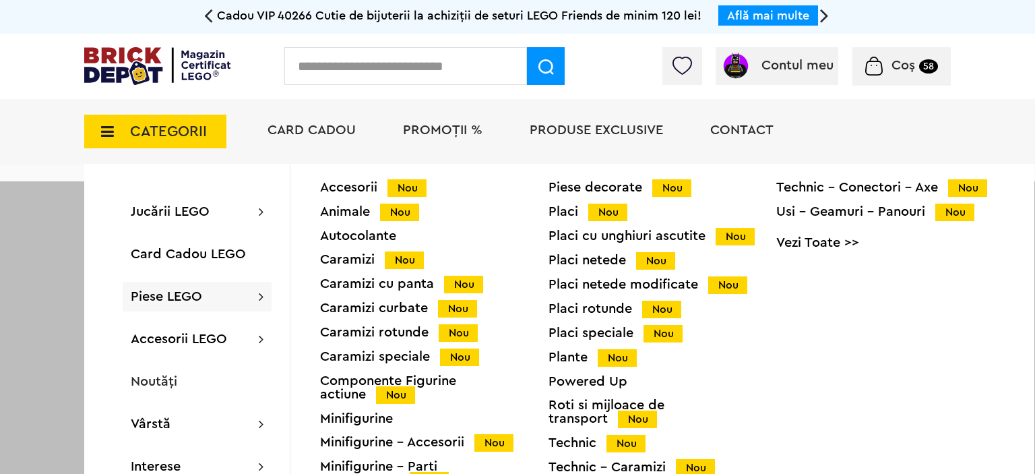
click at [569, 210] on div "Placi Nou" at bounding box center [663, 212] width 228 height 14
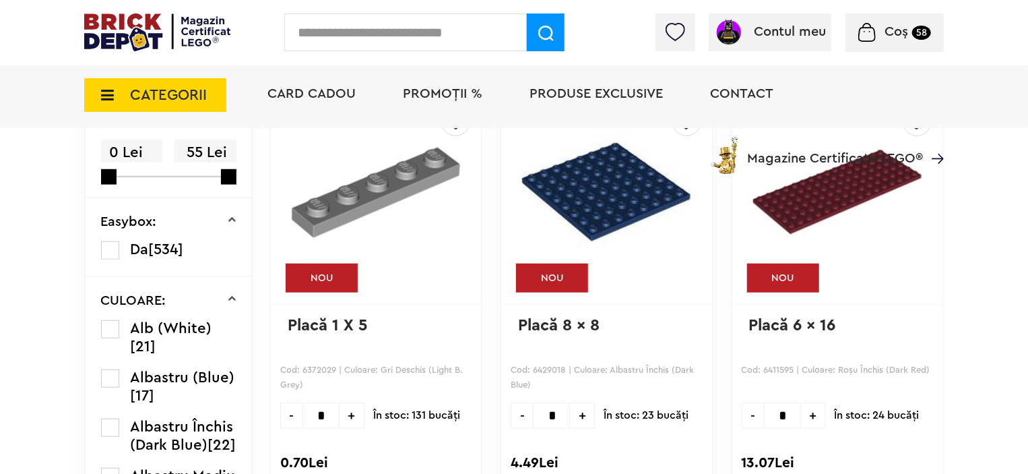
scroll to position [607, 0]
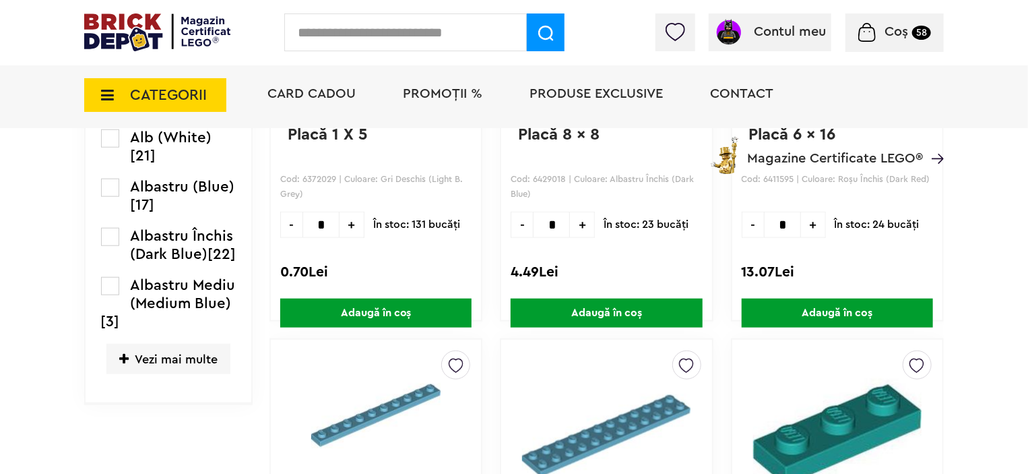
click at [125, 365] on icon at bounding box center [123, 359] width 9 height 12
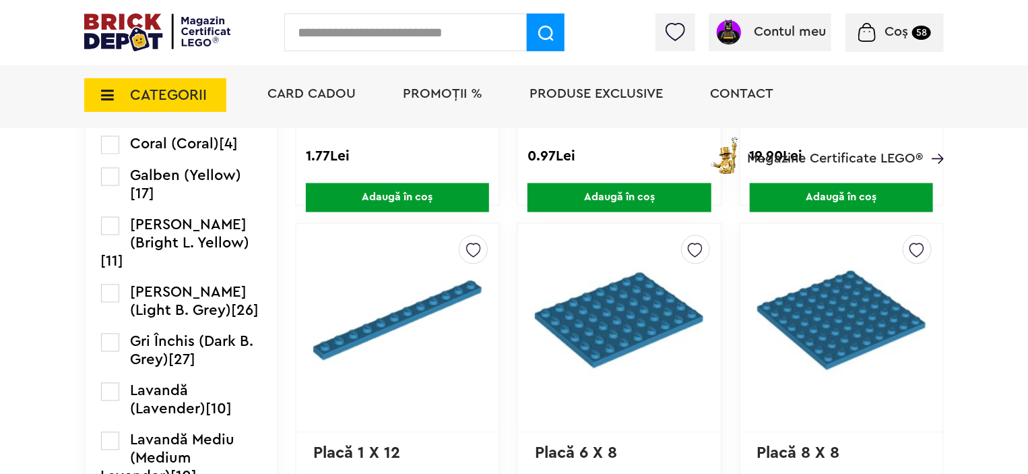
scroll to position [1213, 0]
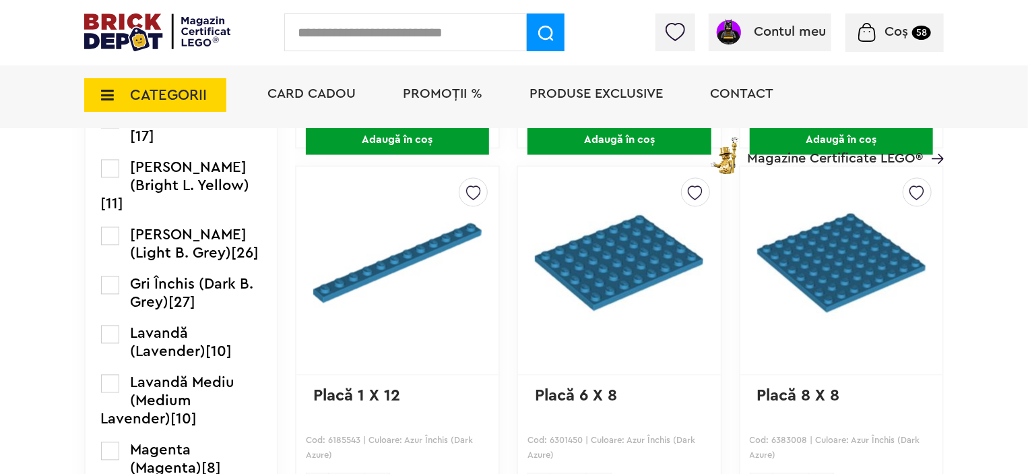
click at [107, 129] on label at bounding box center [110, 120] width 18 height 18
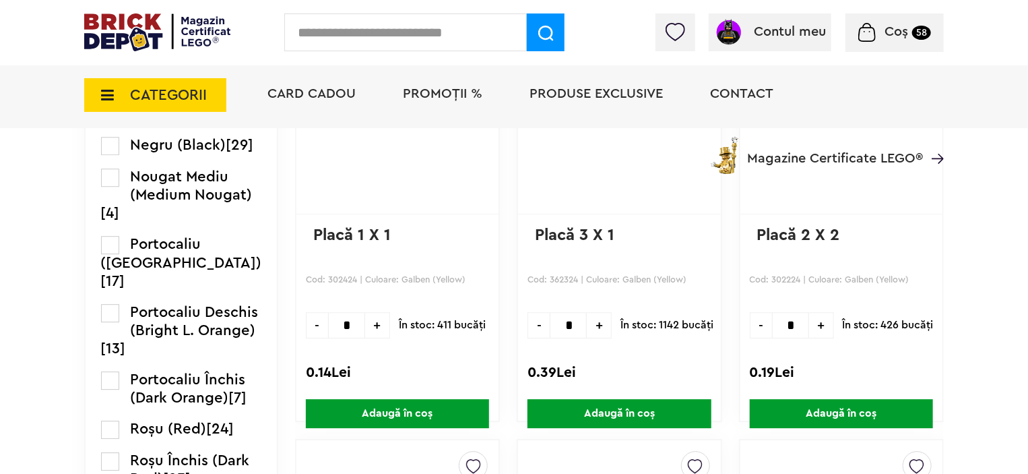
scroll to position [1785, 0]
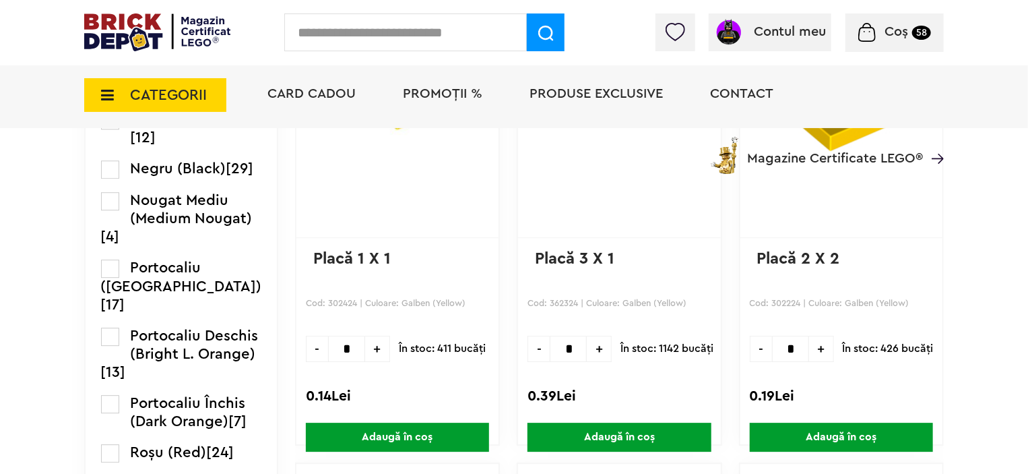
click at [365, 338] on span "+" at bounding box center [377, 349] width 25 height 26
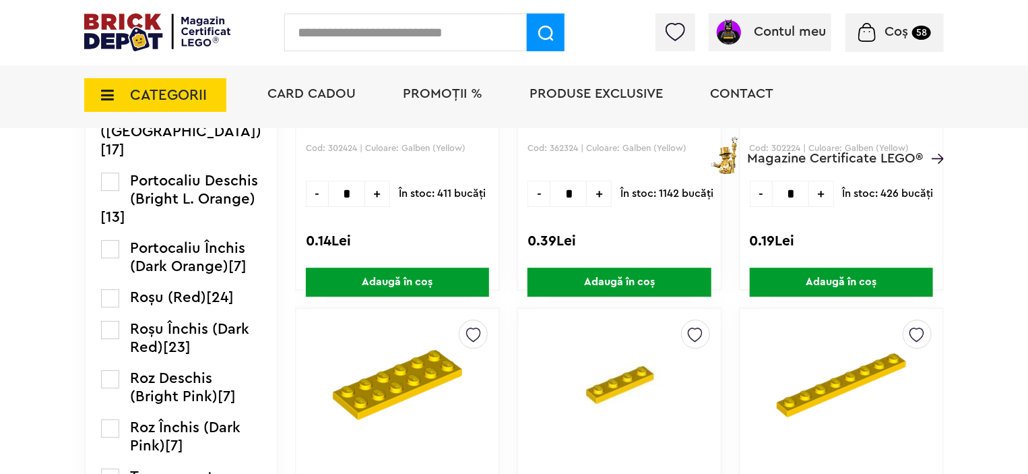
scroll to position [1919, 0]
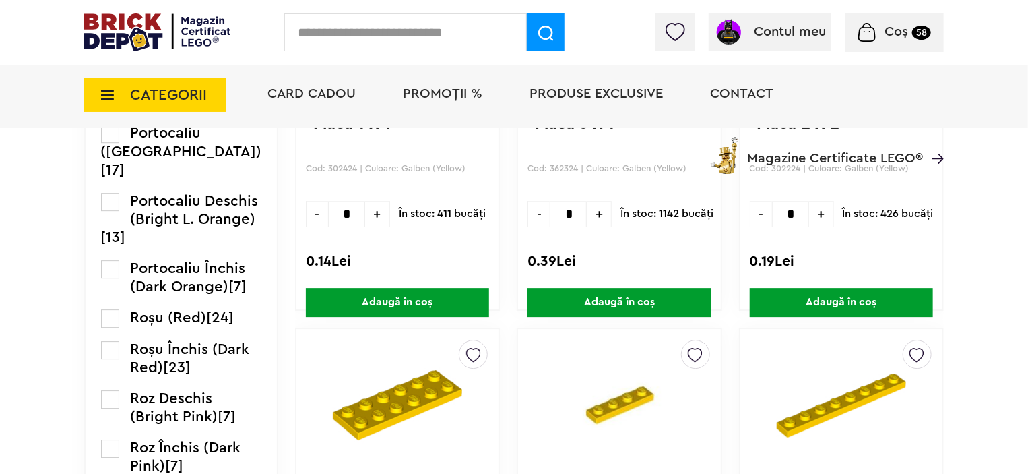
click at [365, 220] on span "+" at bounding box center [377, 214] width 25 height 26
click at [359, 245] on div "Creează o listă nouă Placă 1 X 1 Cod: 302424 | Culoare: Galben (Yellow) - * + Î…" at bounding box center [397, 102] width 205 height 417
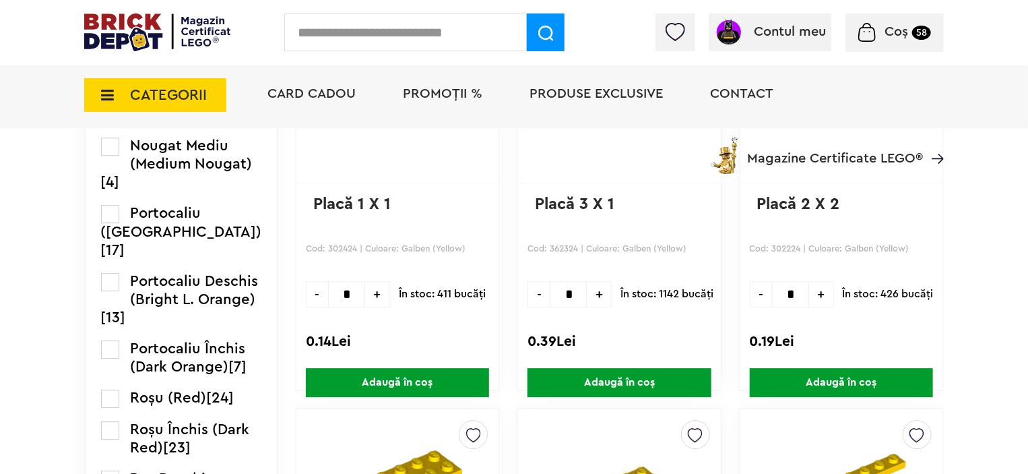
scroll to position [1785, 0]
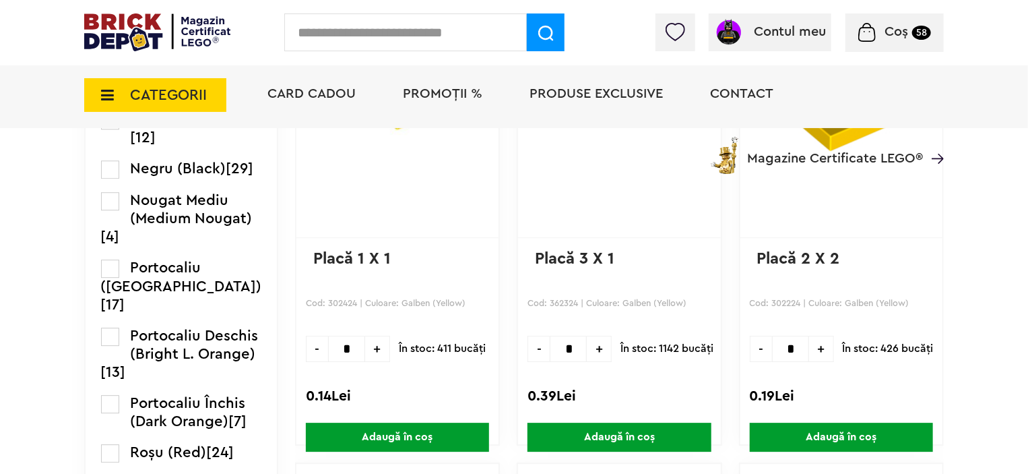
click at [306, 350] on span "-" at bounding box center [317, 349] width 22 height 26
type input "*"
click at [359, 432] on span "Adaugă în coș" at bounding box center [397, 437] width 183 height 29
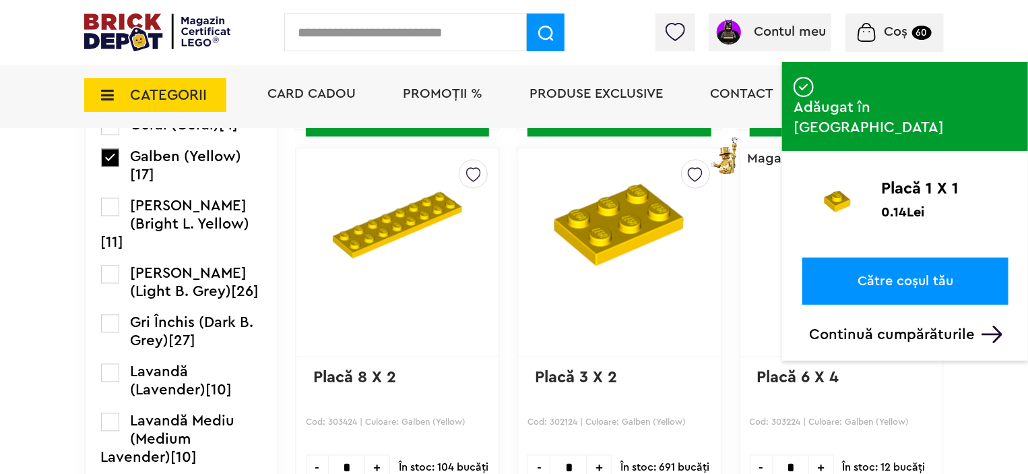
scroll to position [1380, 0]
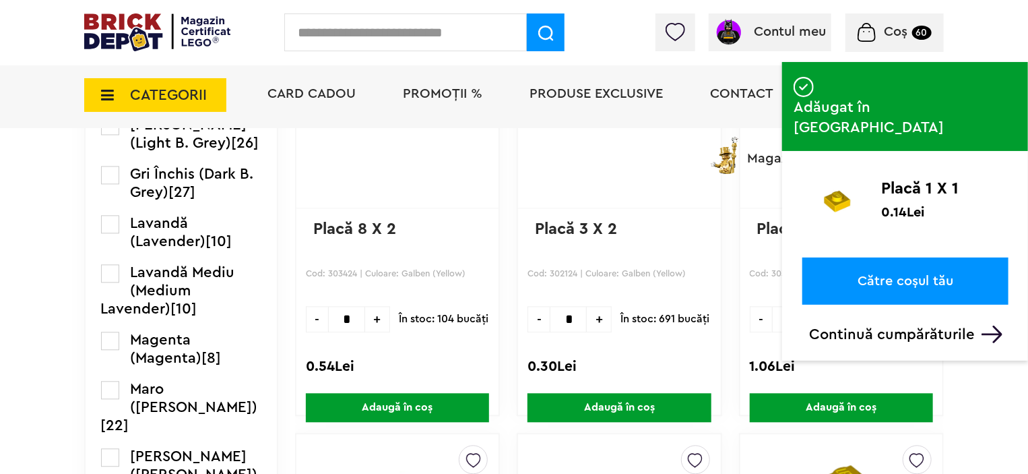
click at [109, 184] on label at bounding box center [110, 175] width 18 height 18
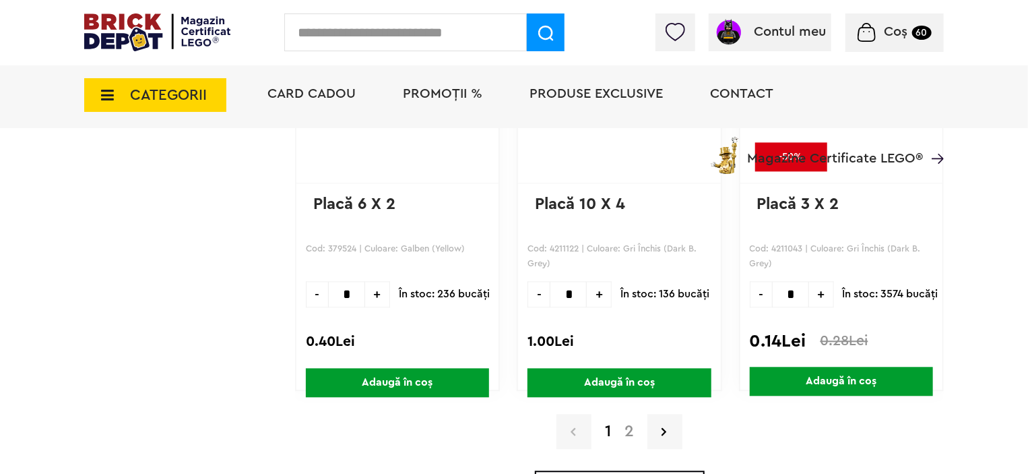
scroll to position [4144, 0]
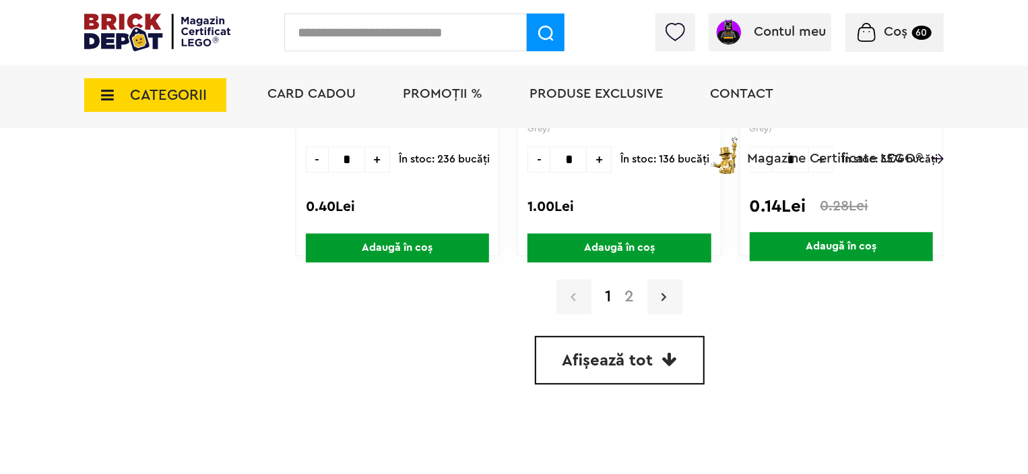
click at [648, 293] on link at bounding box center [665, 296] width 35 height 35
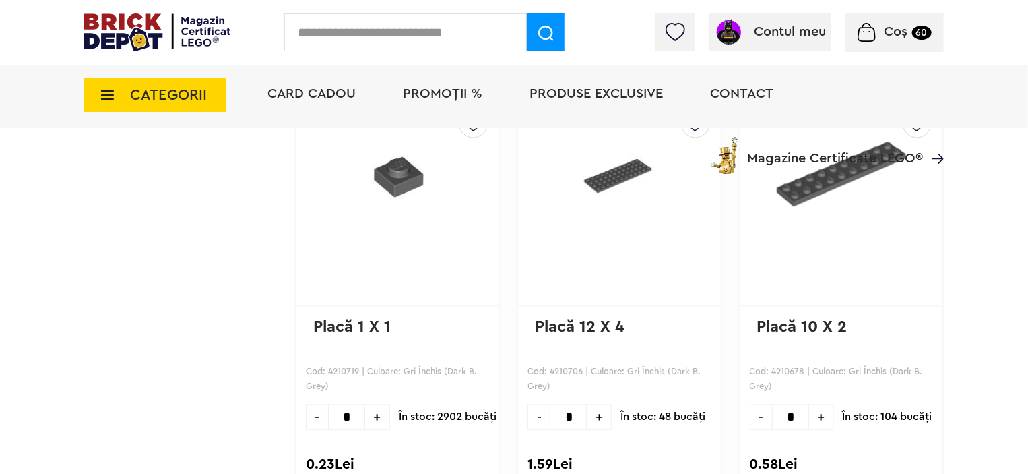
scroll to position [3976, 0]
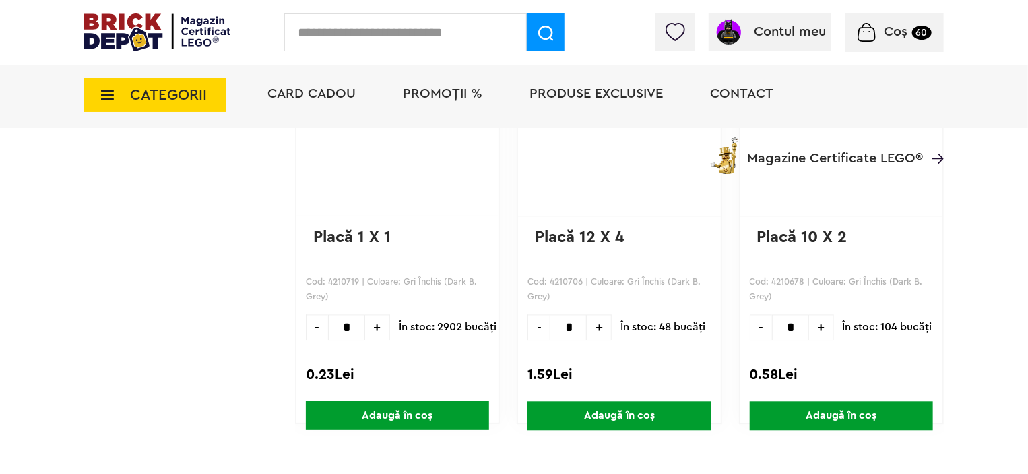
click at [365, 317] on span "+" at bounding box center [377, 327] width 25 height 26
click at [365, 323] on span "+" at bounding box center [377, 327] width 25 height 26
type input "*"
click at [381, 411] on span "Adaugă în coș" at bounding box center [397, 415] width 183 height 29
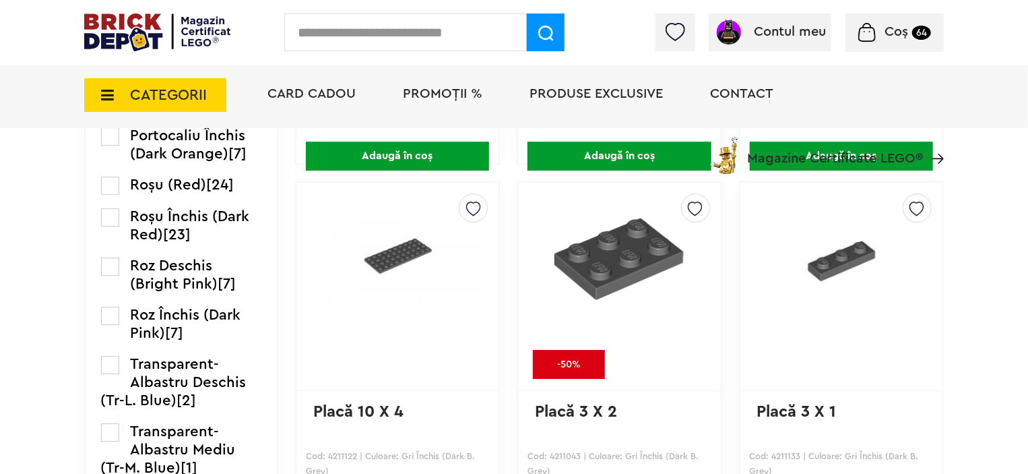
scroll to position [2089, 0]
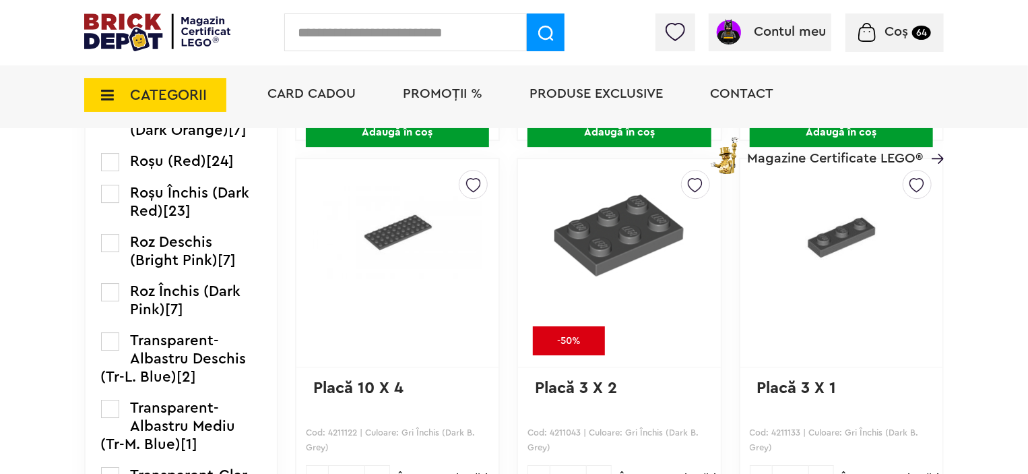
click at [113, 171] on label at bounding box center [110, 162] width 18 height 18
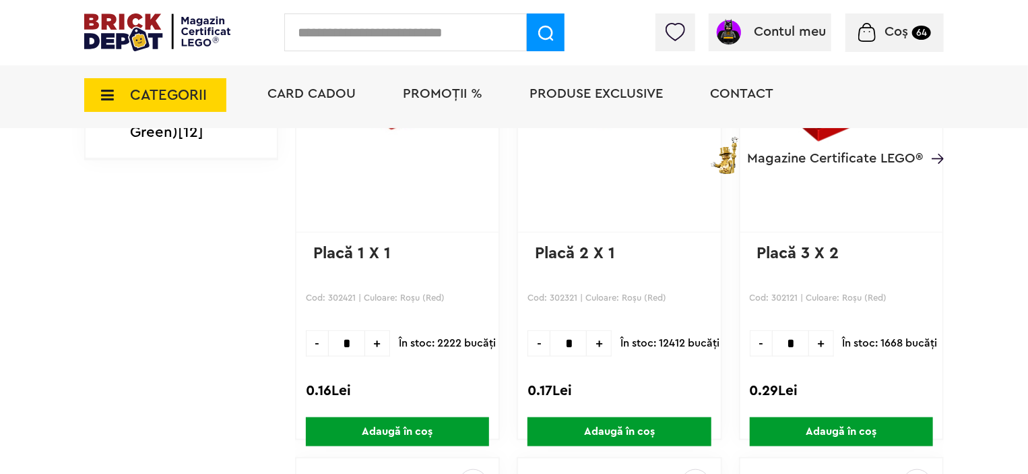
scroll to position [3133, 0]
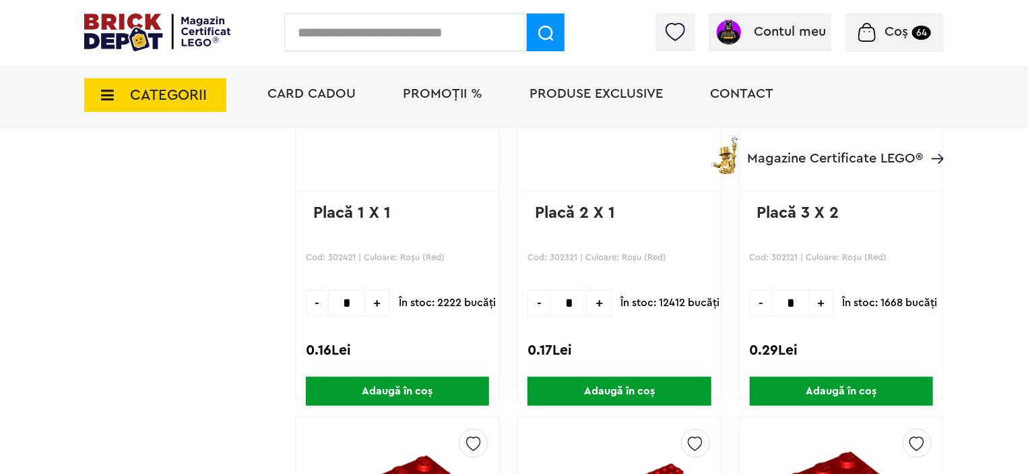
click at [365, 301] on span "+" at bounding box center [377, 303] width 25 height 26
click at [365, 300] on span "+" at bounding box center [377, 303] width 25 height 26
type input "*"
click at [390, 381] on span "Adaugă în coș" at bounding box center [397, 391] width 183 height 29
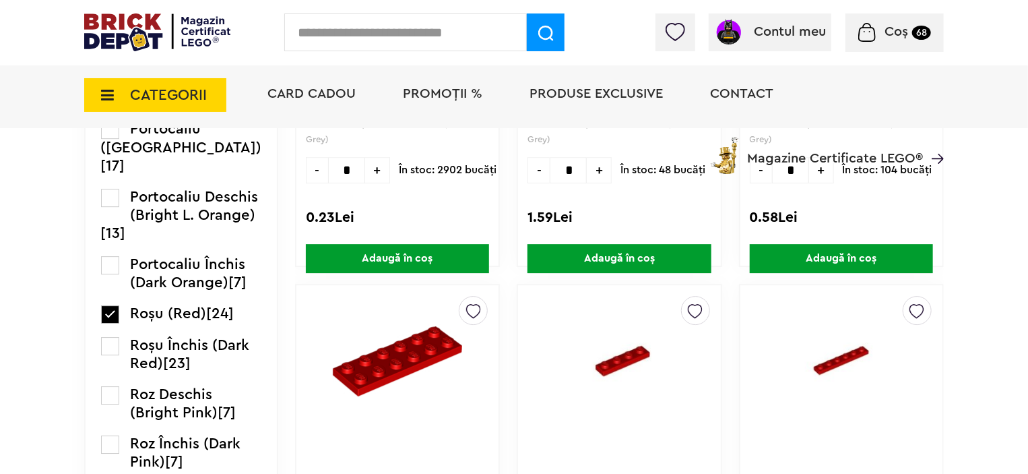
scroll to position [1987, 0]
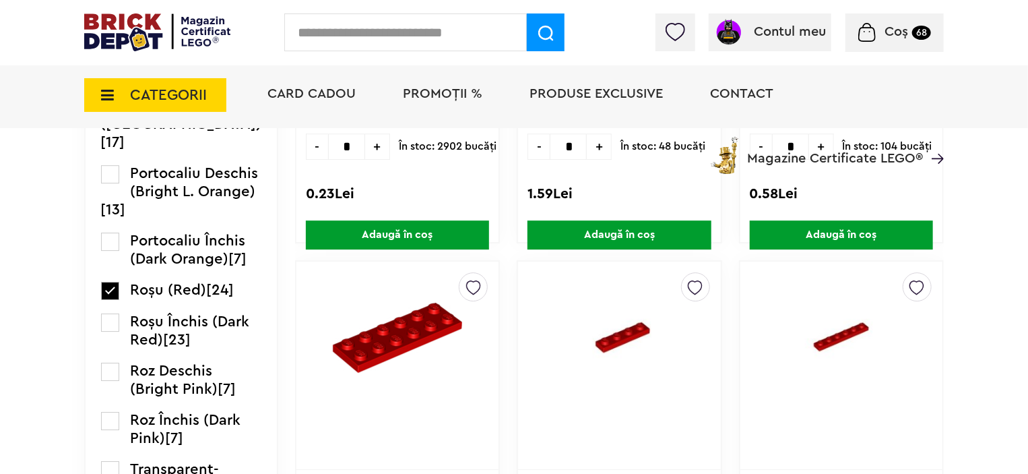
click at [106, 115] on label at bounding box center [110, 106] width 18 height 18
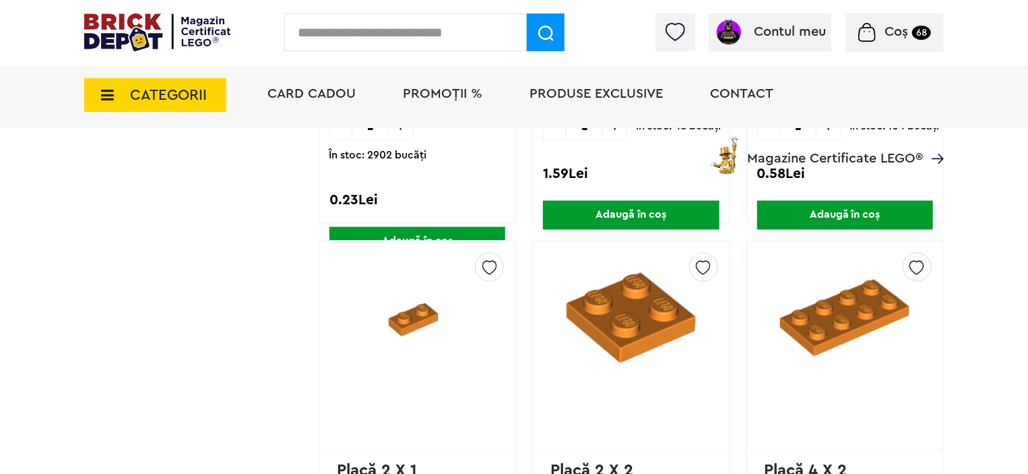
scroll to position [4076, 0]
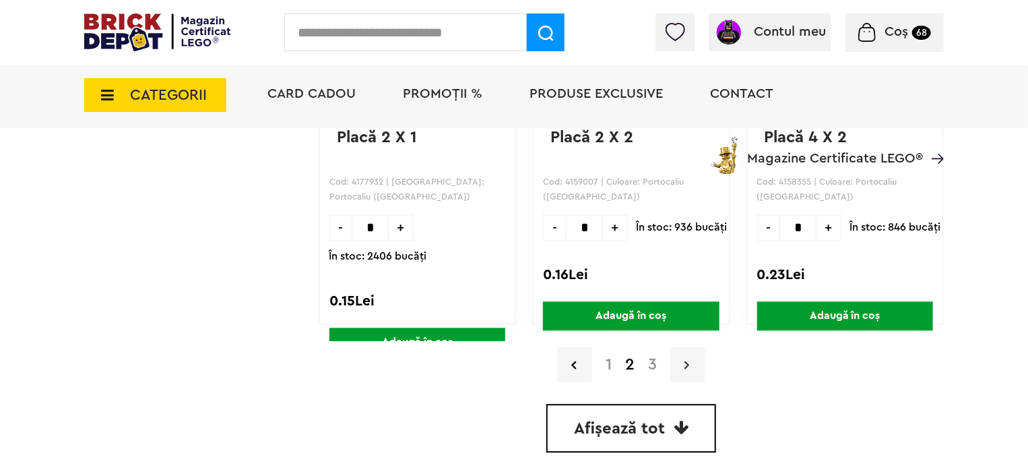
click at [685, 362] on icon at bounding box center [687, 364] width 5 height 13
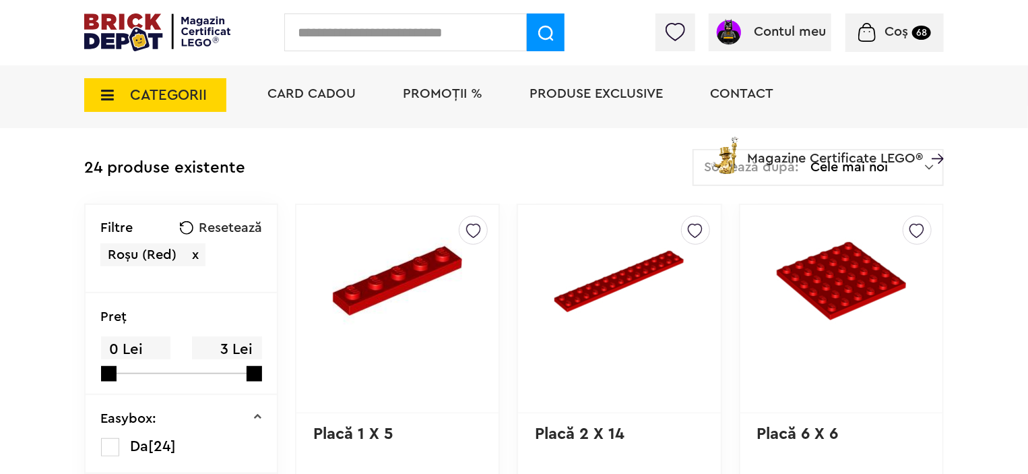
scroll to position [268, 0]
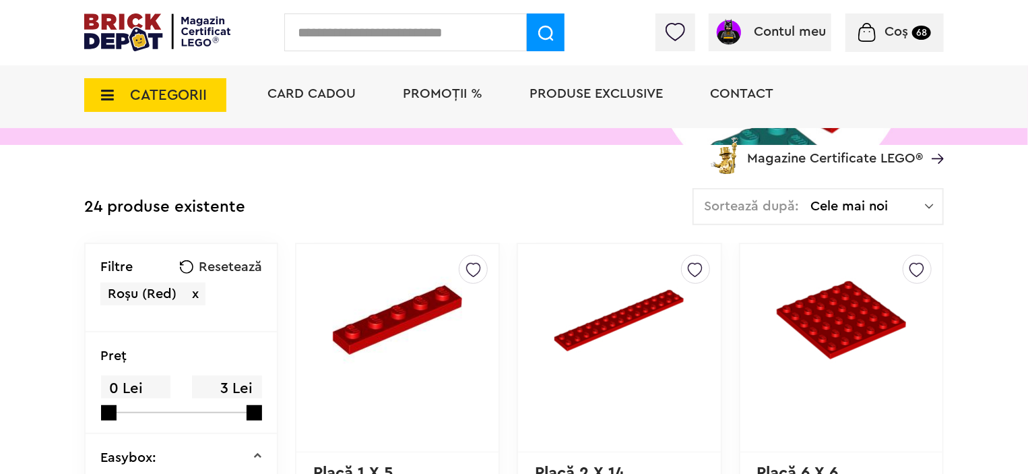
click at [199, 262] on span "Resetează" at bounding box center [230, 266] width 63 height 13
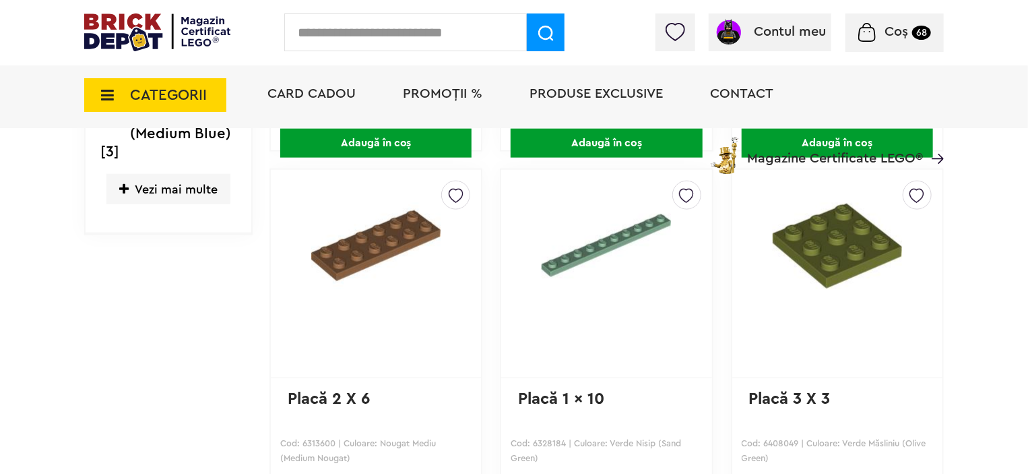
click at [167, 204] on span "Vezi mai multe" at bounding box center [168, 189] width 124 height 30
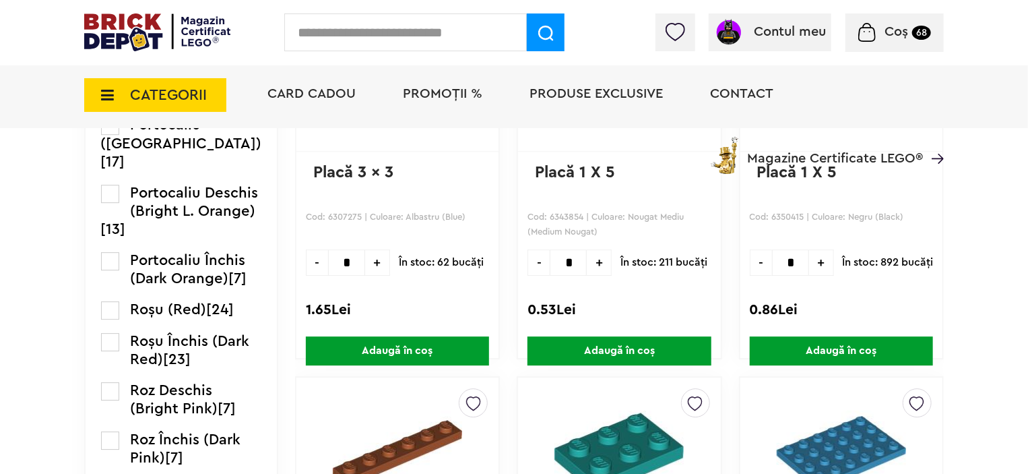
scroll to position [1922, 0]
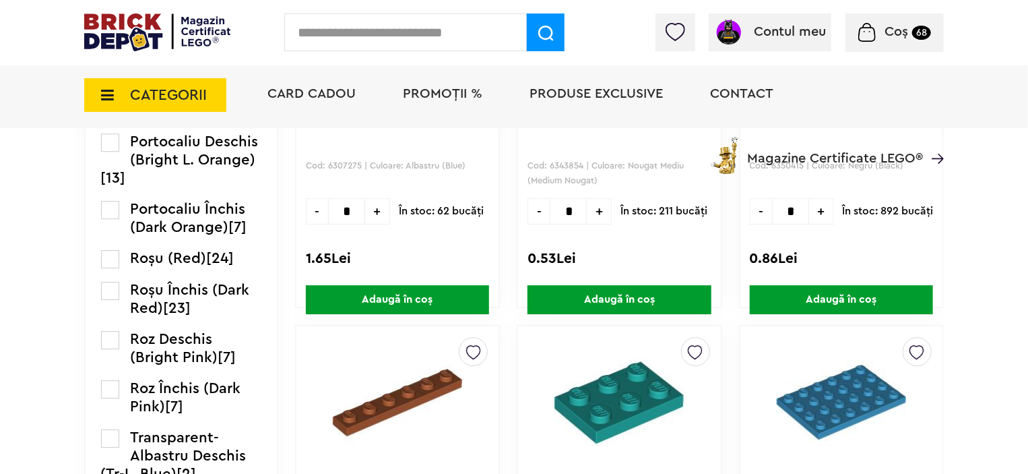
click at [106, 84] on label at bounding box center [110, 74] width 18 height 18
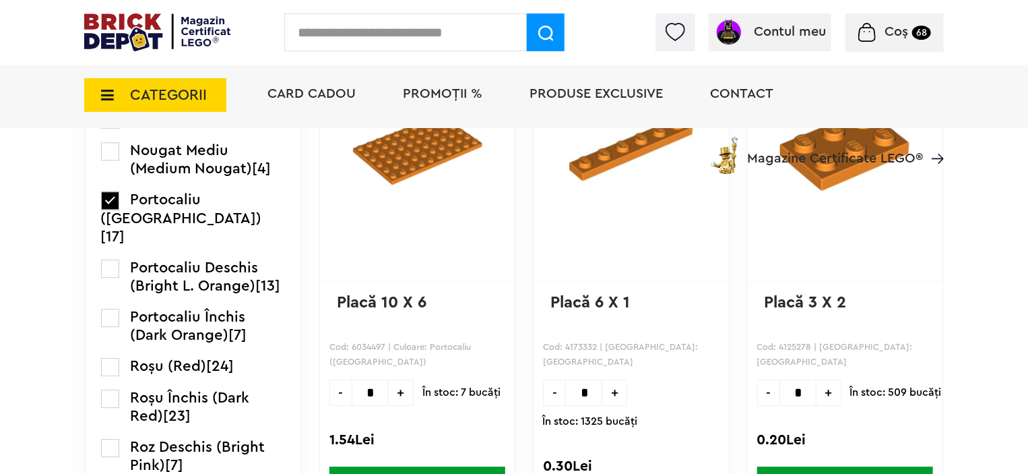
scroll to position [1853, 0]
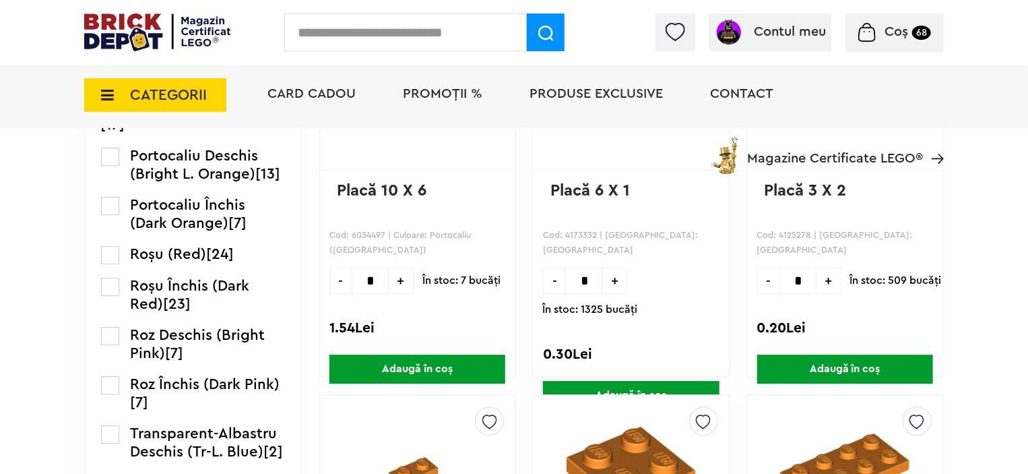
click at [603, 280] on span "+" at bounding box center [615, 281] width 25 height 26
type input "*"
click at [626, 381] on span "Adaugă în coș" at bounding box center [631, 395] width 176 height 29
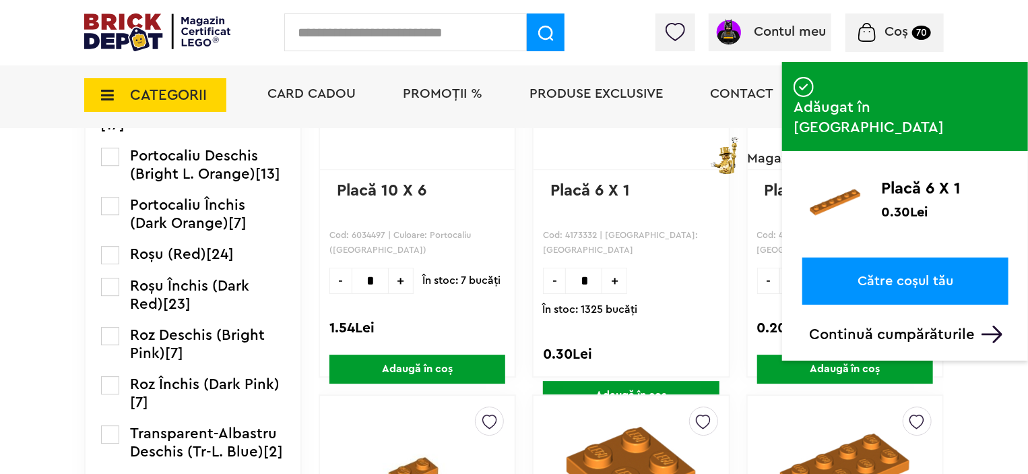
drag, startPoint x: 975, startPoint y: 374, endPoint x: 971, endPoint y: 339, distance: 35.3
click at [888, 31] on span "Coș" at bounding box center [897, 31] width 24 height 13
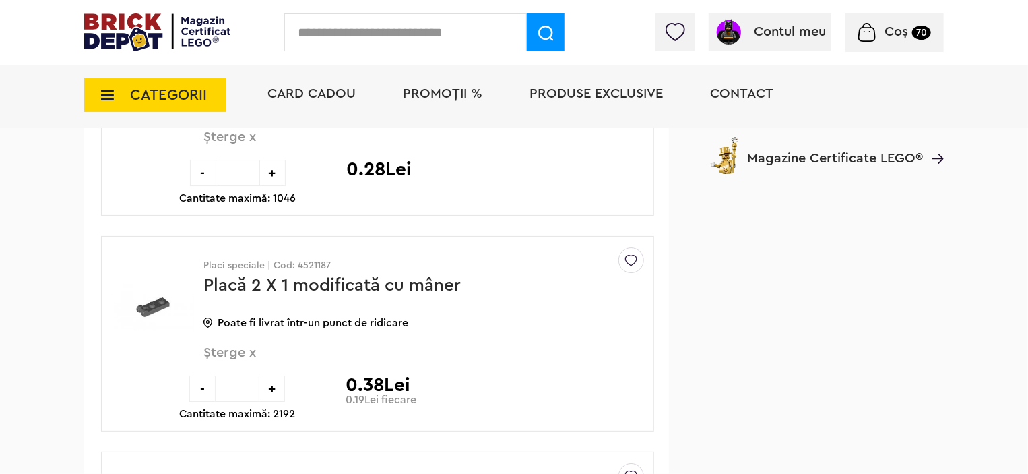
scroll to position [4718, 0]
